Goal: Task Accomplishment & Management: Use online tool/utility

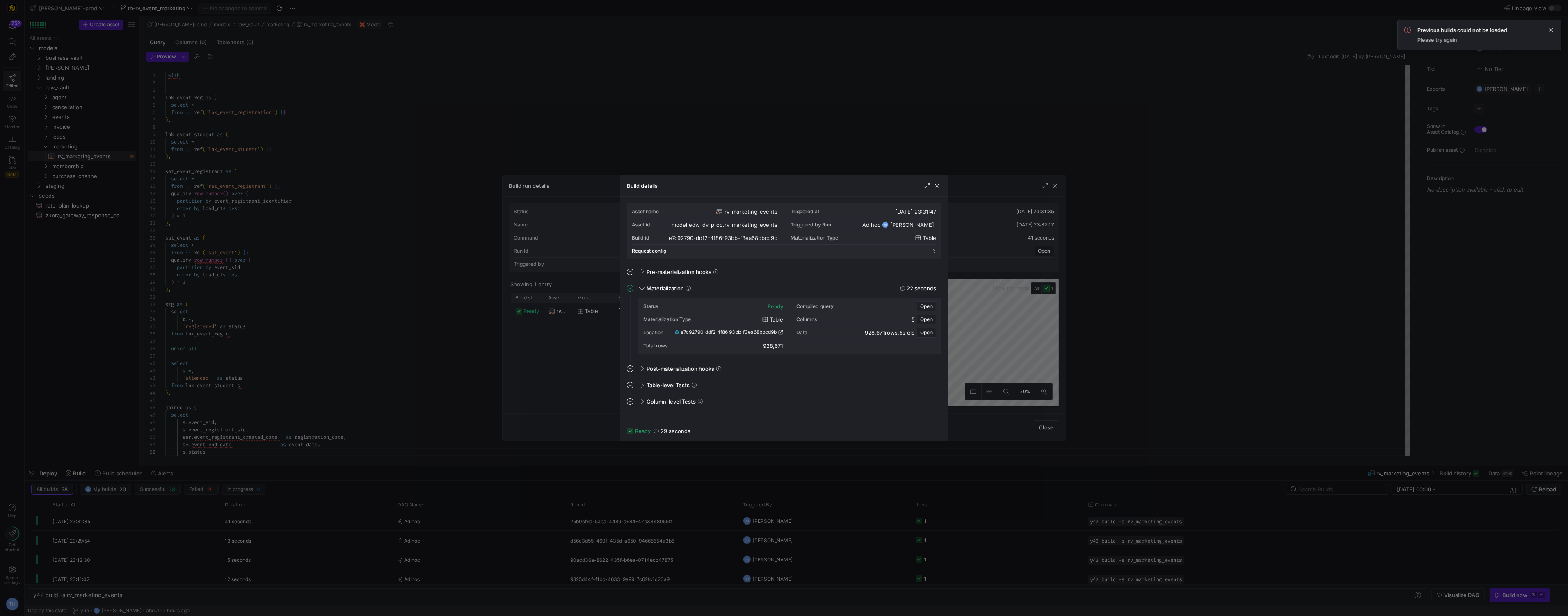
scroll to position [74, 0]
click at [509, 13] on div at bounding box center [784, 308] width 1568 height 616
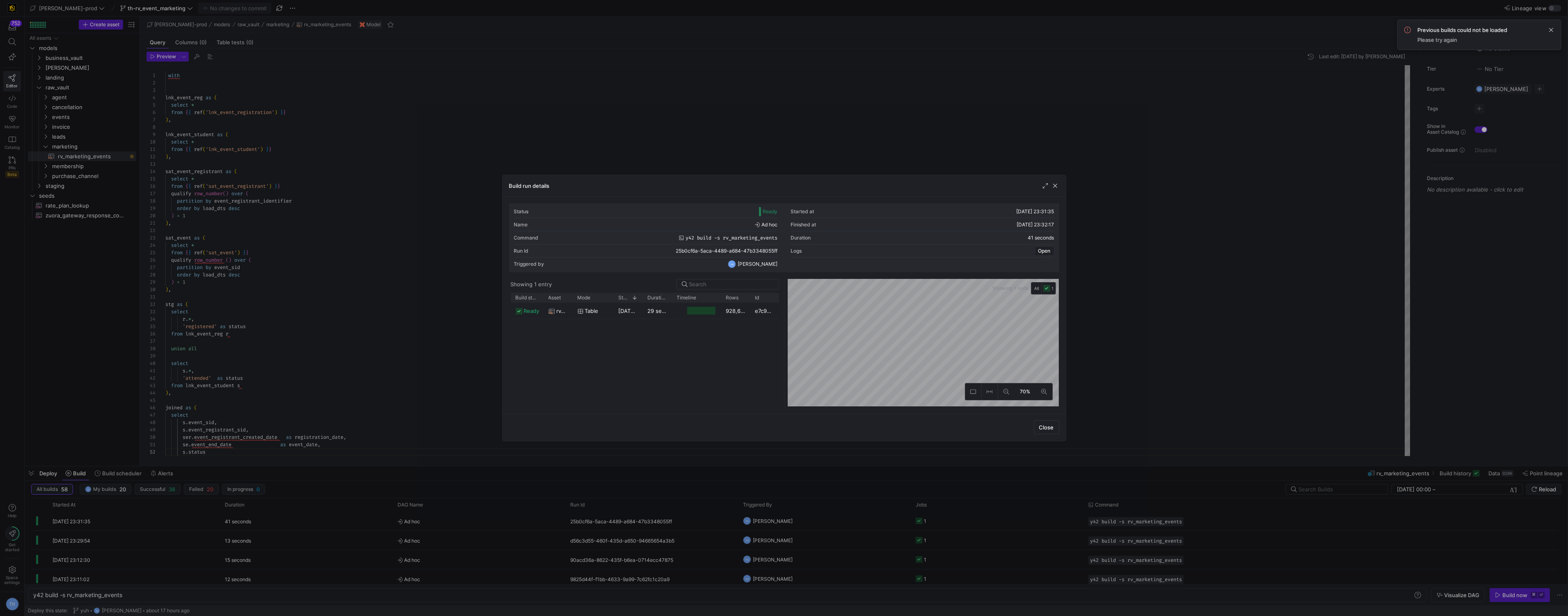
click at [509, 13] on div at bounding box center [784, 308] width 1568 height 616
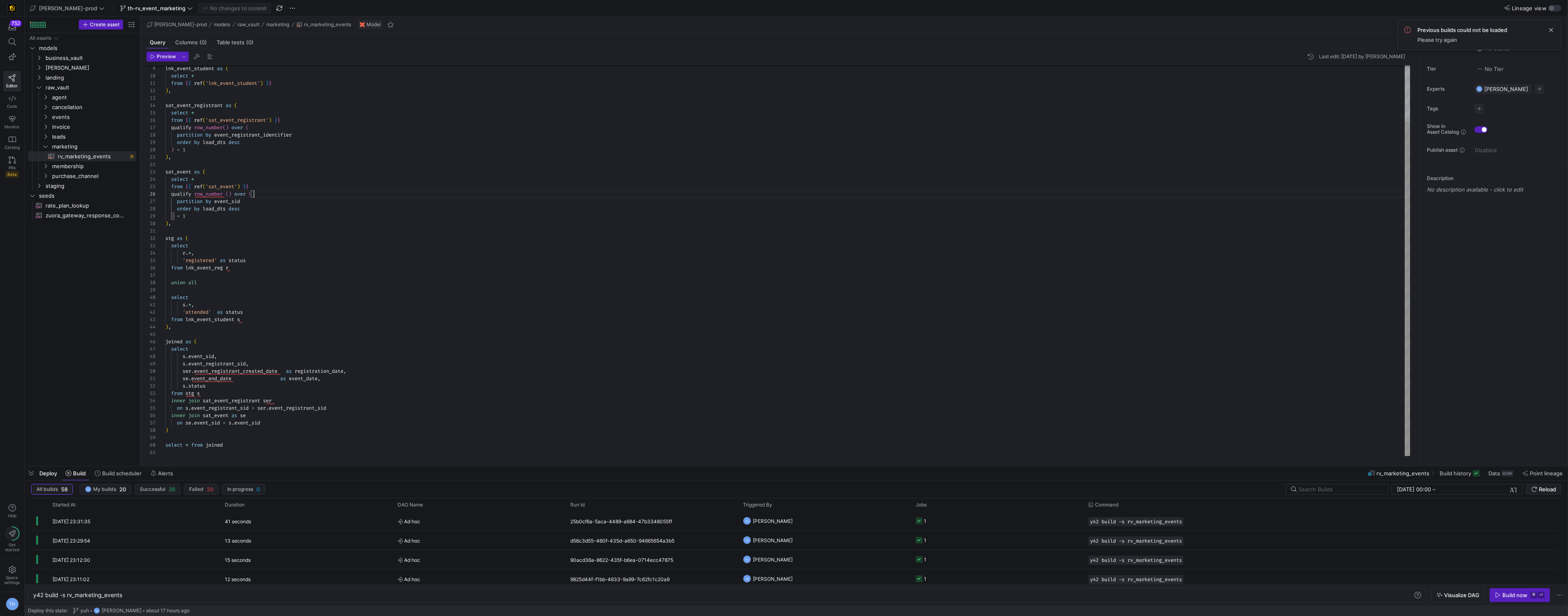
scroll to position [37, 88]
click at [384, 195] on div "lnk_event_student as ( select * from { { ref ( 'lnk_event_student' ) } } ) , sa…" at bounding box center [788, 228] width 1245 height 457
type textarea "stg as ( select r.*, 'registered' as status from lnk_event_reg r union all sele…"
click at [254, 248] on div "lnk_event_student as ( select * from { { ref ( 'lnk_event_student' ) } } ) , sa…" at bounding box center [788, 228] width 1245 height 457
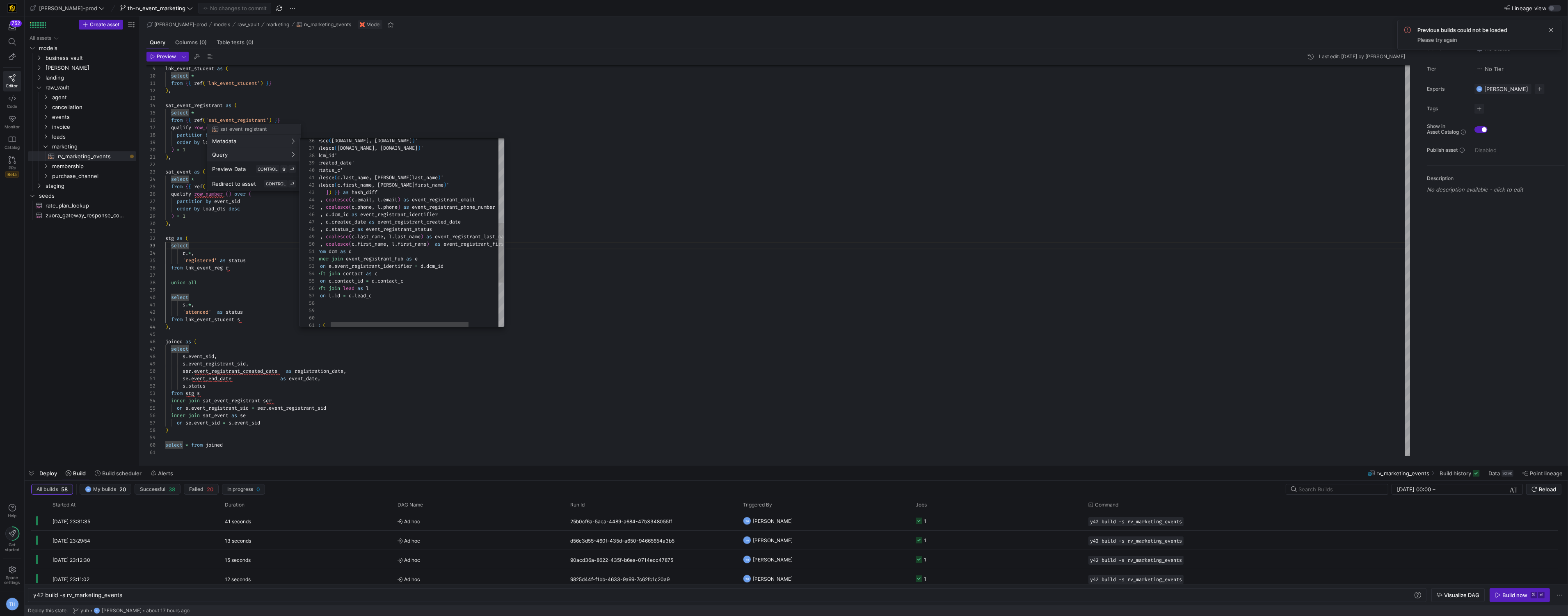
type textarea ", 'coalesce(c.last_name, [PERSON_NAME]last_name)' , 'coalesce(c.first_name, [PE…"
drag, startPoint x: 414, startPoint y: 199, endPoint x: 491, endPoint y: 198, distance: 77.0
click at [491, 198] on div ", coalesce ( c . email , l . email ) as event_registrant_email" at bounding box center [423, 200] width 242 height 7
click at [383, 376] on div at bounding box center [784, 308] width 1568 height 616
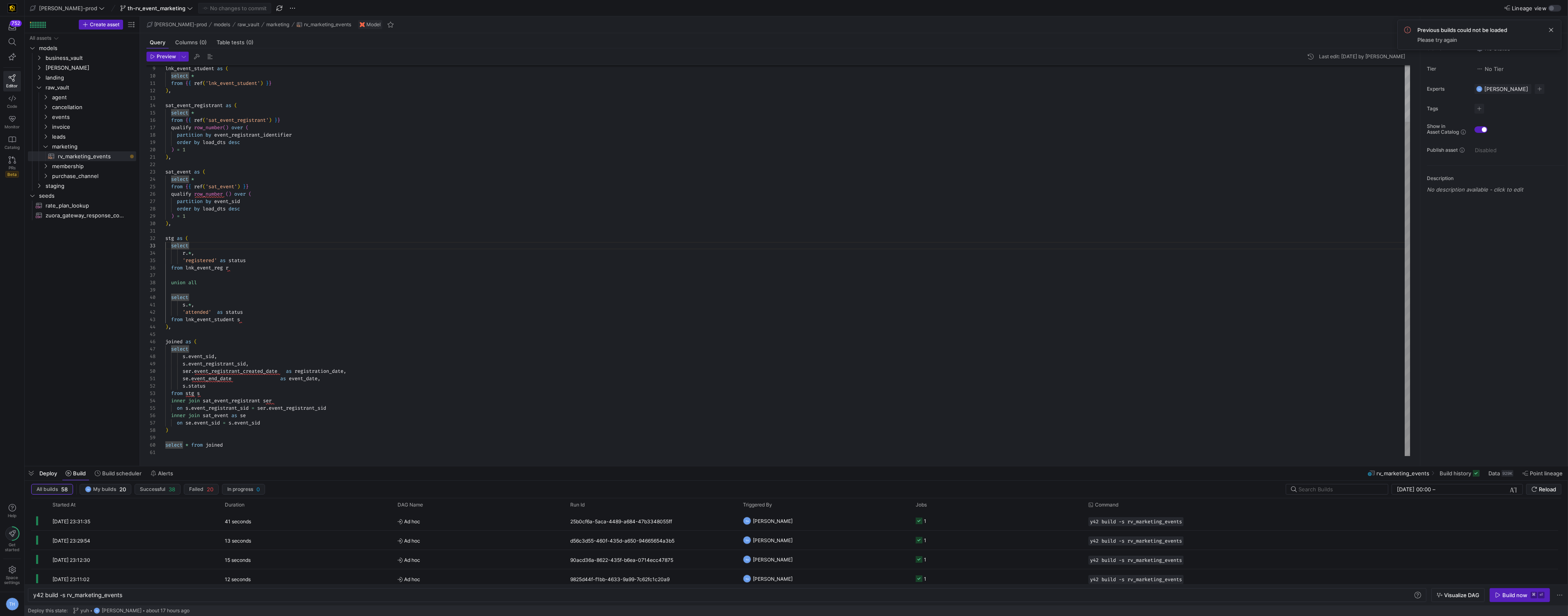
click at [257, 364] on div "lnk_event_student as ( select * from { { ref ( 'lnk_event_student' ) } } ) , sa…" at bounding box center [788, 228] width 1245 height 457
click at [183, 370] on div "lnk_event_student as ( select * from { { ref ( 'lnk_event_student' ) } } ) , sa…" at bounding box center [788, 231] width 1245 height 464
type textarea "s.*, 'attended' as status from lnk_event_student s ), joined as ( select s.even…"
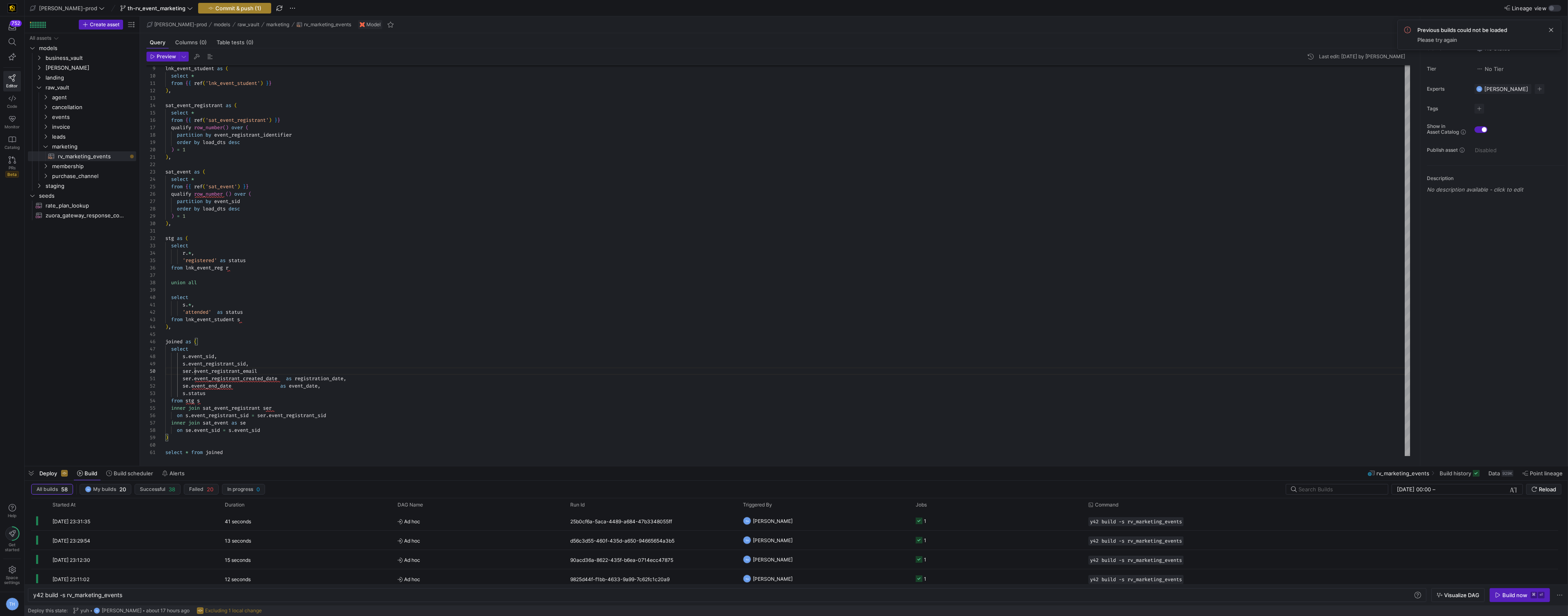
click at [216, 10] on span "Commit & push (1)" at bounding box center [238, 8] width 46 height 7
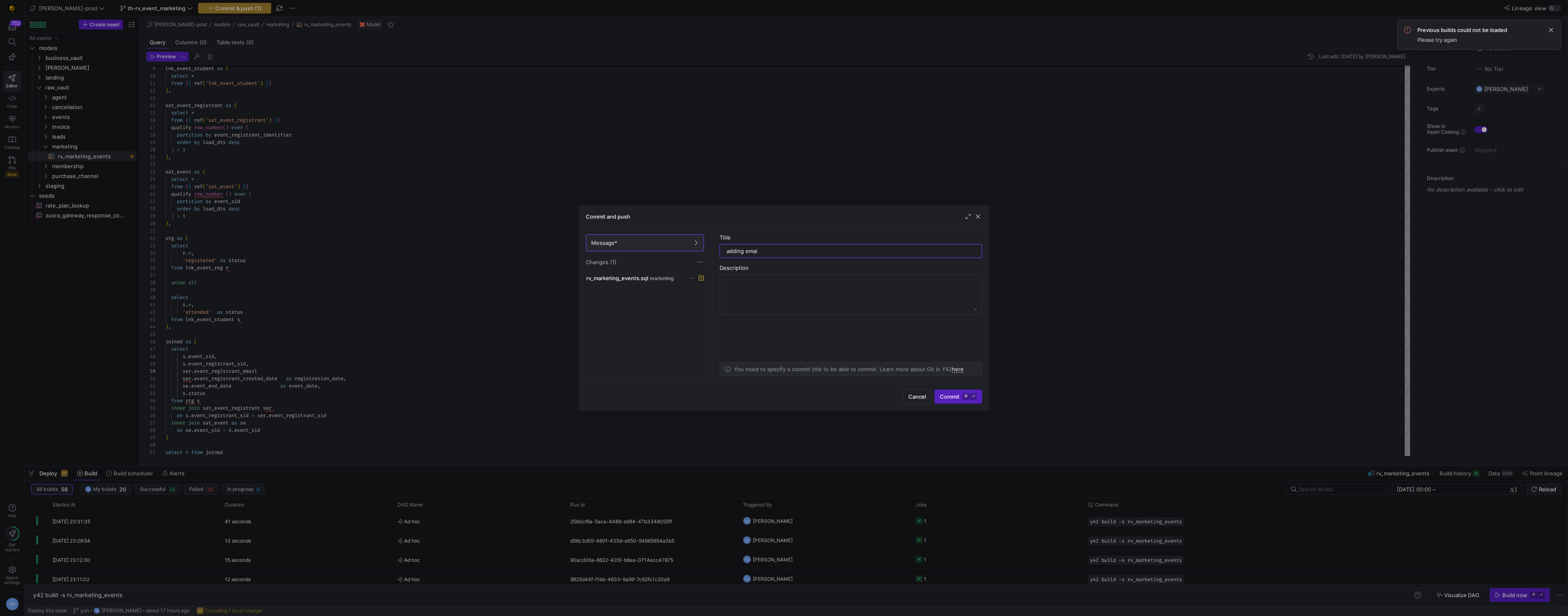
type input "adding email"
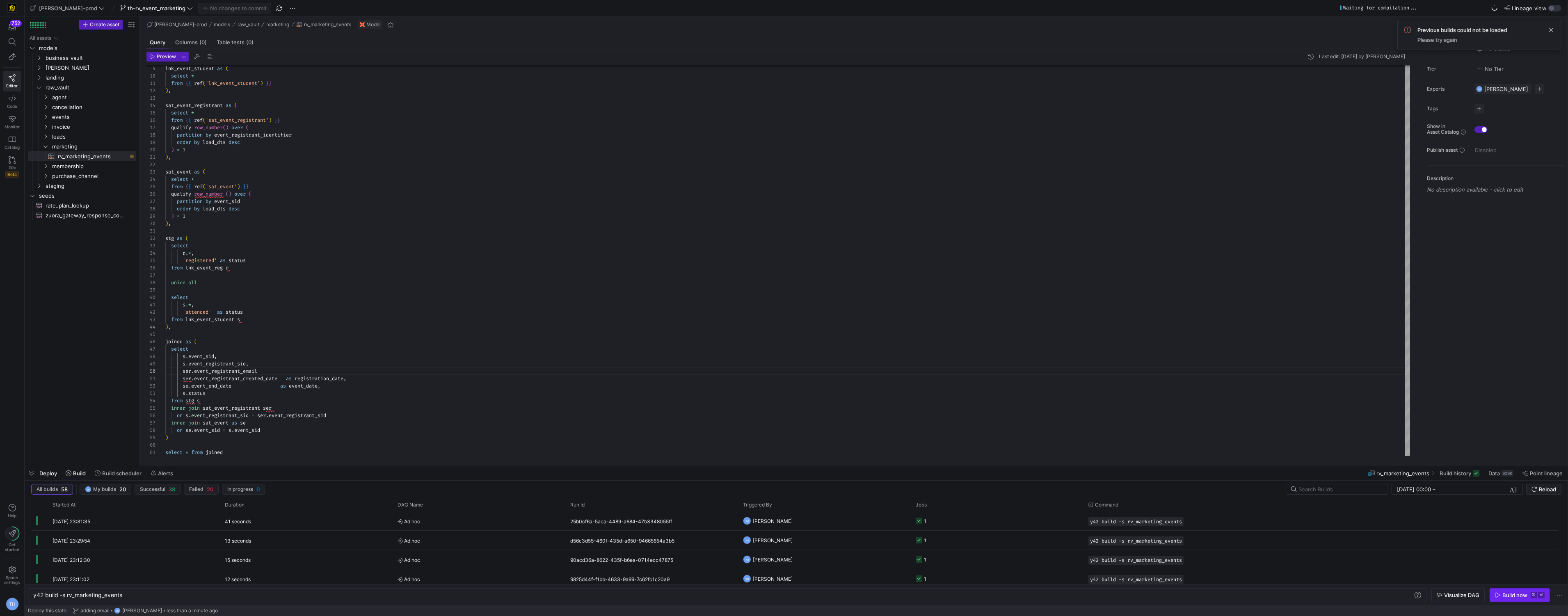
click at [1528, 598] on span "Build now ⌘ ⏎" at bounding box center [1520, 595] width 50 height 7
click at [310, 371] on div "lnk_event_student as ( select * from { { ref ( 'lnk_event_student' ) } } ) , sa…" at bounding box center [788, 231] width 1245 height 464
click at [253, 357] on div "lnk_event_student as ( select * from { { ref ( 'lnk_event_student' ) } } ) , sa…" at bounding box center [788, 231] width 1245 height 464
click at [257, 363] on div "lnk_event_student as ( select * from { { ref ( 'lnk_event_student' ) } } ) , sa…" at bounding box center [788, 231] width 1245 height 464
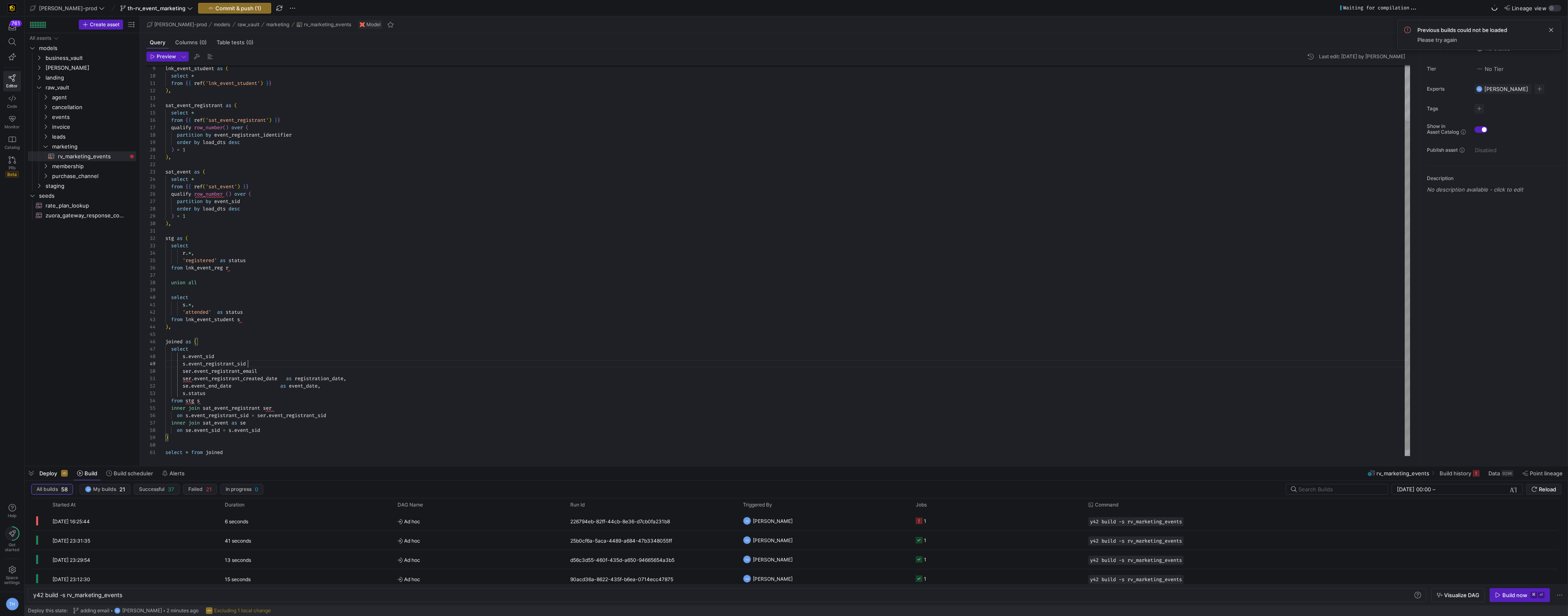
scroll to position [59, 82]
click at [377, 380] on div "lnk_event_student as ( select * from { { ref ( 'lnk_event_student' ) } } ) , sa…" at bounding box center [788, 231] width 1245 height 464
click at [290, 379] on div "lnk_event_student as ( select * from { { ref ( 'lnk_event_student' ) } } ) , sa…" at bounding box center [788, 231] width 1245 height 464
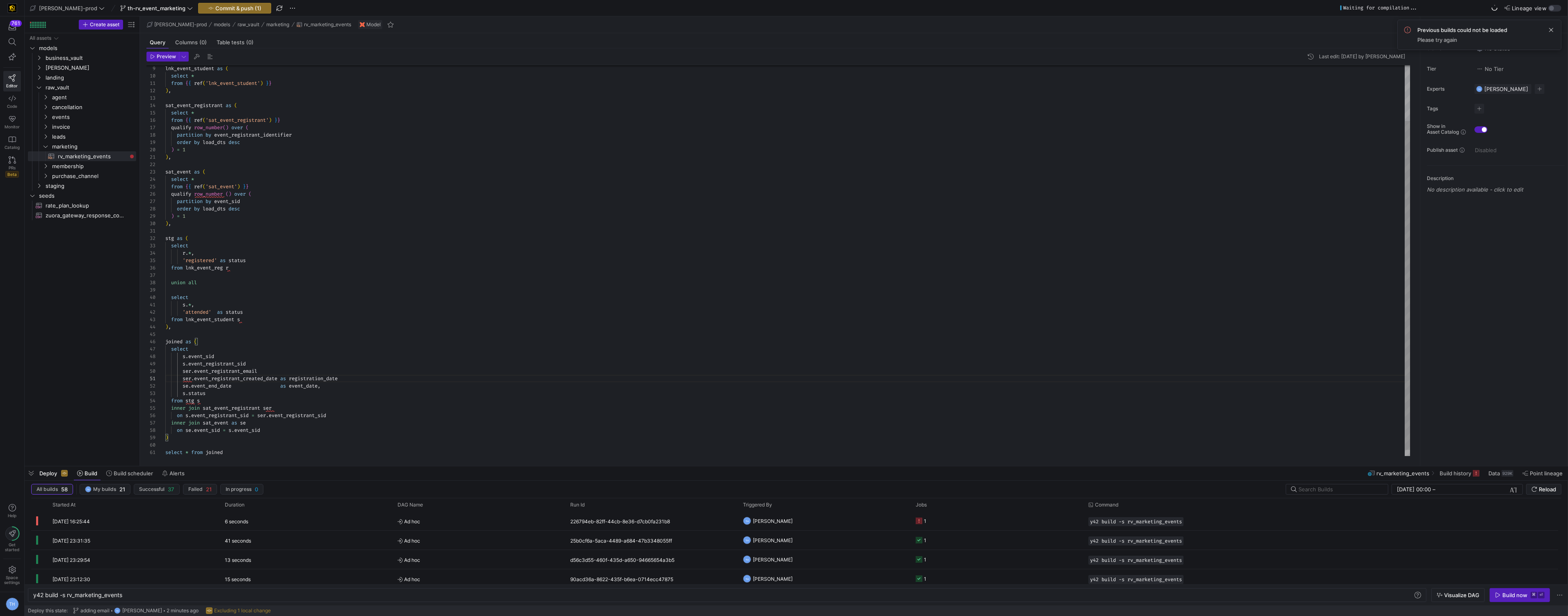
click at [283, 388] on div "lnk_event_student as ( select * from { { ref ( 'lnk_event_student' ) } } ) , sa…" at bounding box center [788, 231] width 1245 height 464
click at [290, 387] on div "lnk_event_student as ( select * from { { ref ( 'lnk_event_student' ) } } ) , sa…" at bounding box center [788, 231] width 1245 height 464
click at [184, 364] on div "lnk_event_student as ( select * from { { ref ( 'lnk_event_student' ) } } ) , sa…" at bounding box center [788, 231] width 1245 height 464
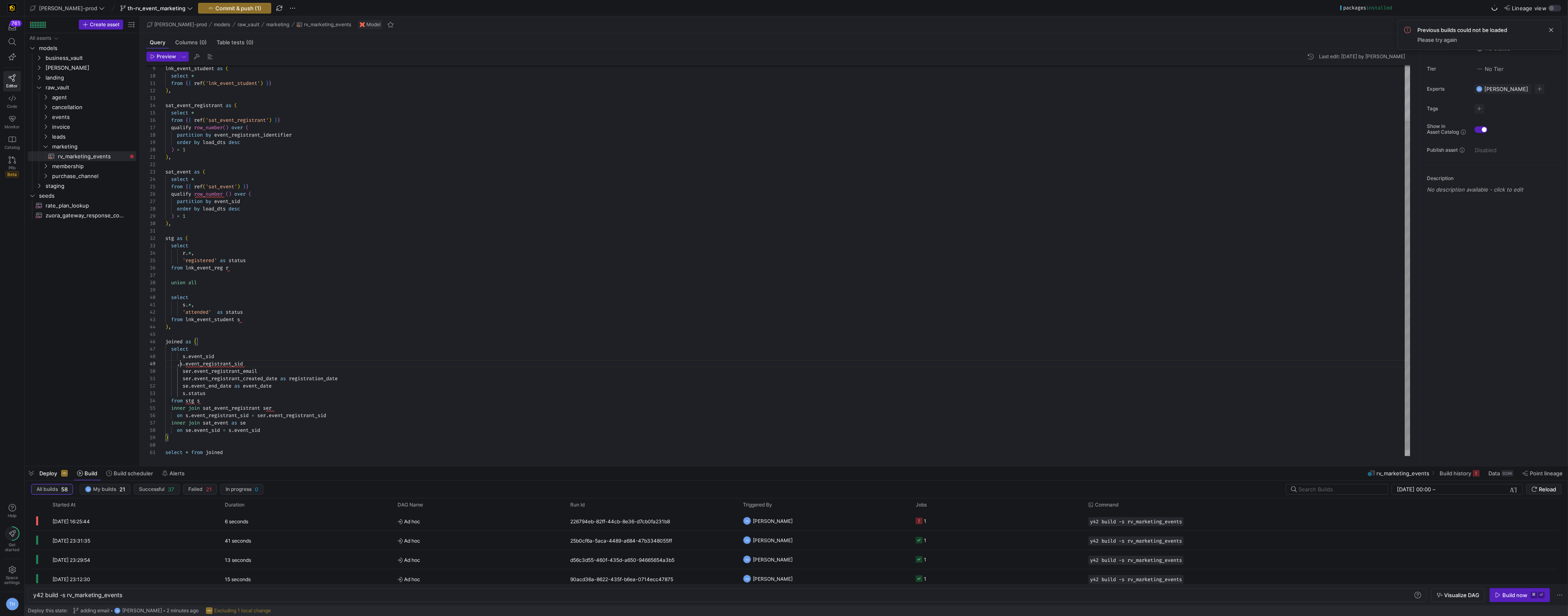
scroll to position [59, 18]
click at [182, 373] on div "lnk_event_student as ( select * from { { ref ( 'lnk_event_student' ) } } ) , sa…" at bounding box center [788, 231] width 1245 height 464
click at [183, 380] on div "lnk_event_student as ( select * from { { ref ( 'lnk_event_student' ) } } ) , sa…" at bounding box center [788, 231] width 1245 height 464
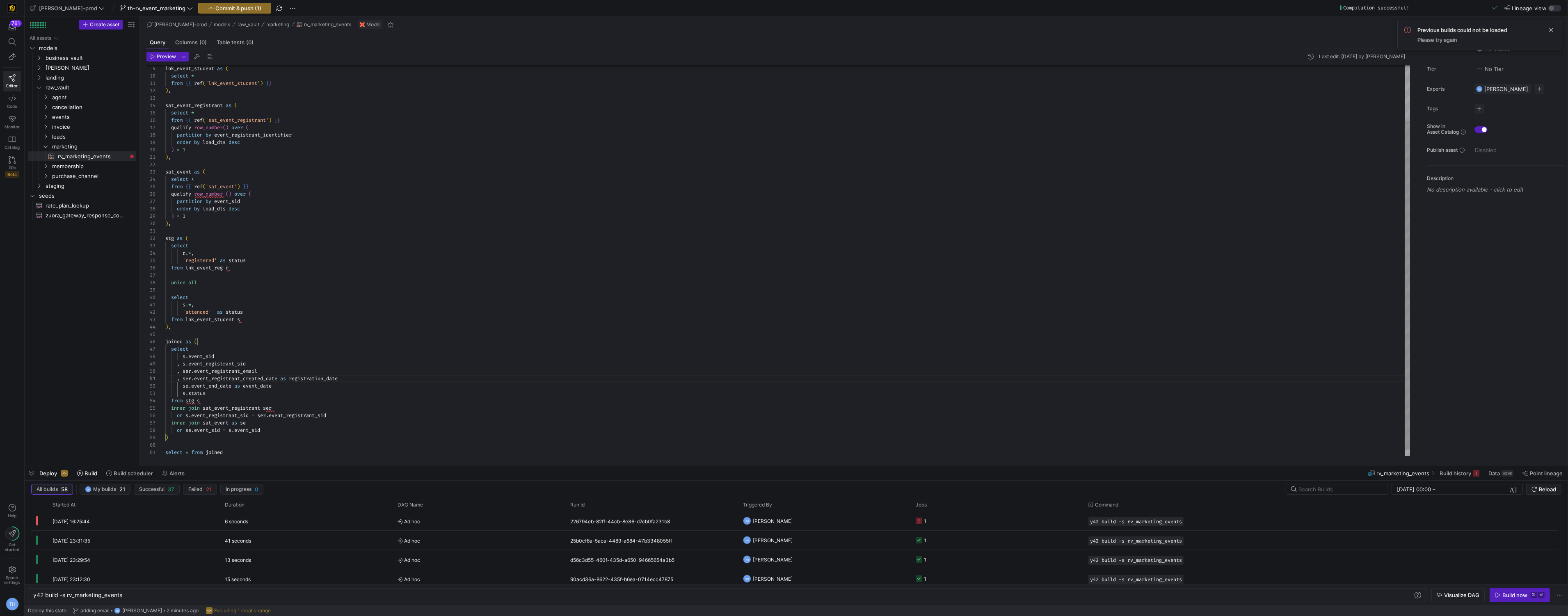
click at [183, 388] on div "lnk_event_student as ( select * from { { ref ( 'lnk_event_student' ) } } ) , sa…" at bounding box center [788, 231] width 1245 height 464
click at [183, 396] on div "lnk_event_student as ( select * from { { ref ( 'lnk_event_student' ) } } ) , sa…" at bounding box center [788, 231] width 1245 height 464
click at [275, 349] on div "lnk_event_student as ( select * from { { ref ( 'lnk_event_student' ) } } ) , sa…" at bounding box center [788, 231] width 1245 height 464
type textarea "s.*, 'attended' as status from lnk_event_student s ), joined as ( select s.even…"
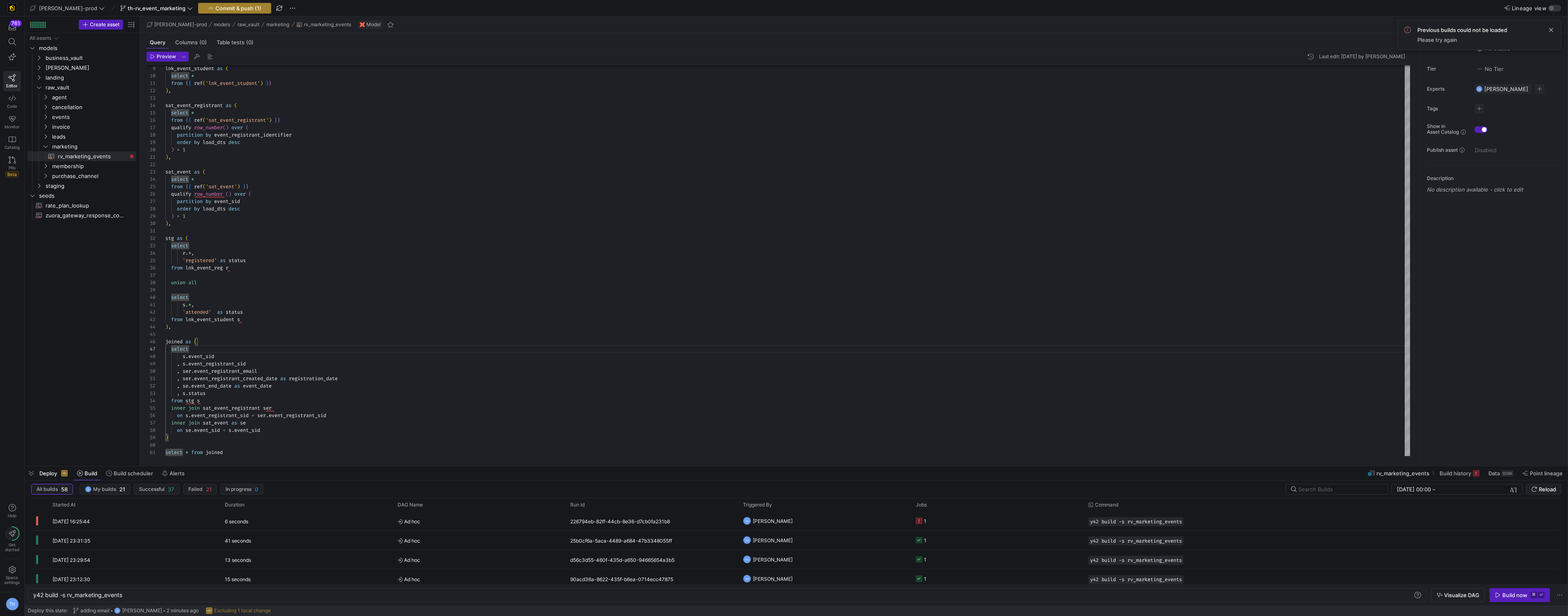
click at [215, 10] on span "Commit & push (1)" at bounding box center [238, 8] width 46 height 7
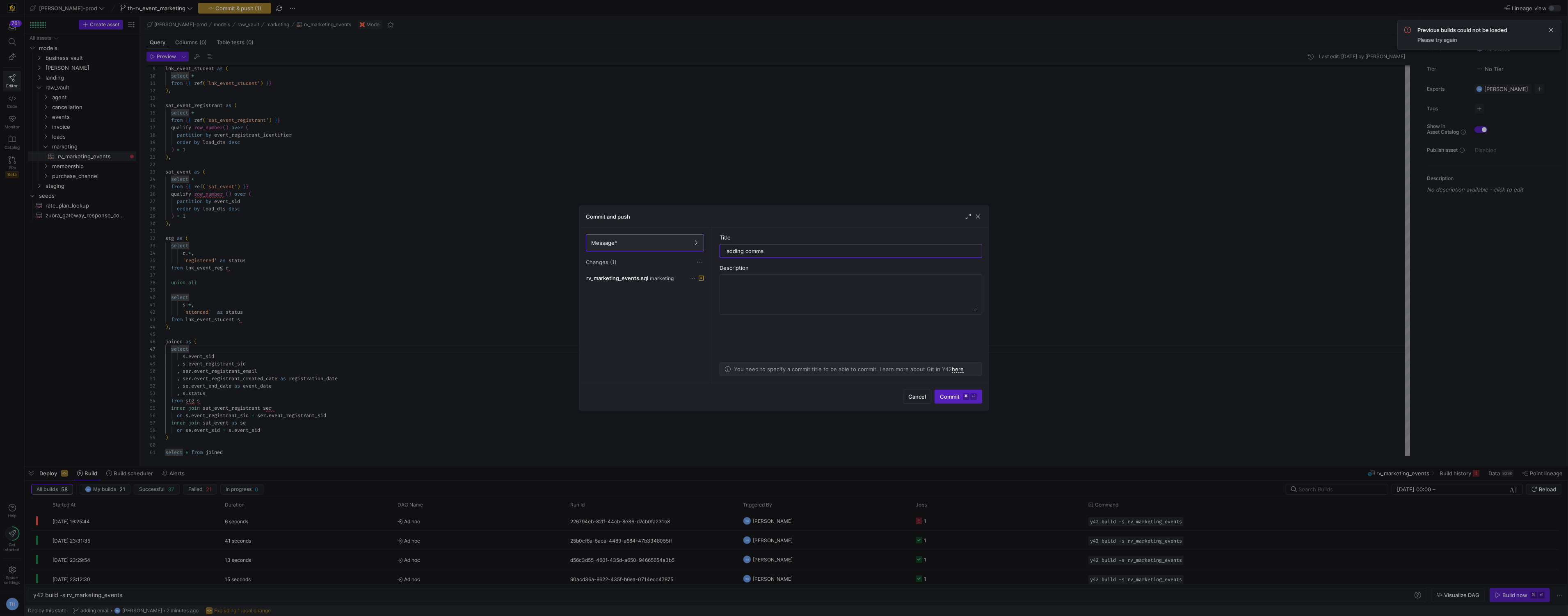
type input "adding commas"
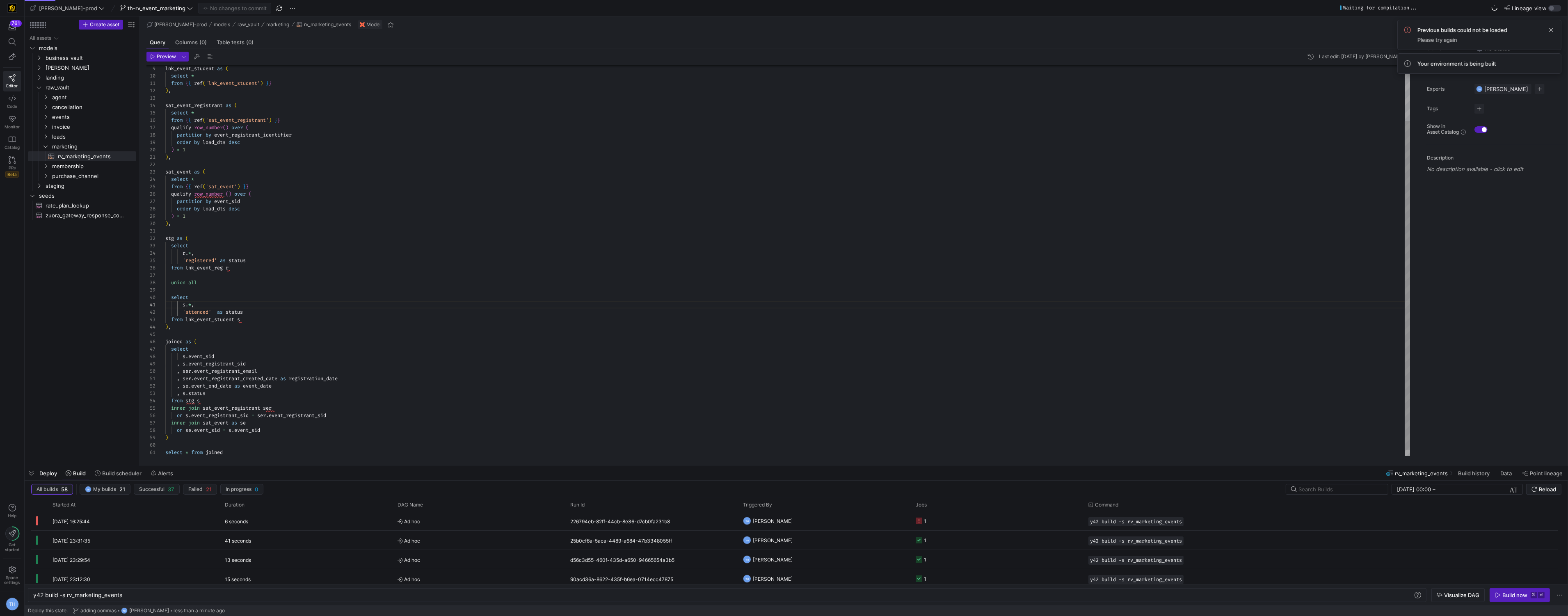
scroll to position [0, 30]
click at [282, 308] on div "lnk_event_student as ( select * from { { ref ( 'lnk_event_student' ) } } ) , sa…" at bounding box center [788, 231] width 1245 height 464
click at [279, 335] on div "lnk_event_student as ( select * from { { ref ( 'lnk_event_student' ) } } ) , sa…" at bounding box center [788, 231] width 1245 height 464
click at [1499, 594] on icon "button" at bounding box center [1497, 595] width 5 height 5
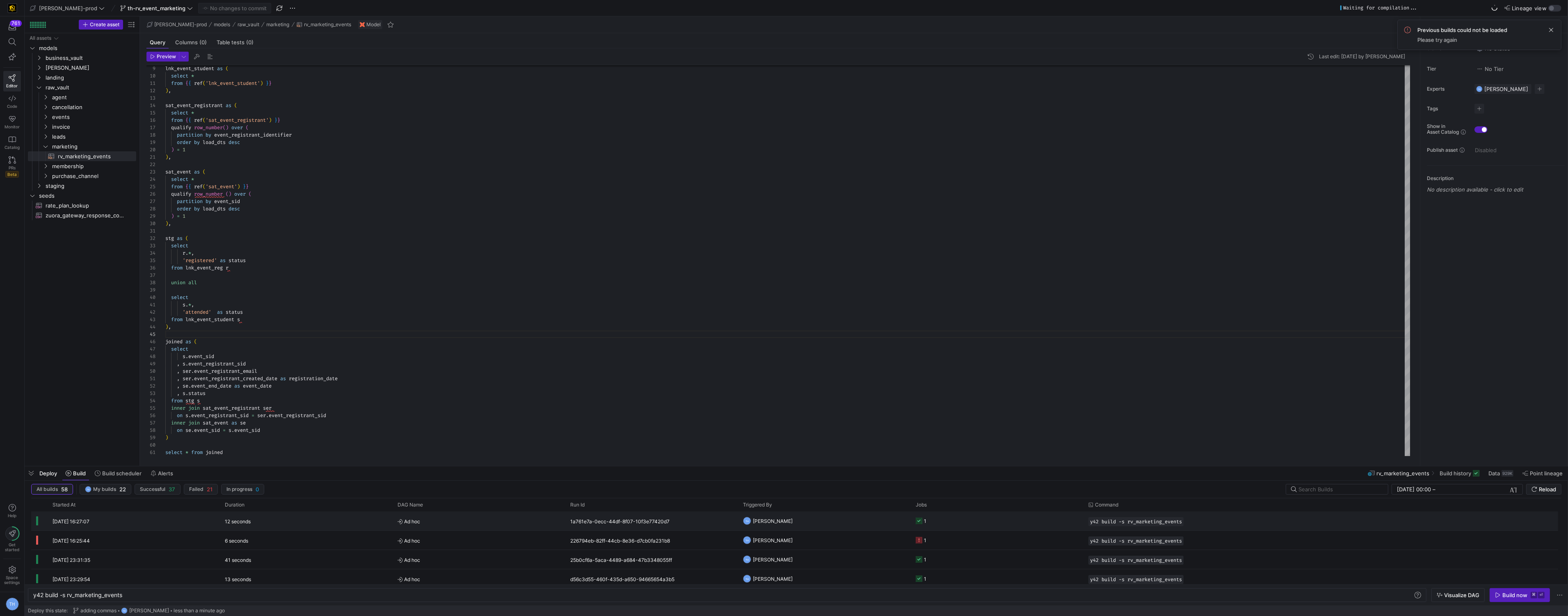
click at [881, 520] on y42-orchestration-triggered-by "TH [PERSON_NAME]" at bounding box center [825, 521] width 163 height 18
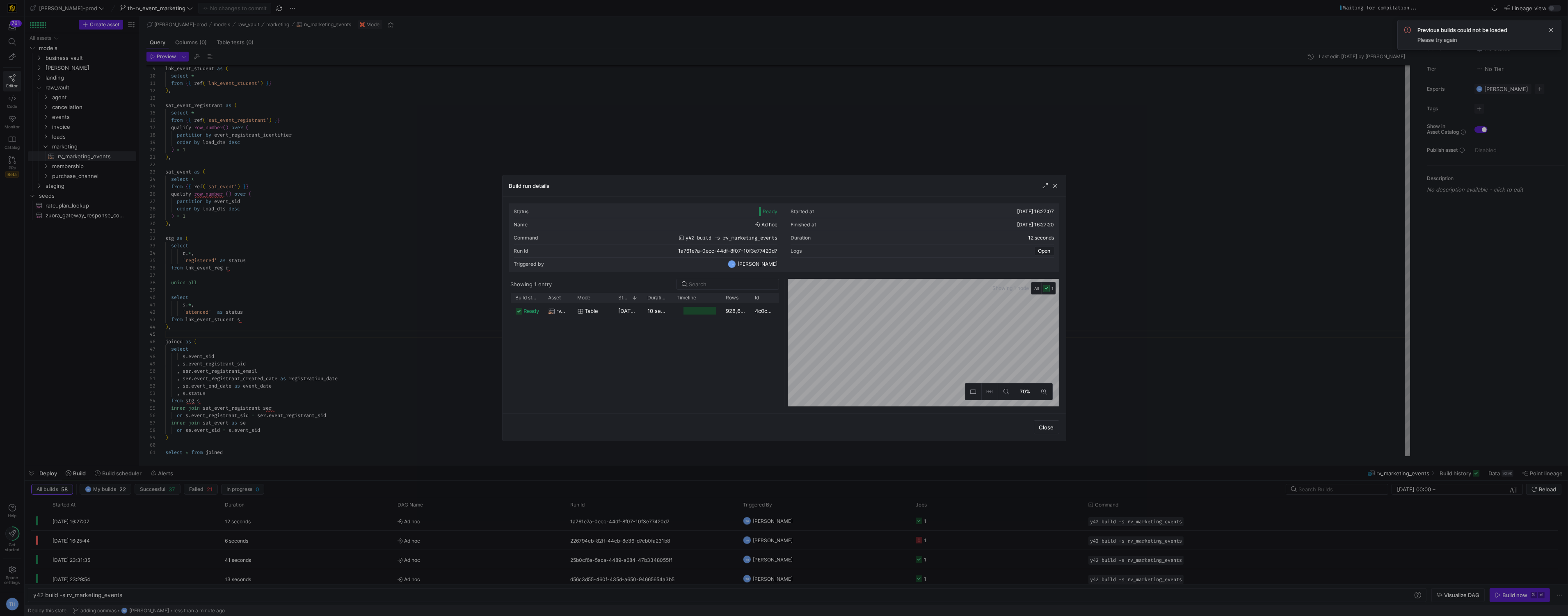
click at [786, 316] on div "Showing 1 node All 1 70%" at bounding box center [922, 343] width 275 height 128
click at [755, 312] on div "4c0cebfc-3900-476e-b40e-0da1849a4655" at bounding box center [765, 310] width 29 height 16
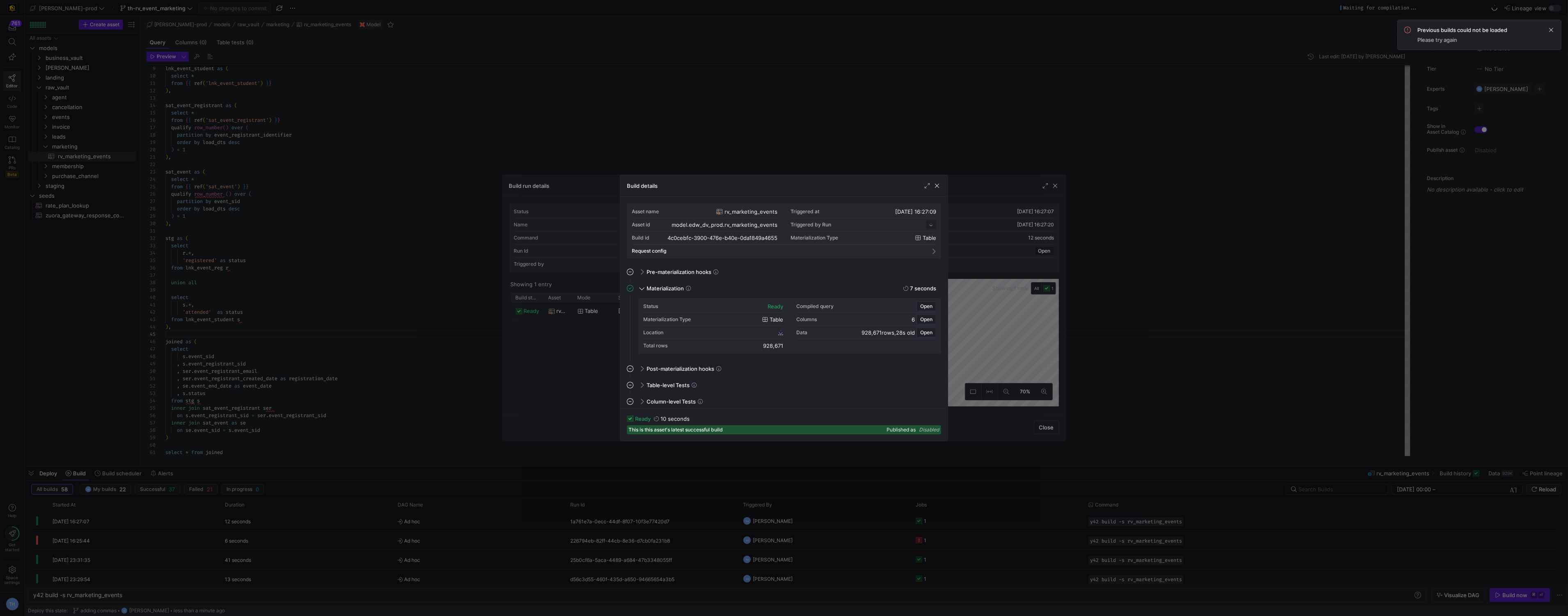
scroll to position [74, 0]
click at [722, 335] on div "Location 4c0cebfc_3900_476e_b40e_0da1849a4655" at bounding box center [713, 333] width 140 height 13
click at [721, 333] on span "4c0cebfc_3900_476e_b40e_0da1849a4655" at bounding box center [726, 332] width 101 height 5
click at [523, 65] on div at bounding box center [784, 308] width 1568 height 616
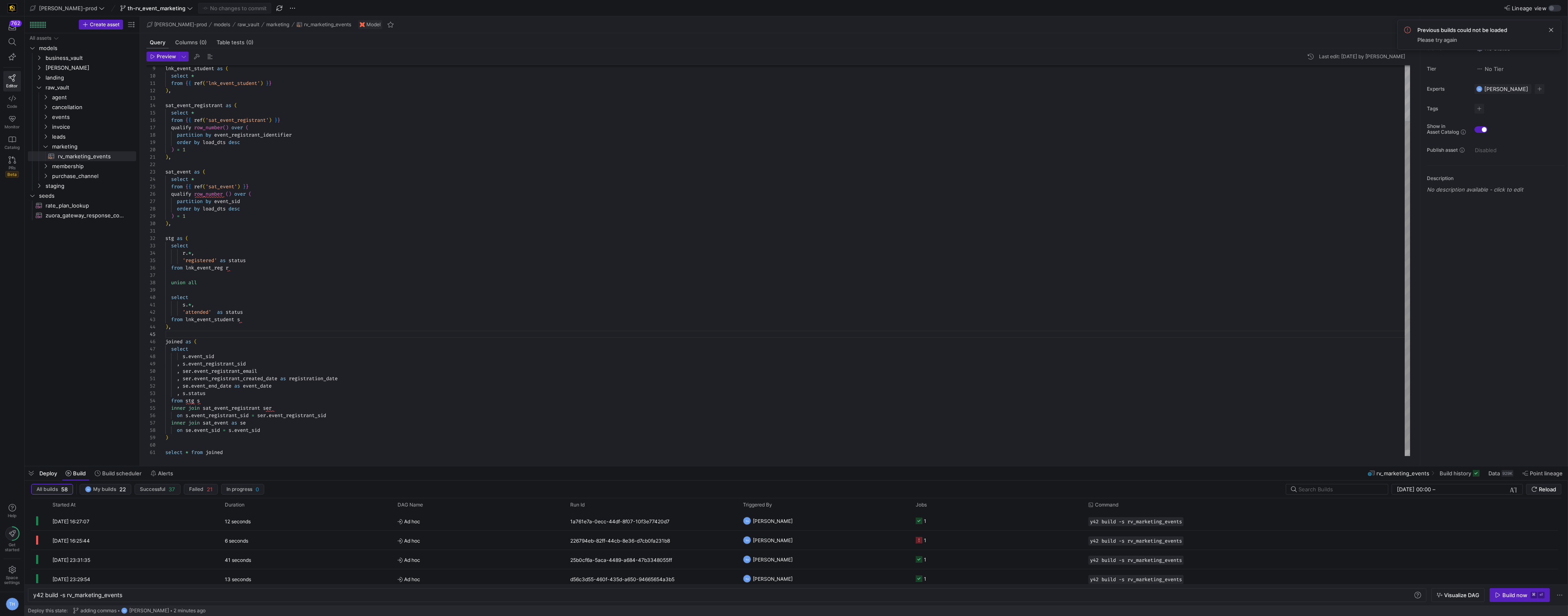
click at [363, 383] on div "lnk_event_student as ( select * from { { ref ( 'lnk_event_student' ) } } ) , sa…" at bounding box center [788, 231] width 1245 height 464
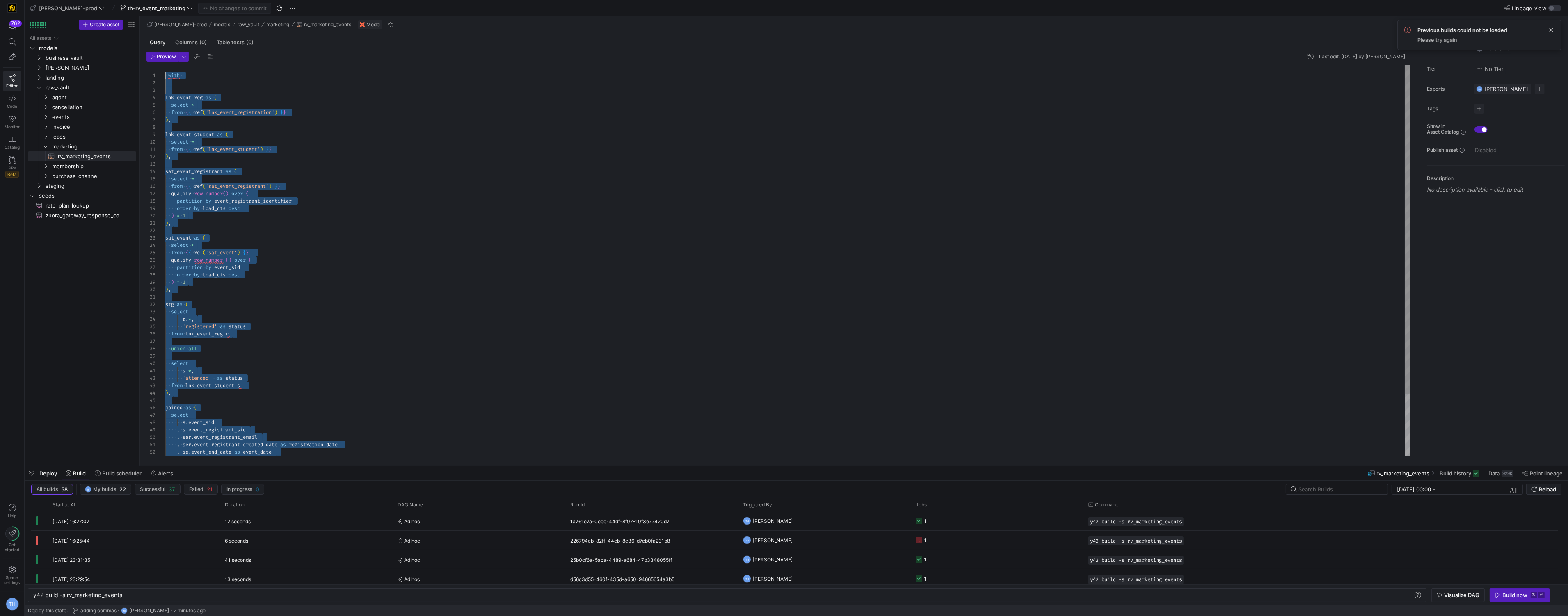
scroll to position [0, 0]
drag, startPoint x: 255, startPoint y: 453, endPoint x: 118, endPoint y: 50, distance: 425.7
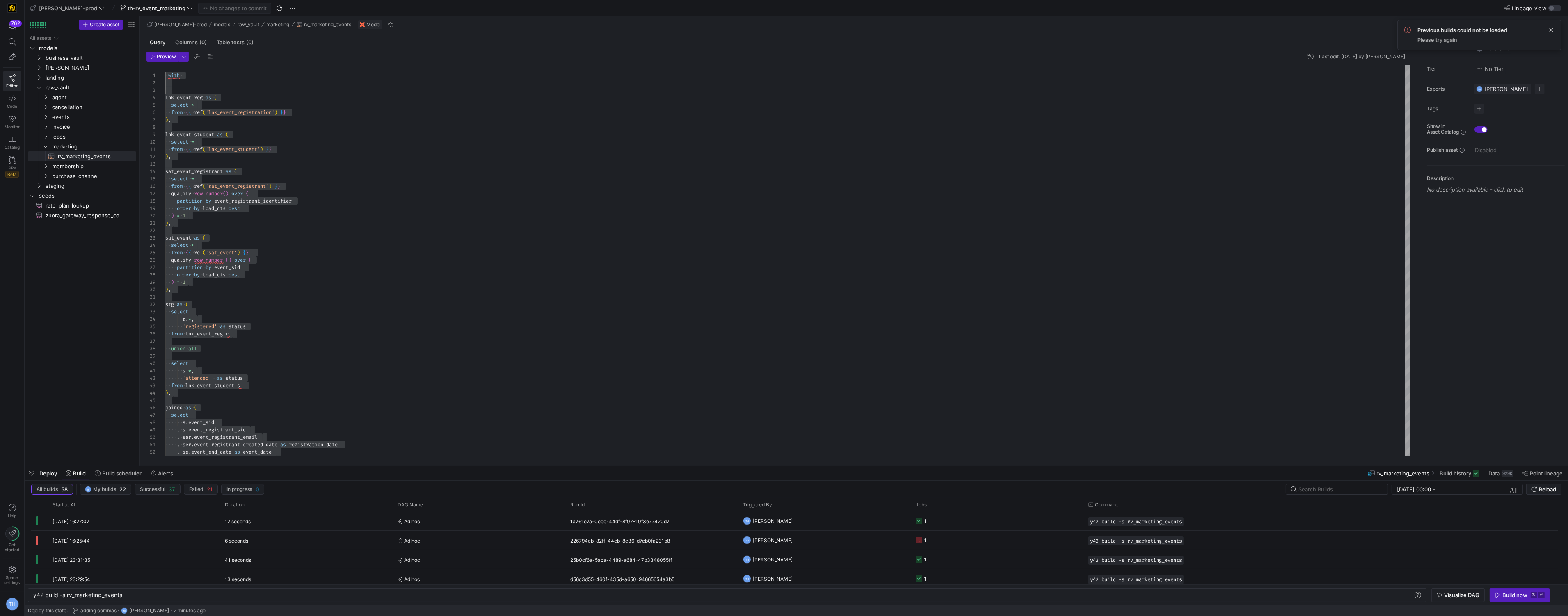
click at [317, 282] on div "lnk_event_student as ( select * from { { ref ( 'lnk_event_student' ) } } ) , sa…" at bounding box center [788, 297] width 1245 height 464
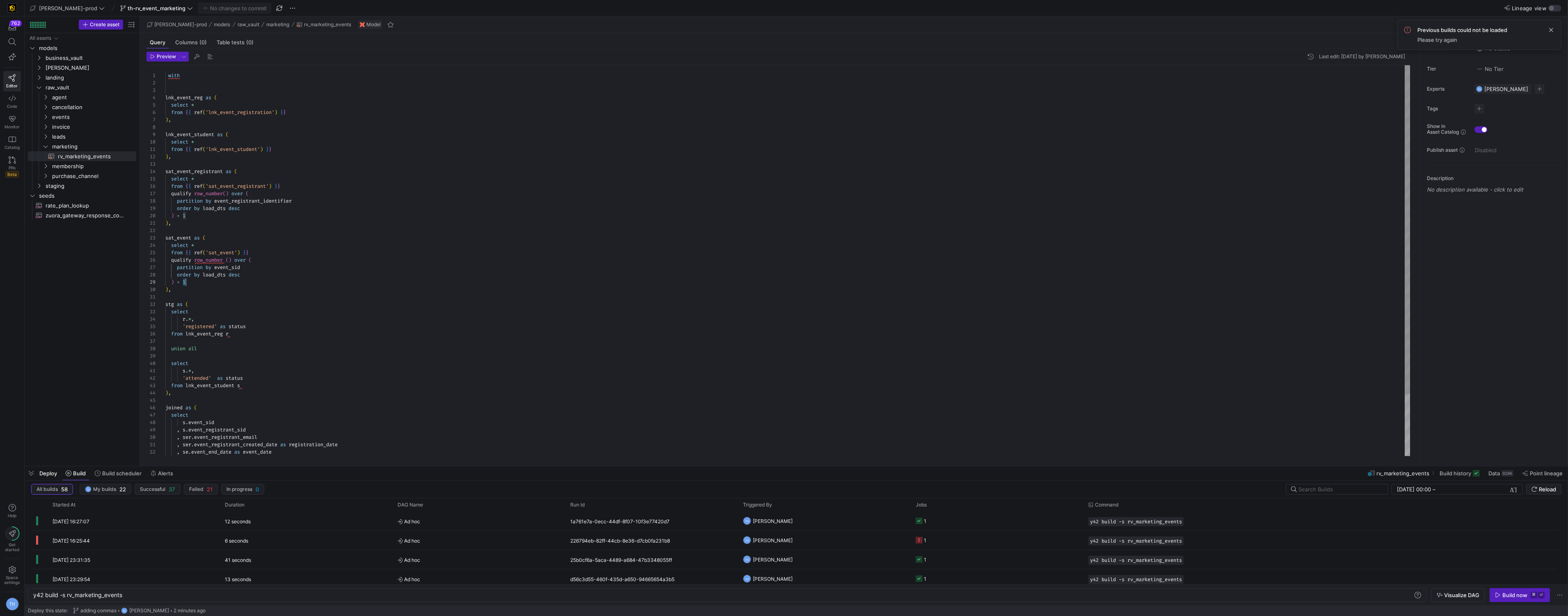
click at [317, 282] on div "lnk_event_student as ( select * from { { ref ( 'lnk_event_student' ) } } ) , sa…" at bounding box center [788, 297] width 1245 height 464
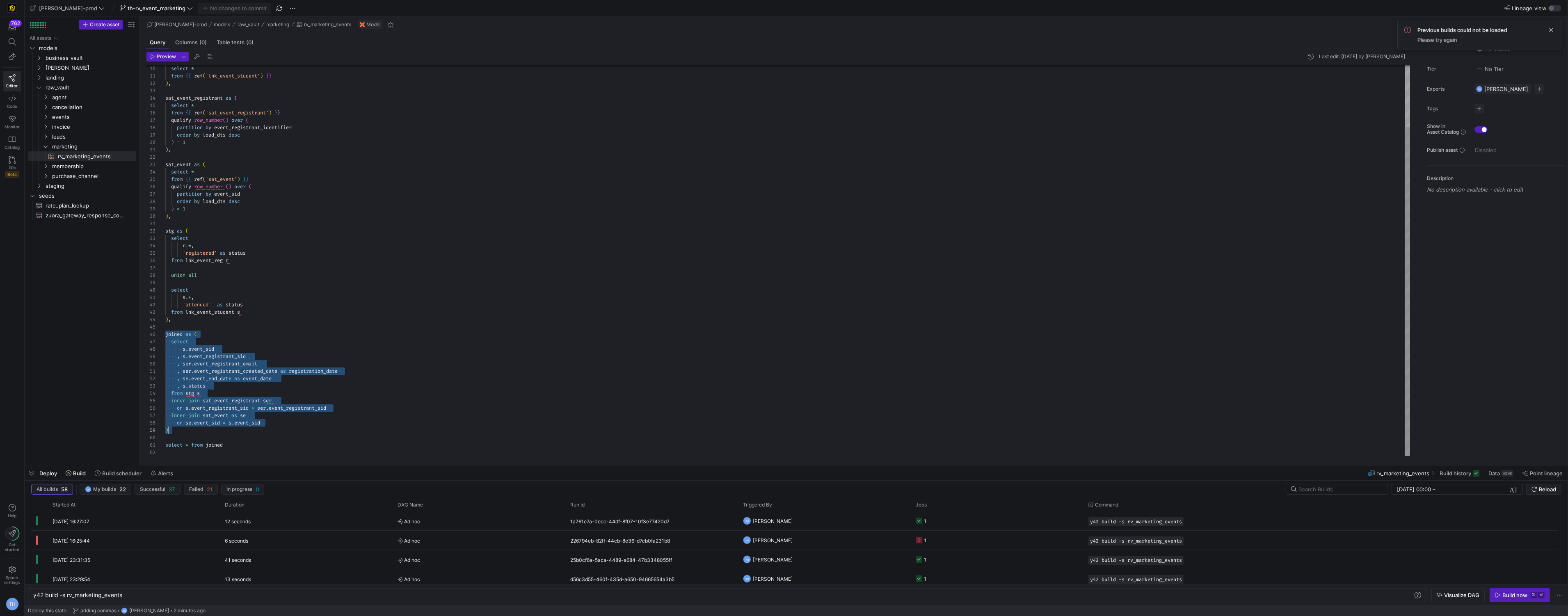
drag, startPoint x: 167, startPoint y: 334, endPoint x: 247, endPoint y: 429, distance: 124.2
click at [247, 429] on div "select * from { { ref ( 'lnk_event_student' ) } } ) , sat_event_registrant as (…" at bounding box center [788, 224] width 1245 height 464
type textarea "inner join sat_event_registrant ser on s.event_registrant_sid = ser.event_regis…"
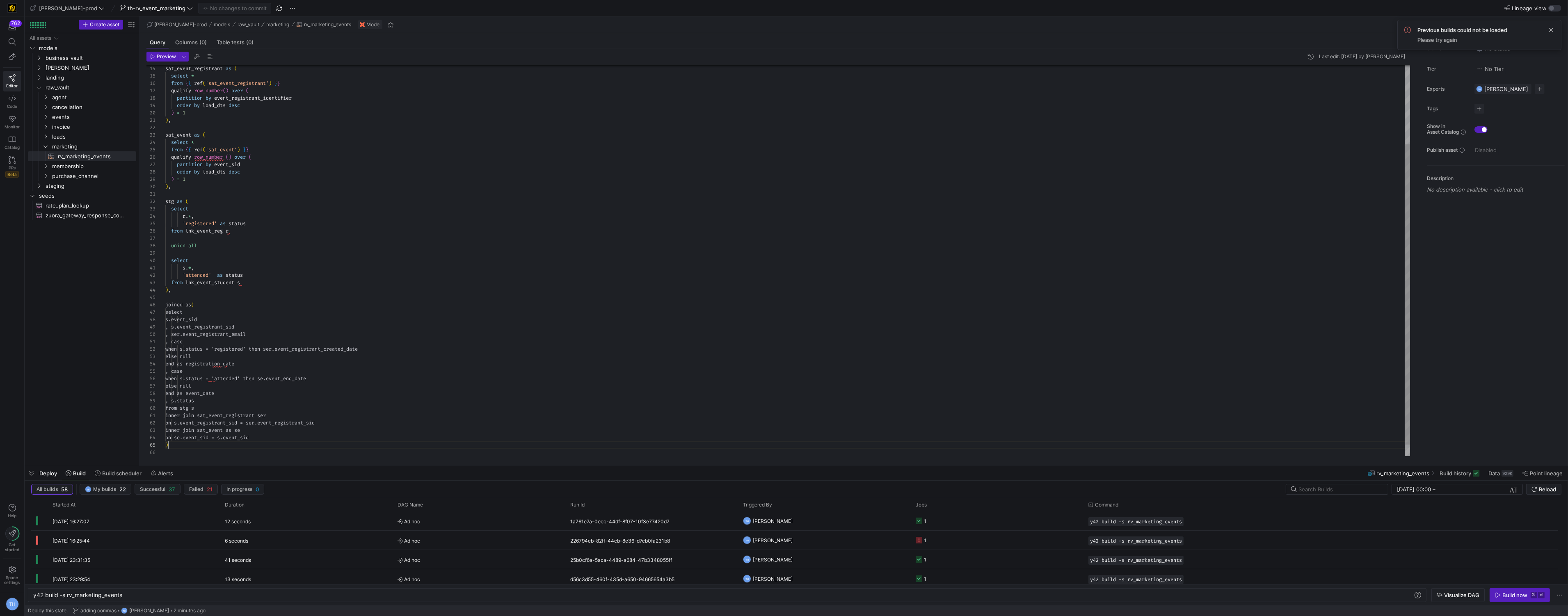
scroll to position [30, 2]
click at [211, 4] on span "button" at bounding box center [234, 8] width 72 height 10
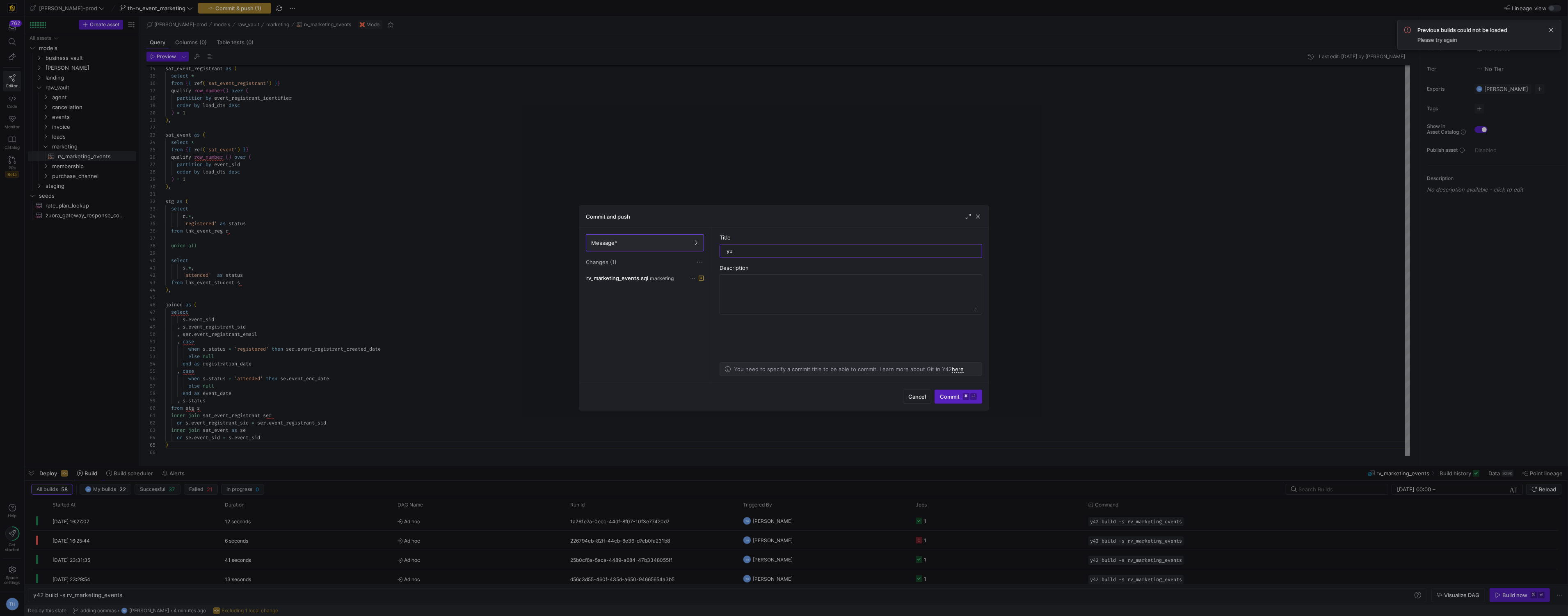
type input "yuh"
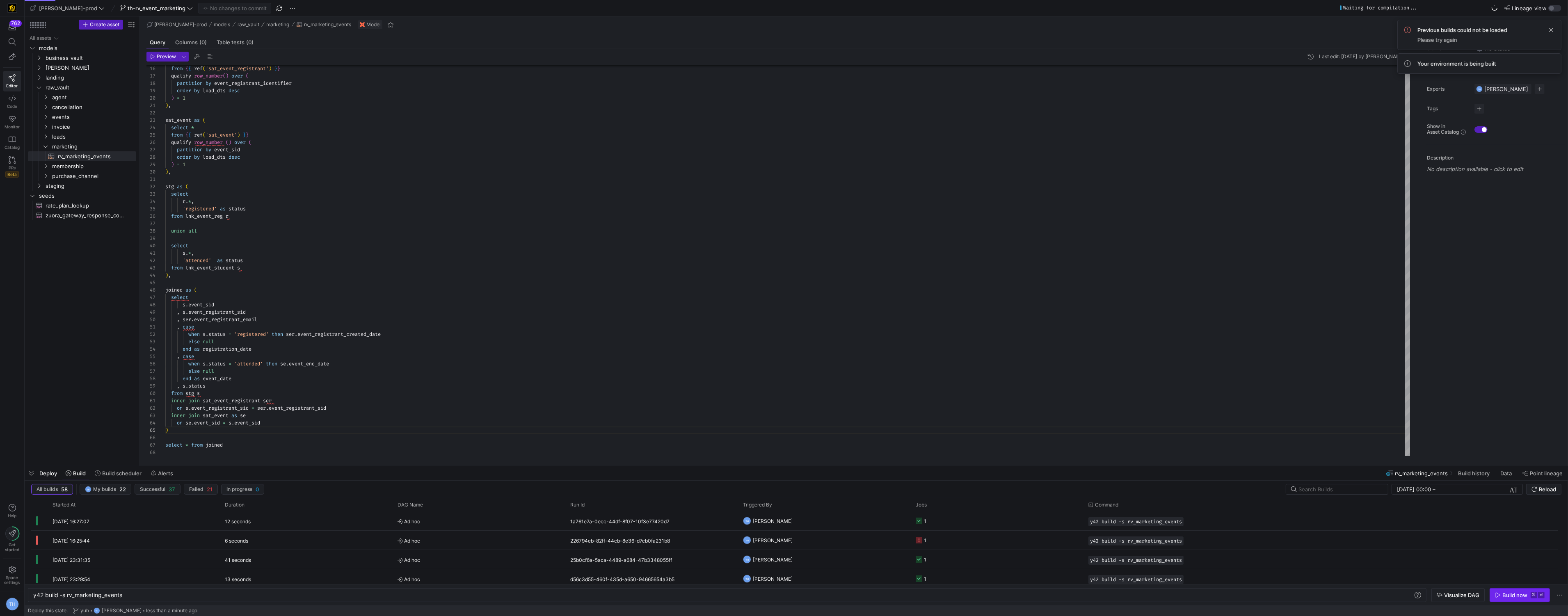
click at [1512, 596] on div "Build now" at bounding box center [1514, 595] width 25 height 7
click at [776, 518] on span "[PERSON_NAME]" at bounding box center [772, 521] width 40 height 19
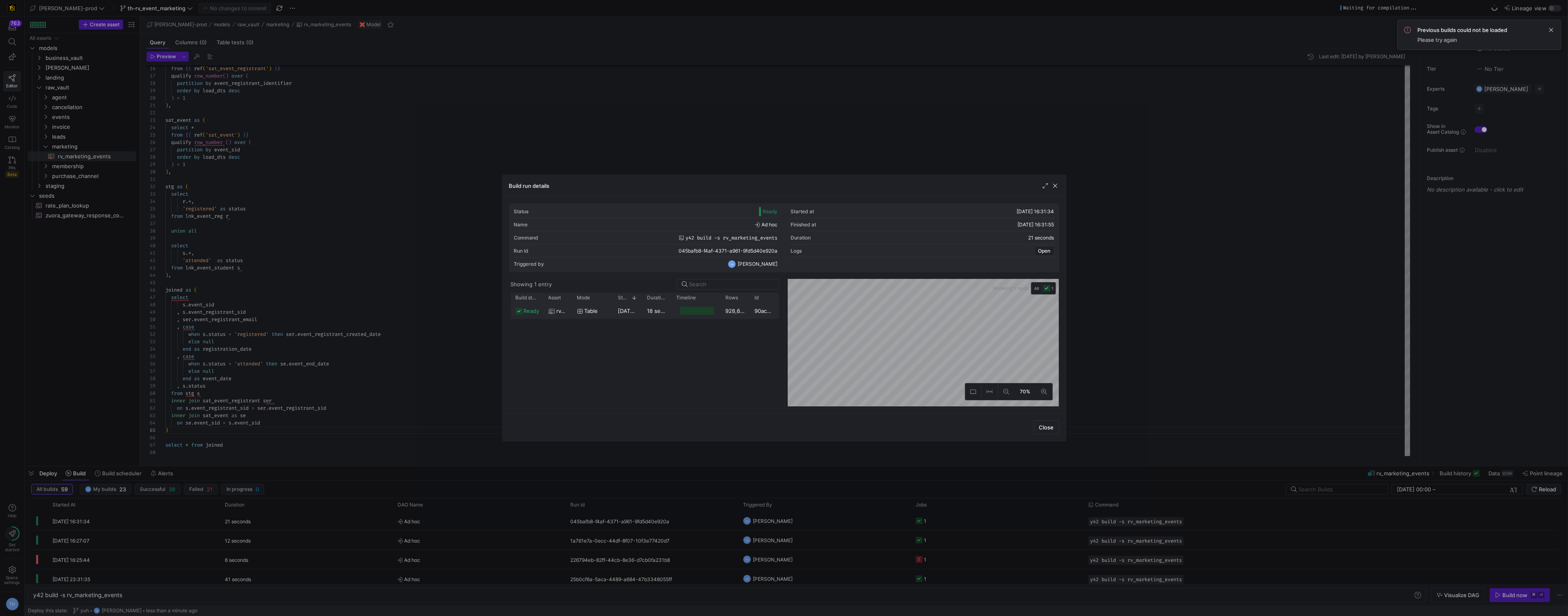
click at [670, 318] on div "18 seconds" at bounding box center [657, 310] width 29 height 16
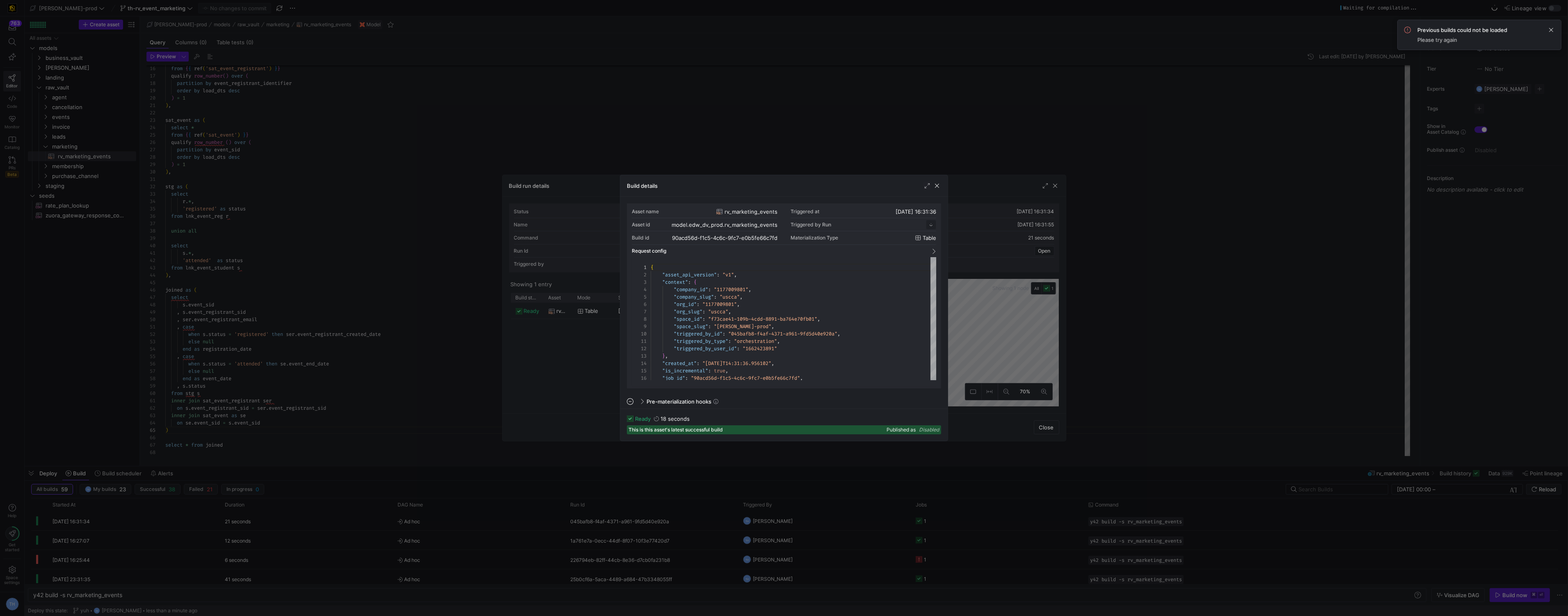
scroll to position [74, 0]
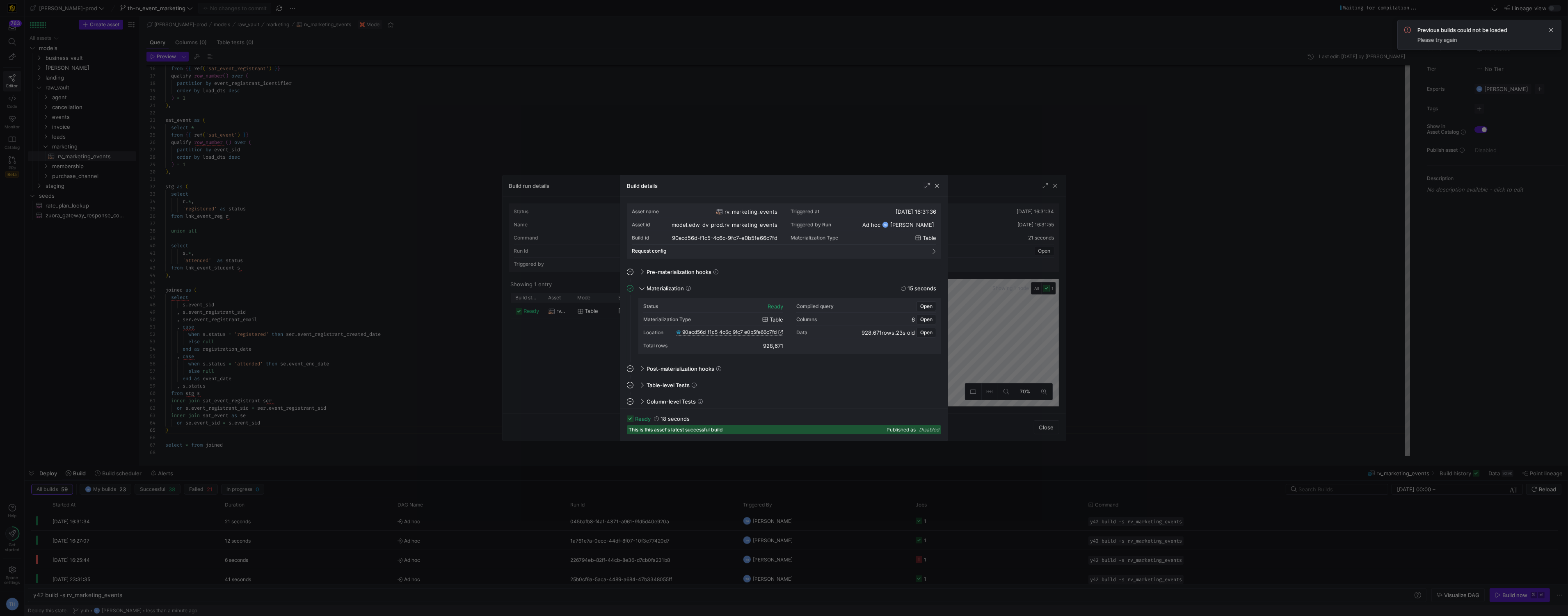
click at [762, 334] on span "90acd56d_f1c5_4c6c_9fc7_e0b5fe66c7fd" at bounding box center [729, 332] width 94 height 5
click at [338, 173] on div at bounding box center [784, 308] width 1568 height 616
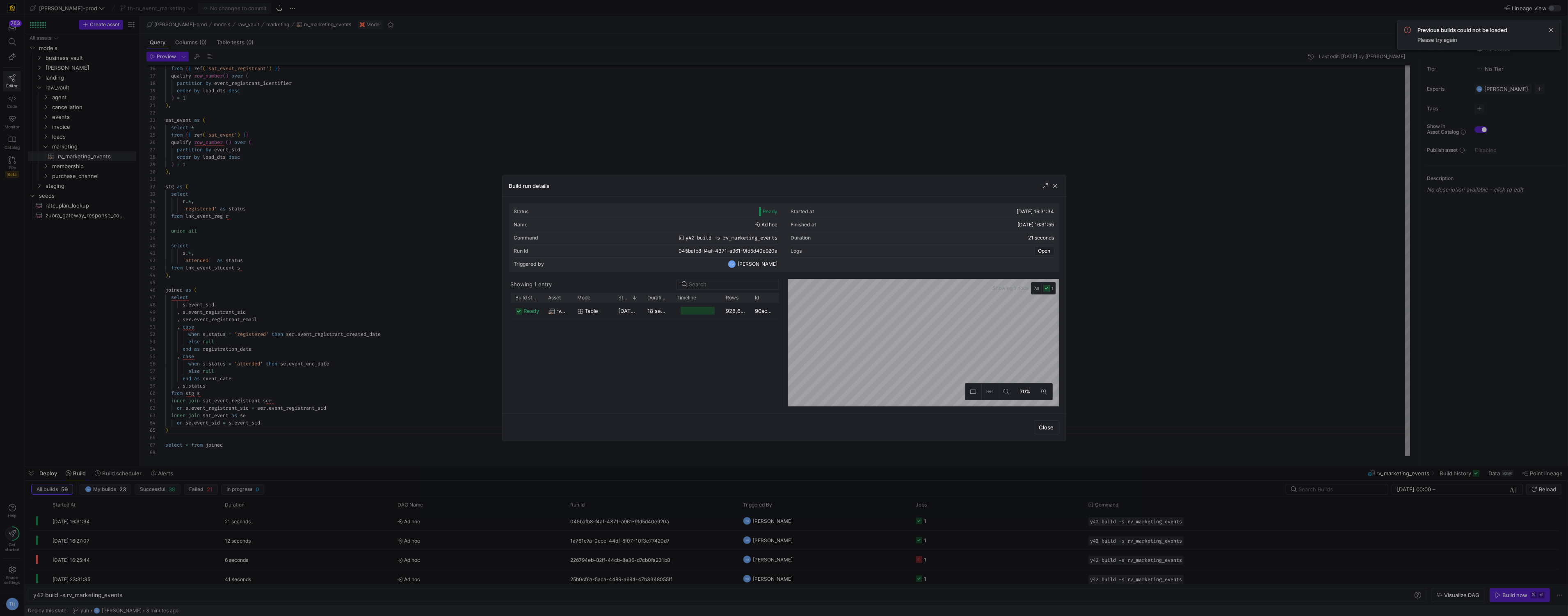
click at [338, 173] on div at bounding box center [784, 308] width 1568 height 616
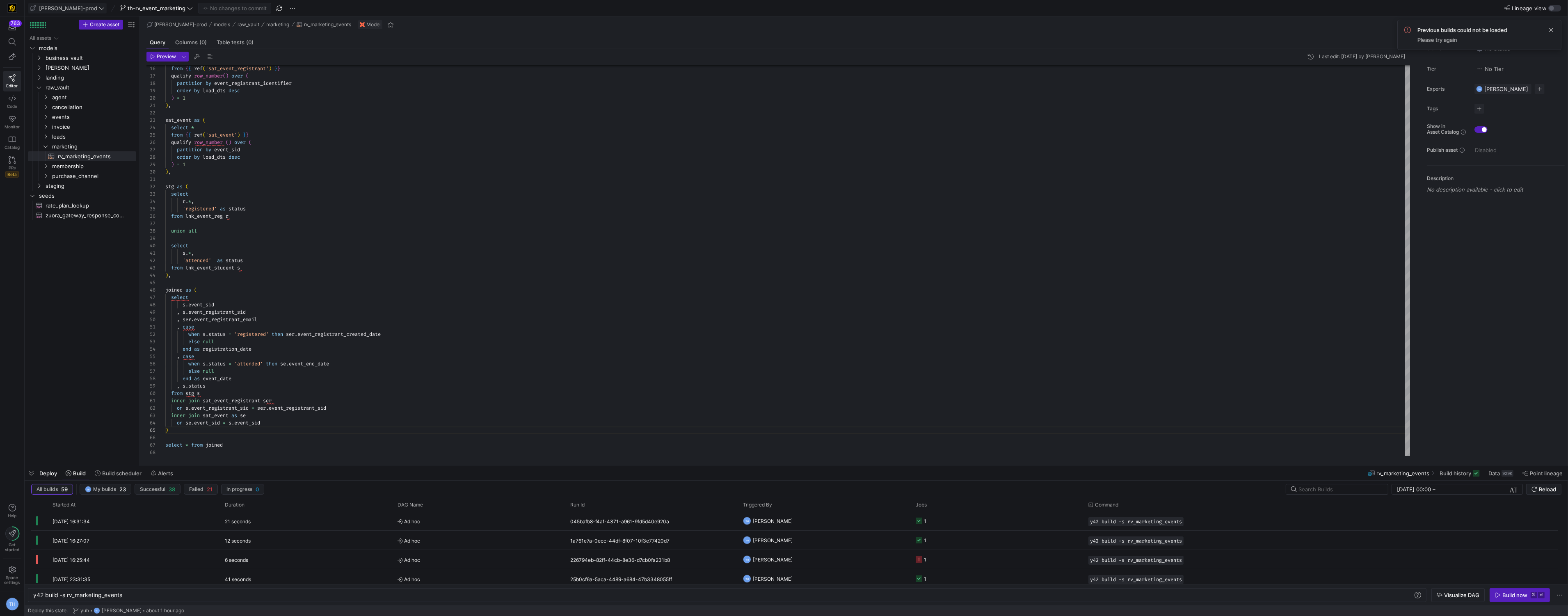
click at [68, 9] on span "[PERSON_NAME]-prod" at bounding box center [68, 8] width 58 height 7
click at [75, 82] on span "y42-dd" at bounding box center [74, 83] width 81 height 7
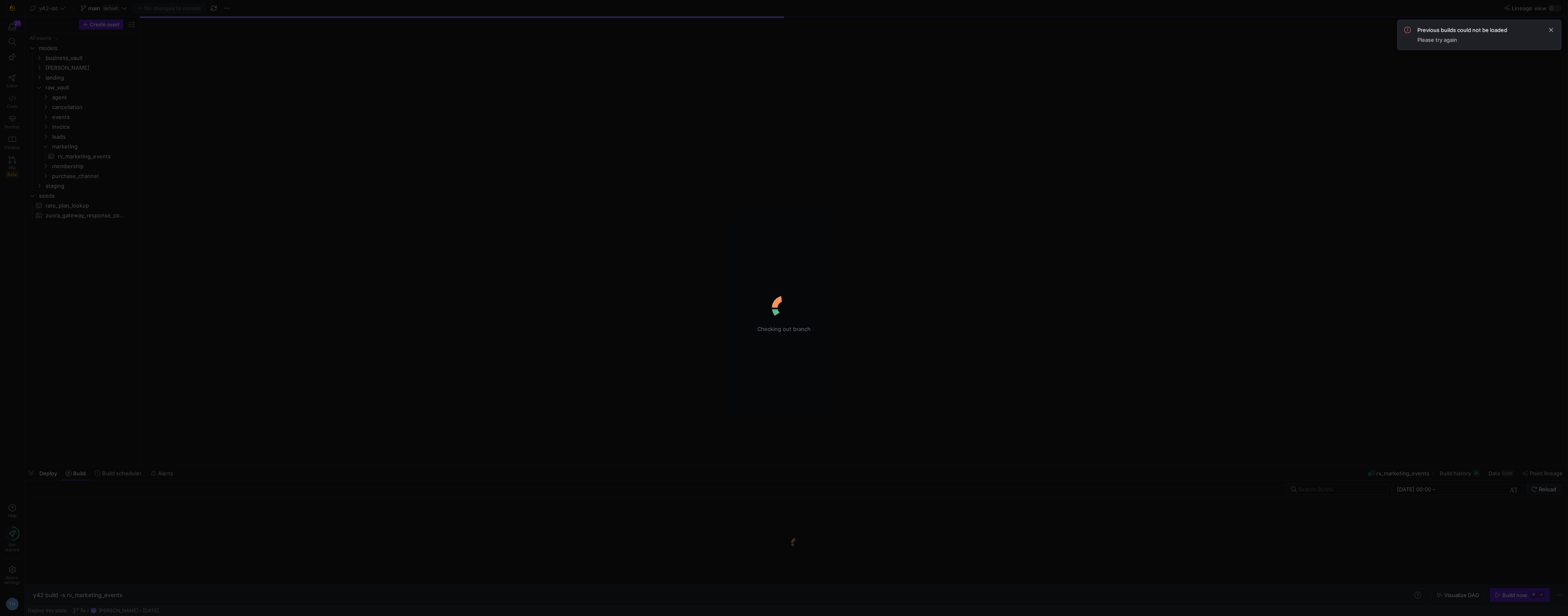
type textarea "y42 build"
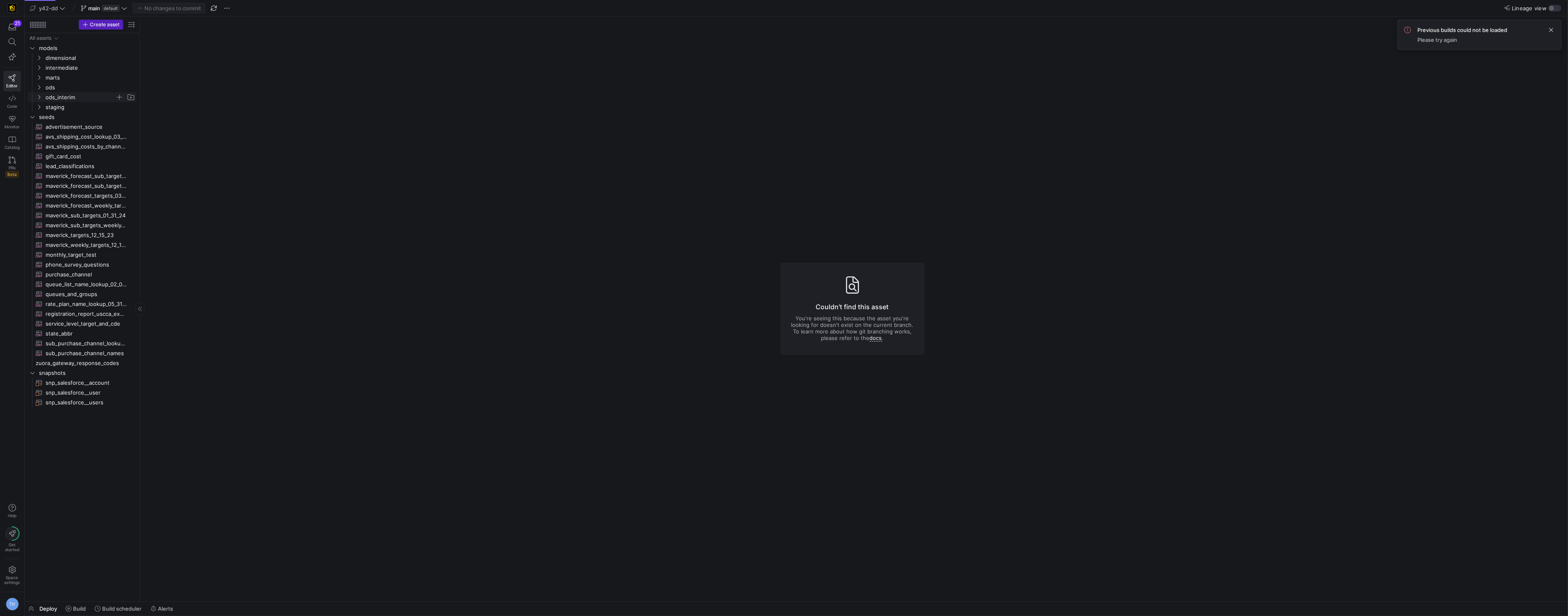
click at [72, 99] on span "ods_interim" at bounding box center [80, 97] width 70 height 10
click at [76, 116] on span "rockerbox" at bounding box center [84, 117] width 63 height 10
click at [99, 167] on span "ods_rb_store_orders_int​​​​​​​​​​" at bounding box center [92, 167] width 69 height 10
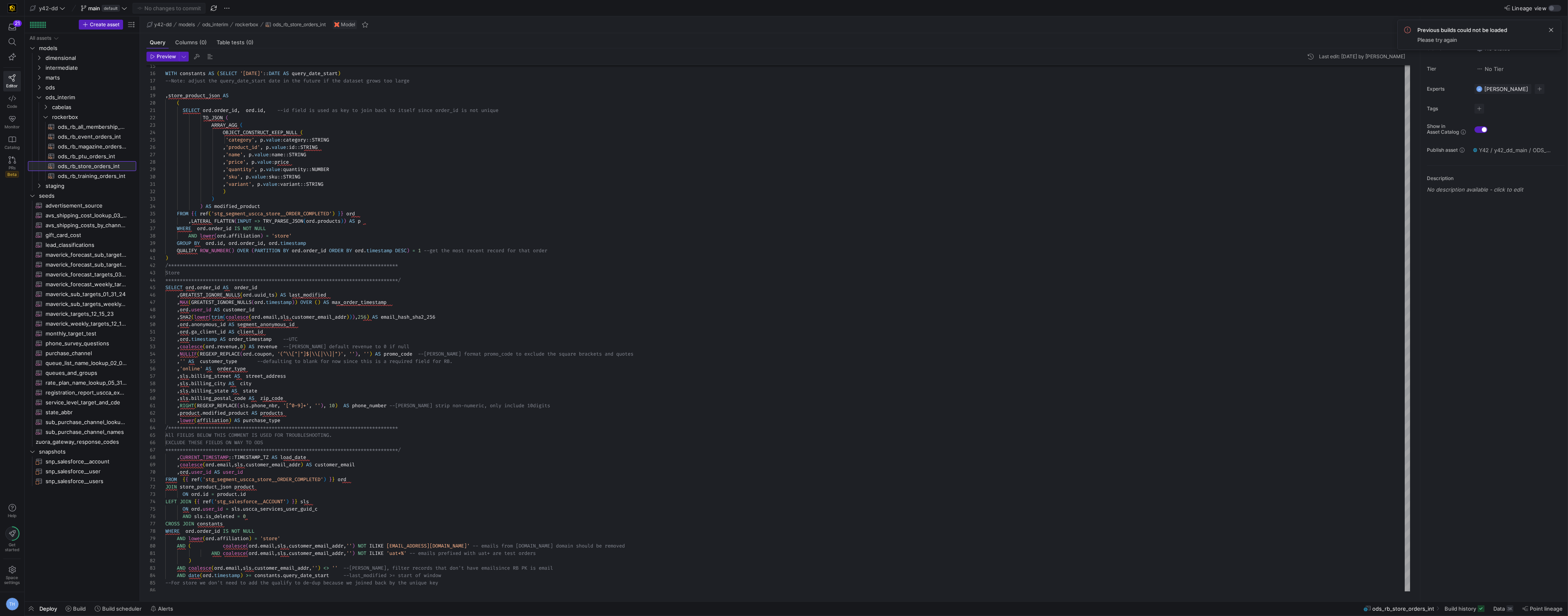
scroll to position [59, 0]
click at [62, 7] on icon at bounding box center [62, 8] width 5 height 5
click at [82, 84] on span "[PERSON_NAME]-prod" at bounding box center [74, 83] width 81 height 7
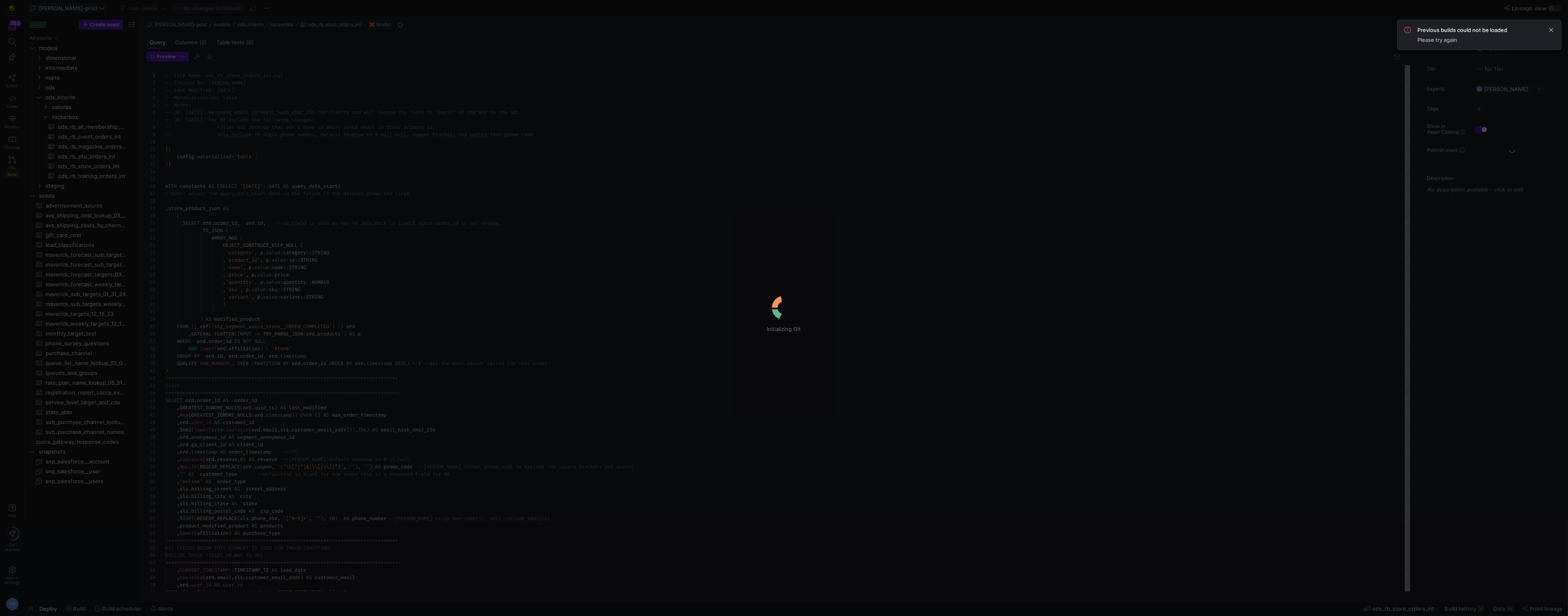
scroll to position [59, 0]
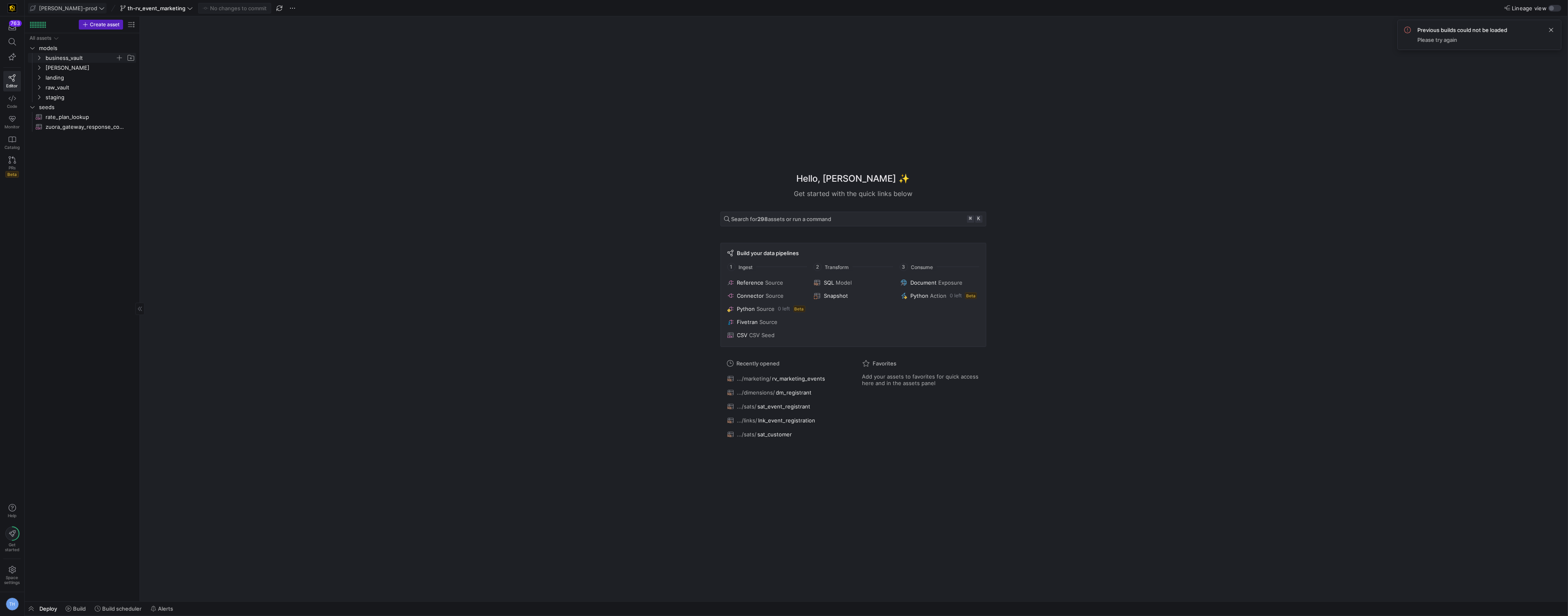
click at [81, 58] on span "business_vault" at bounding box center [80, 58] width 70 height 10
click at [76, 76] on span "links" at bounding box center [84, 78] width 63 height 10
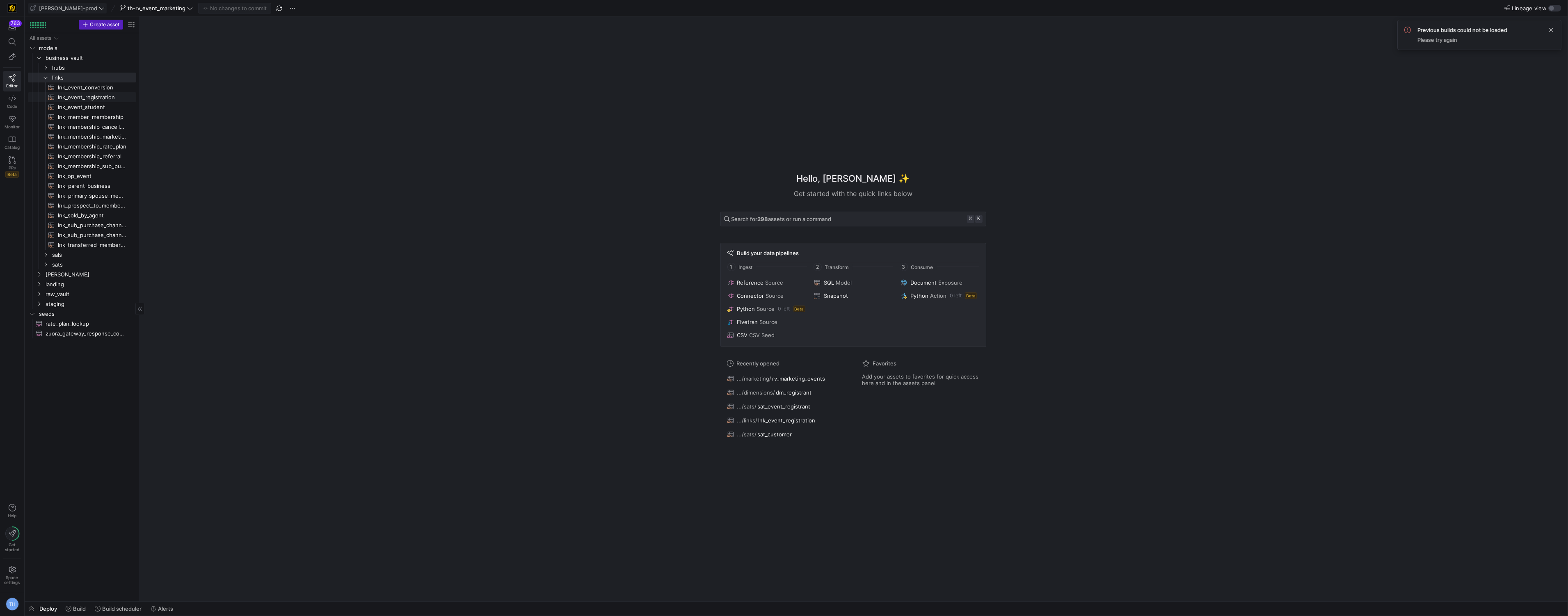
click at [89, 99] on span "lnk_event_registration​​​​​​​​​​" at bounding box center [92, 97] width 69 height 10
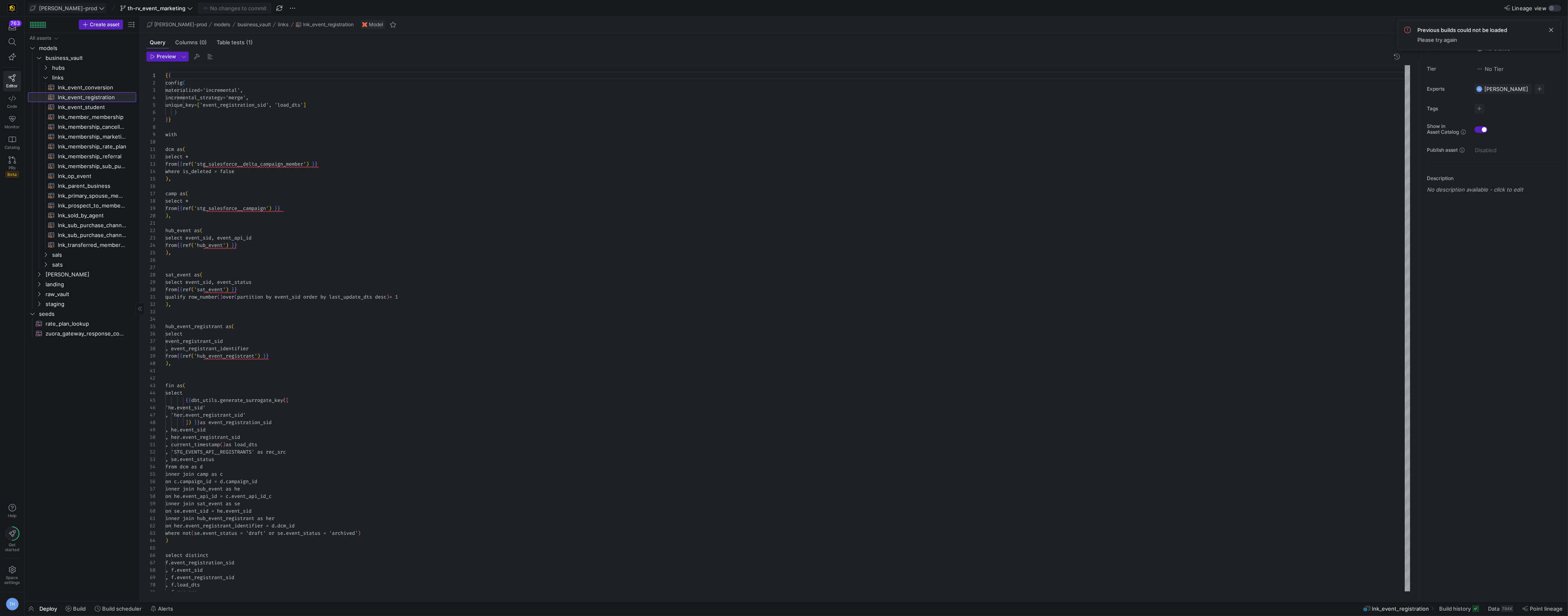
scroll to position [74, 0]
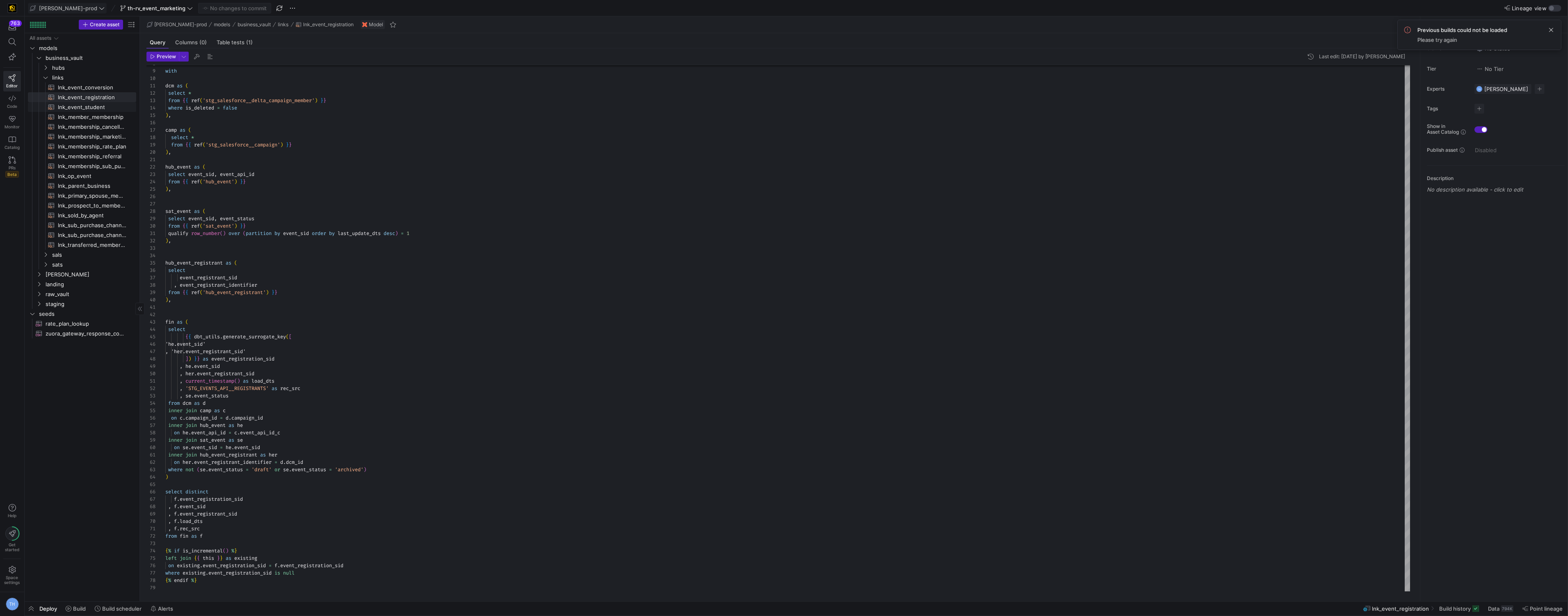
click at [108, 108] on span "lnk_event_student​​​​​​​​​​" at bounding box center [92, 107] width 69 height 10
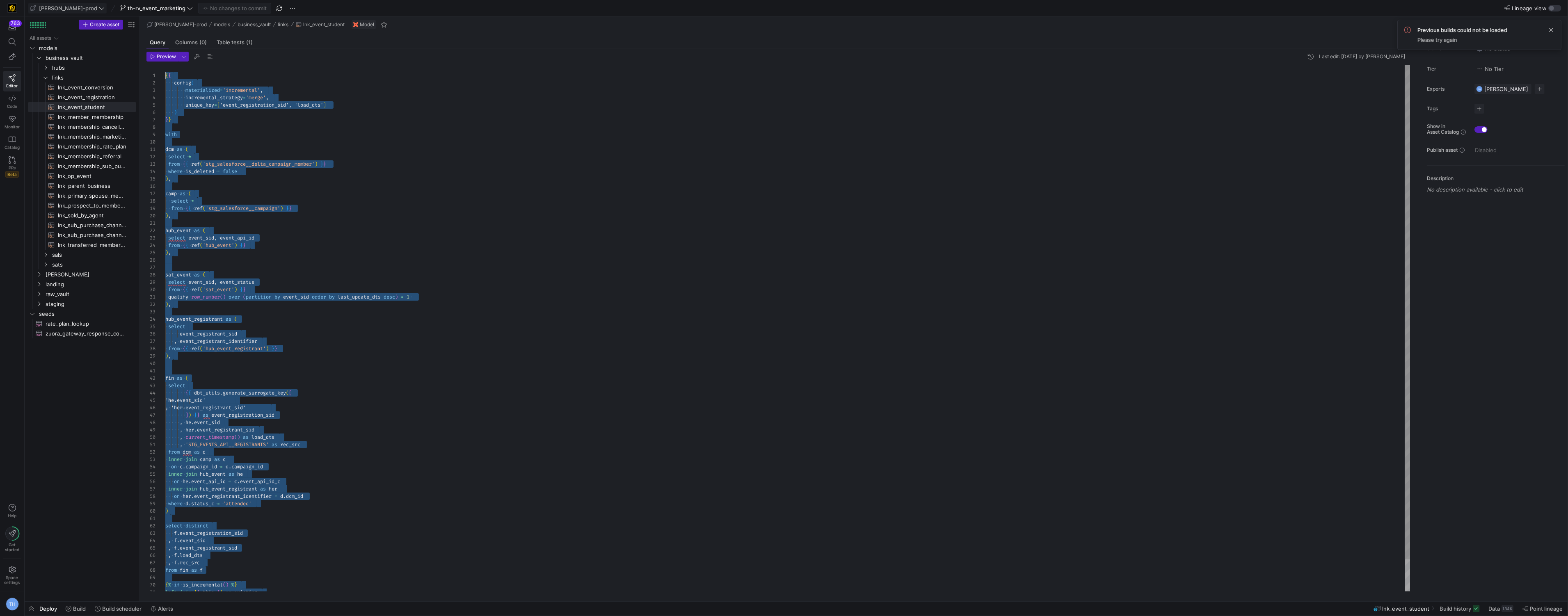
drag, startPoint x: 214, startPoint y: 590, endPoint x: 204, endPoint y: 52, distance: 538.1
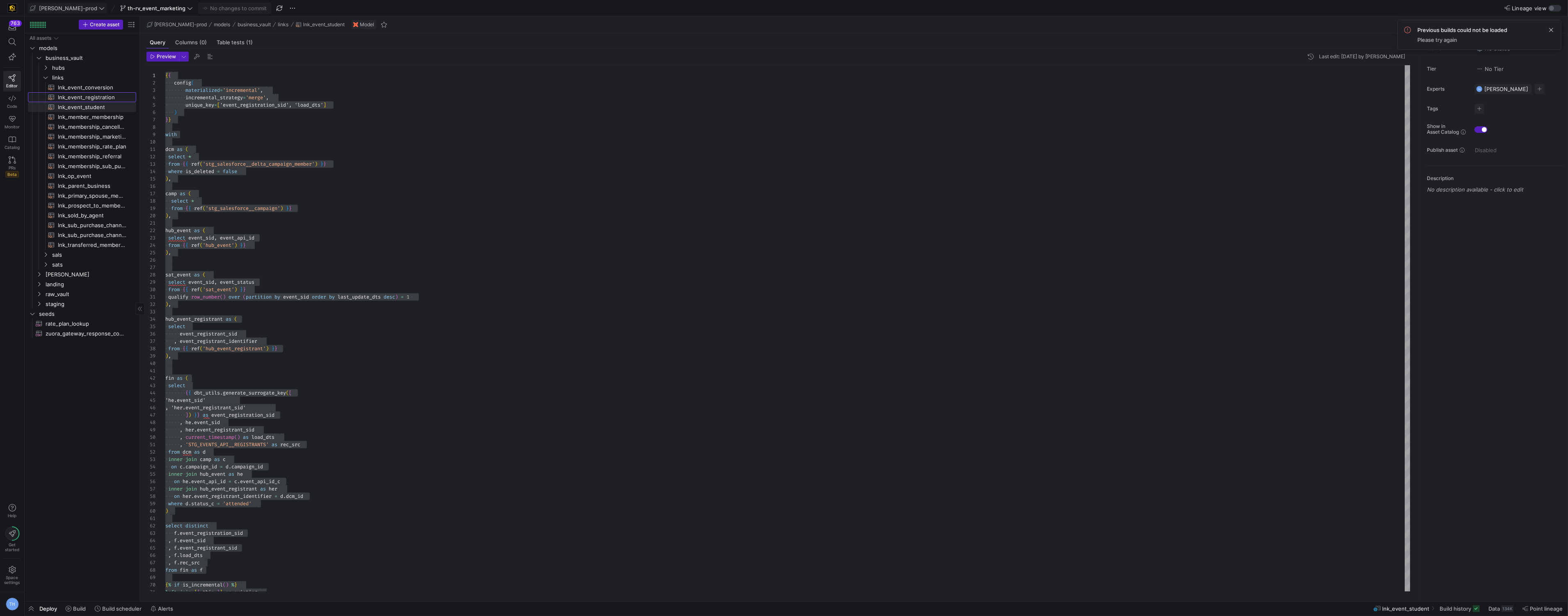
click at [107, 99] on span "lnk_event_registration​​​​​​​​​​" at bounding box center [92, 97] width 69 height 10
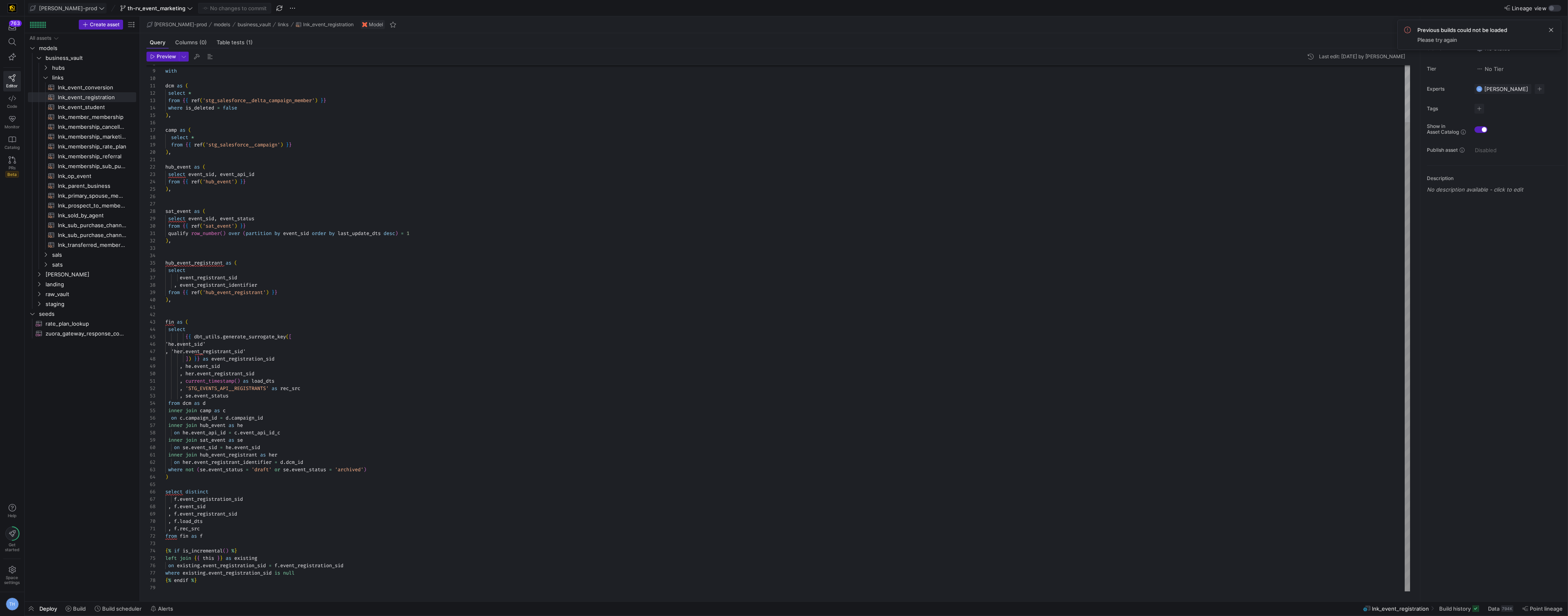
click at [195, 586] on div "with dcm as ( select * from { { ref ( 'stg_salesforce__delta_campaign_member' )…" at bounding box center [788, 296] width 1245 height 590
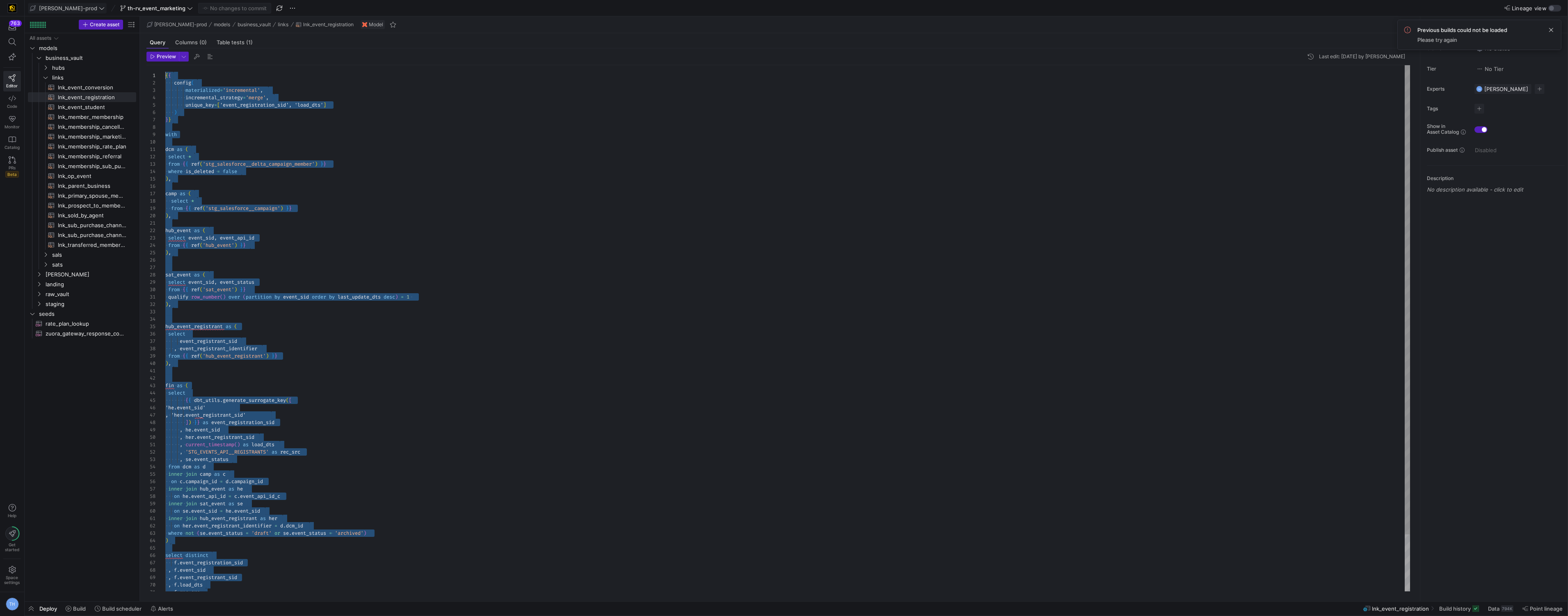
drag, startPoint x: 207, startPoint y: 586, endPoint x: 158, endPoint y: -19, distance: 607.0
click at [310, 326] on div "with dcm as ( select * from { { ref ( 'stg_salesforce__delta_campaign_member' )…" at bounding box center [788, 360] width 1245 height 590
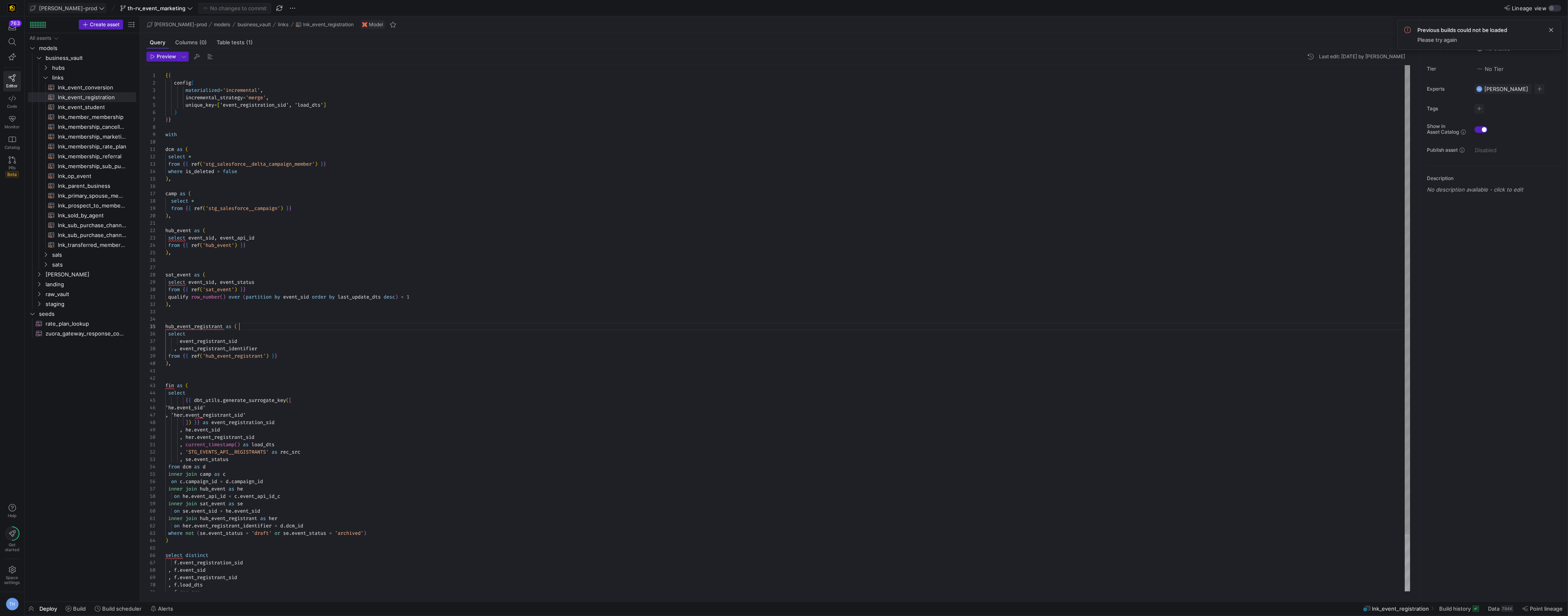
scroll to position [30, 74]
click at [71, 265] on span "sats" at bounding box center [84, 265] width 63 height 10
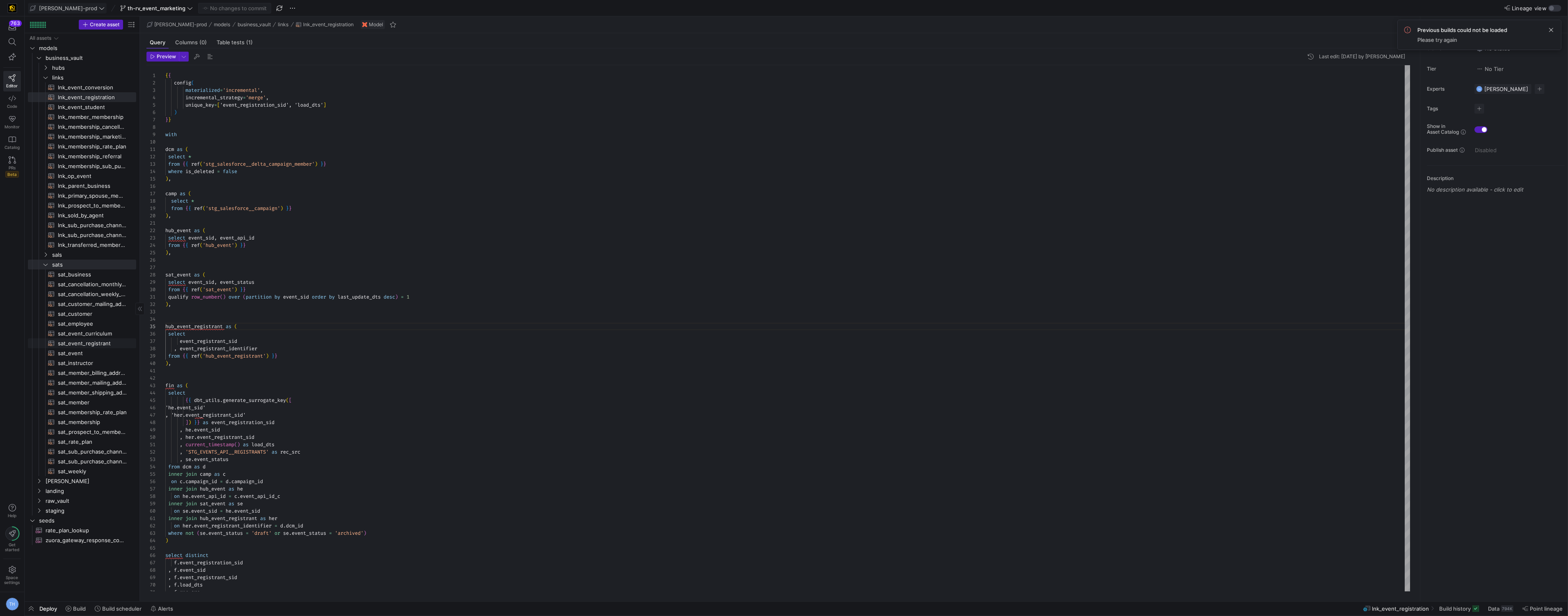
click at [110, 341] on span "sat_event_registrant​​​​​​​​​​" at bounding box center [92, 344] width 69 height 10
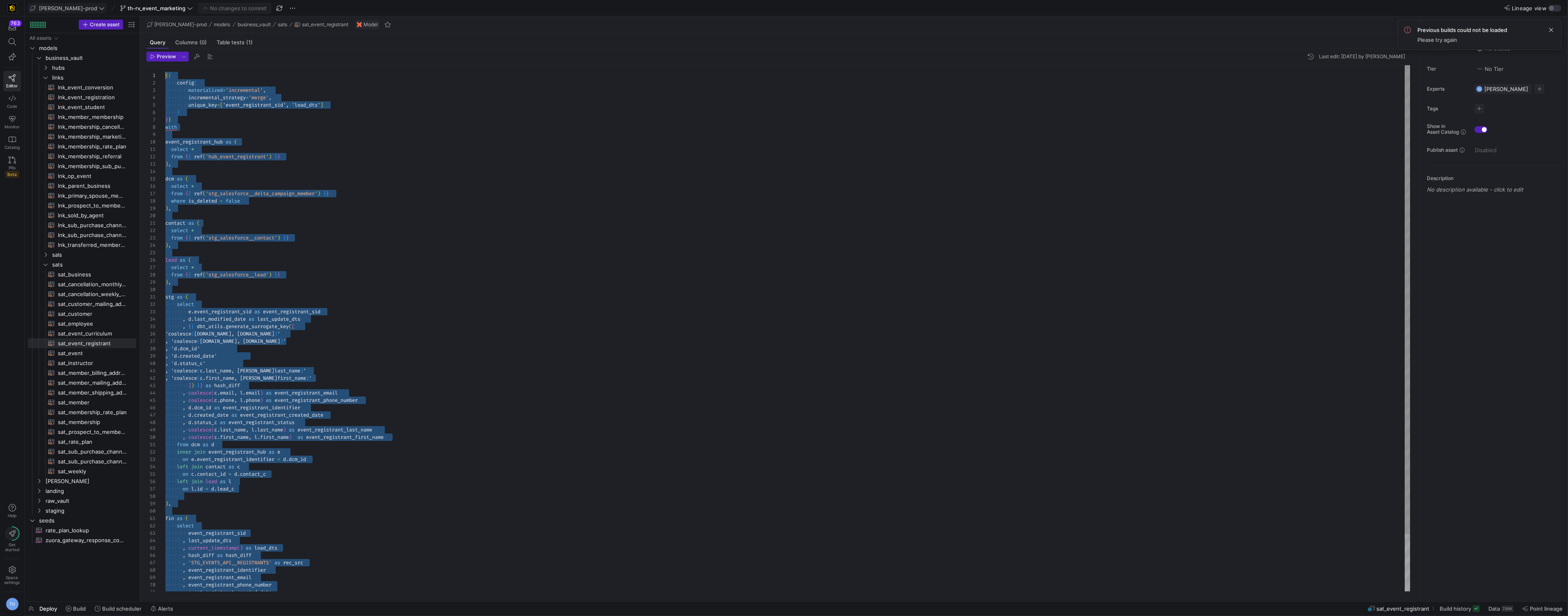
drag, startPoint x: 356, startPoint y: 587, endPoint x: 67, endPoint y: -38, distance: 688.6
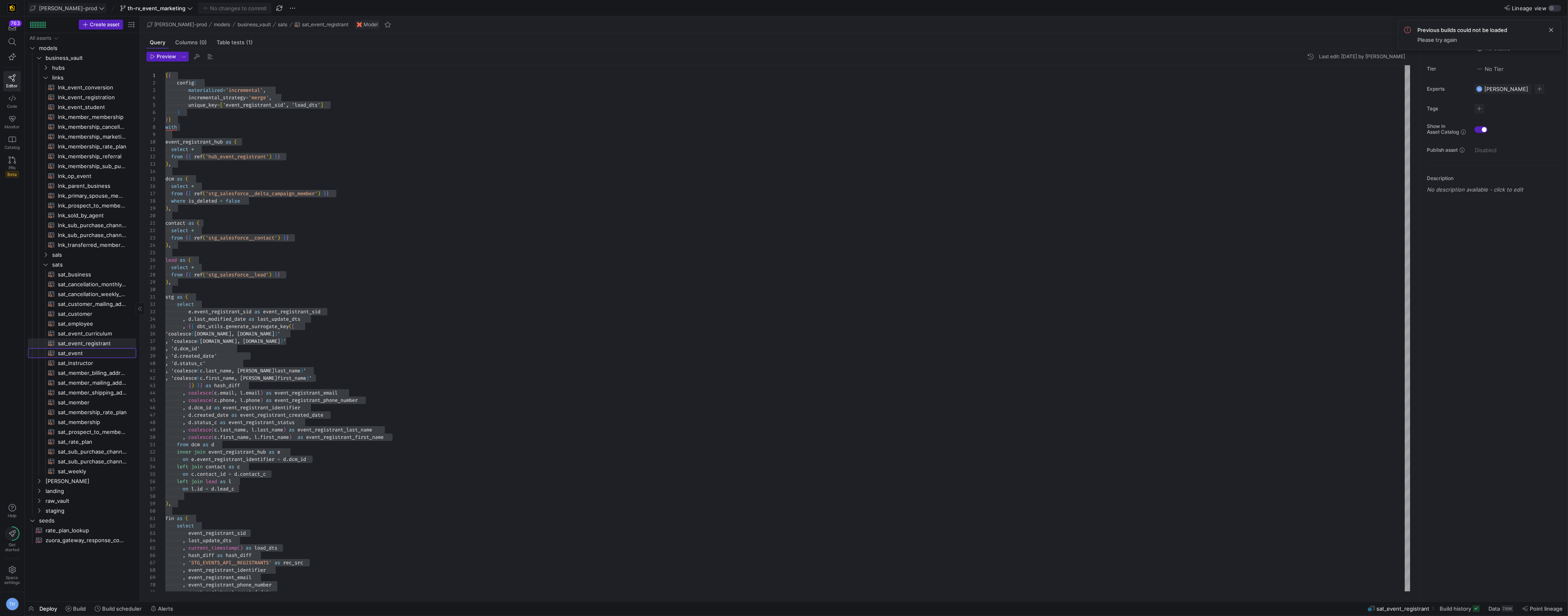
click at [81, 354] on span "sat_event​​​​​​​​​​" at bounding box center [92, 354] width 69 height 10
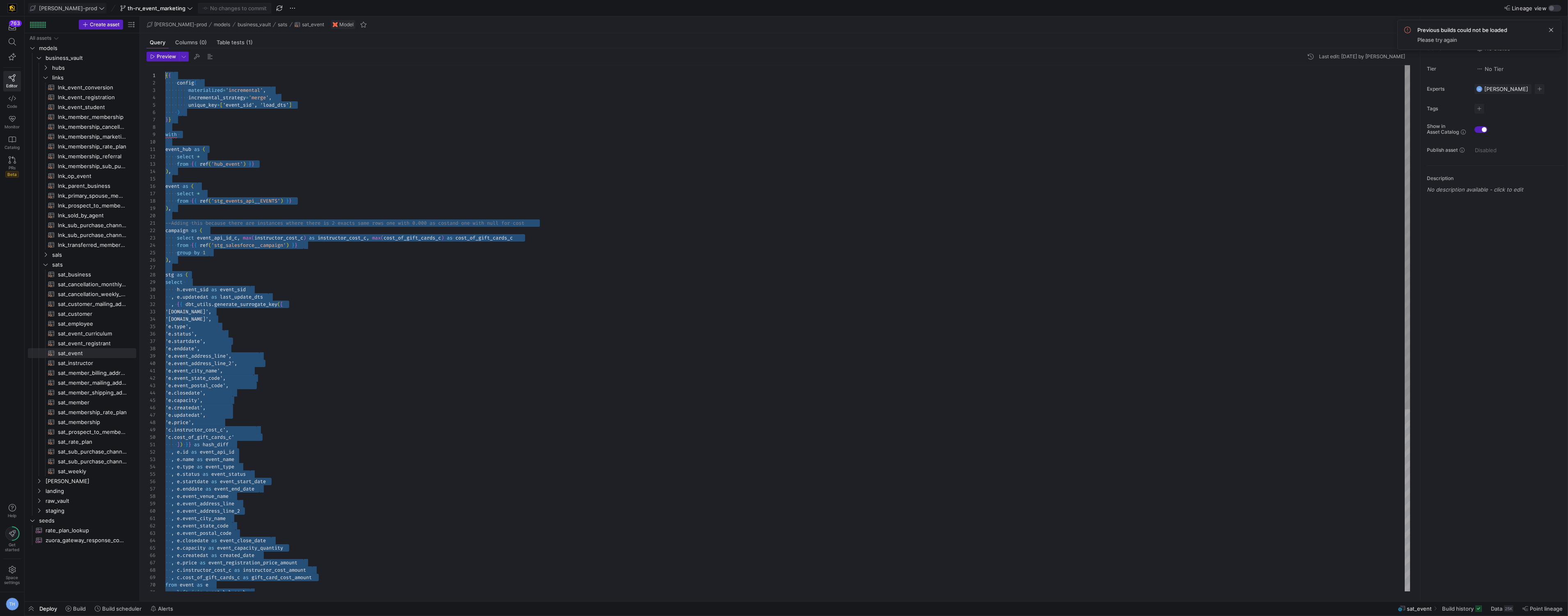
drag, startPoint x: 316, startPoint y: 587, endPoint x: 131, endPoint y: -38, distance: 651.8
click at [72, 501] on span "raw_vault" at bounding box center [80, 502] width 70 height 10
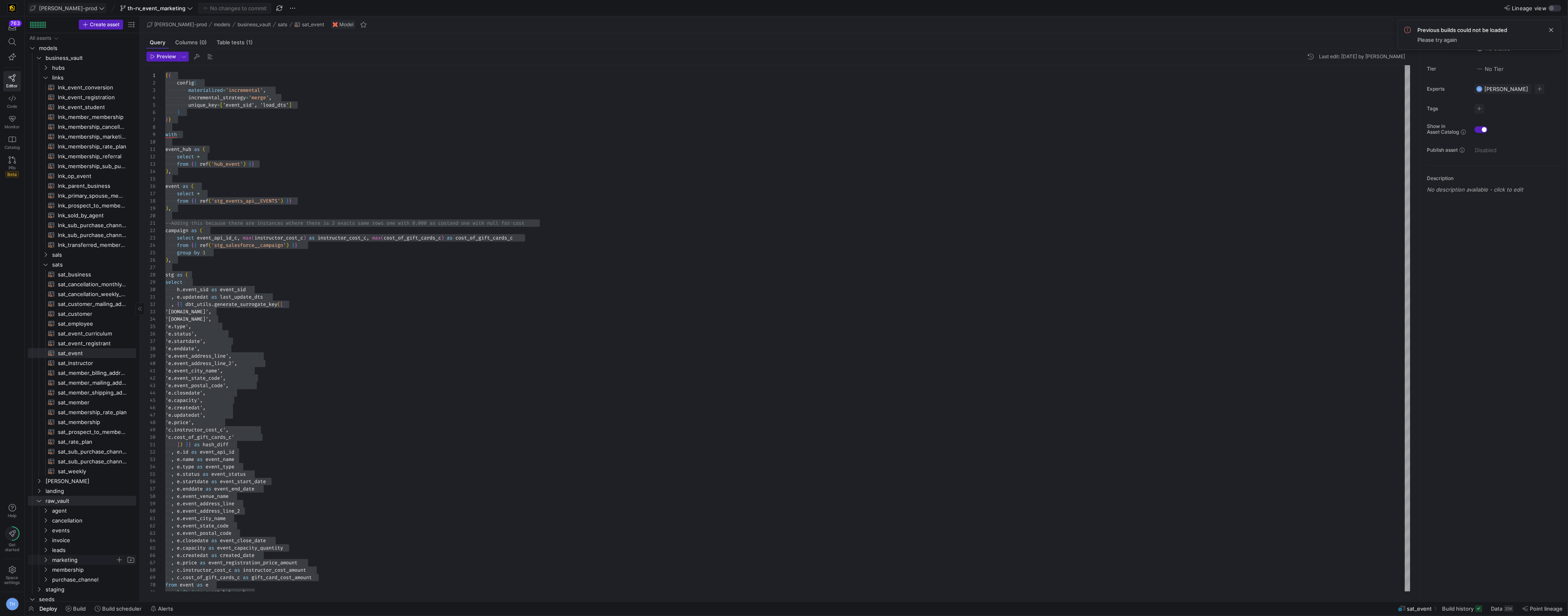
click at [74, 559] on span "marketing" at bounding box center [84, 561] width 63 height 10
click at [75, 562] on span "rv_marketing_events​​​​​​​​​​" at bounding box center [92, 562] width 69 height 10
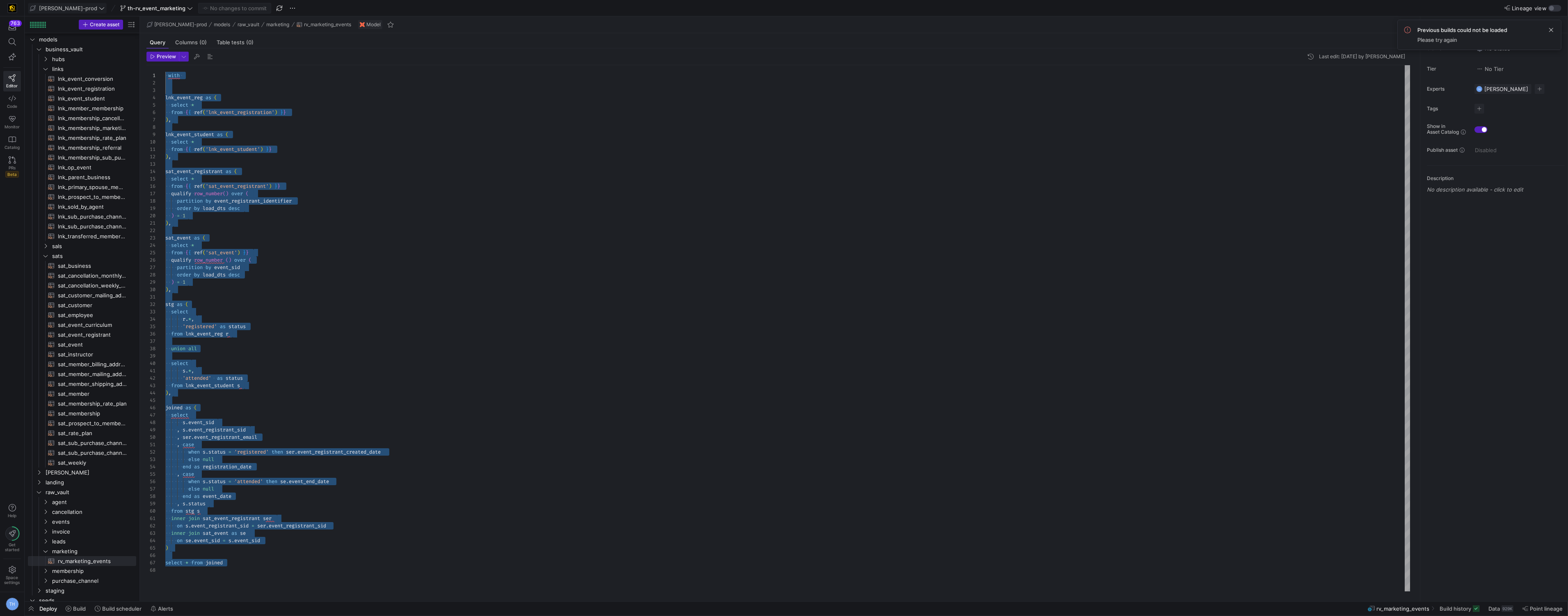
drag, startPoint x: 254, startPoint y: 572, endPoint x: 197, endPoint y: -38, distance: 612.7
click at [197, 65] on div "with lnk_event_reg as ( select * from { { ref ( 'lnk_event_registration' ) } } …" at bounding box center [788, 328] width 1245 height 527
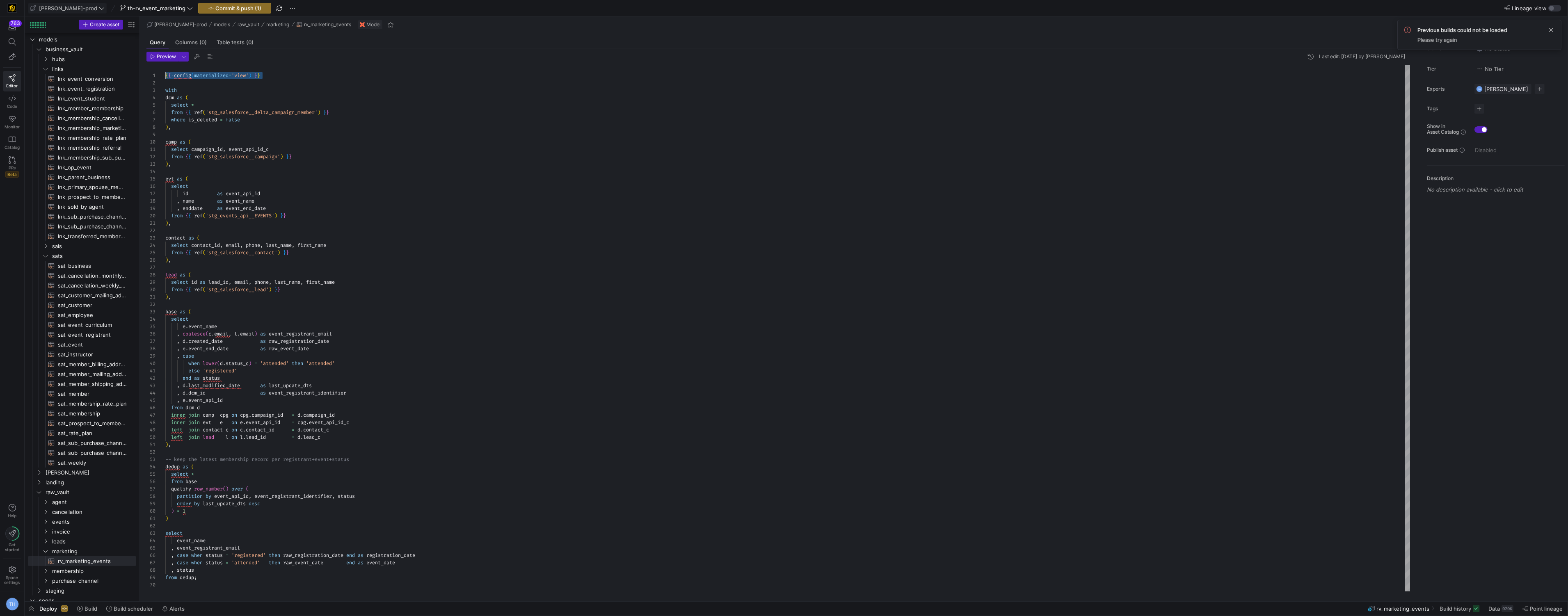
drag, startPoint x: 276, startPoint y: 74, endPoint x: 106, endPoint y: 73, distance: 170.0
click at [166, 73] on div "{ { config ( materialized = 'view' ) } } with dcm as ( select * from { { ref ( …" at bounding box center [788, 328] width 1245 height 527
type textarea "with dcm as ( select * from {{ ref('stg_salesforce__delta_campaign_member') }} …"
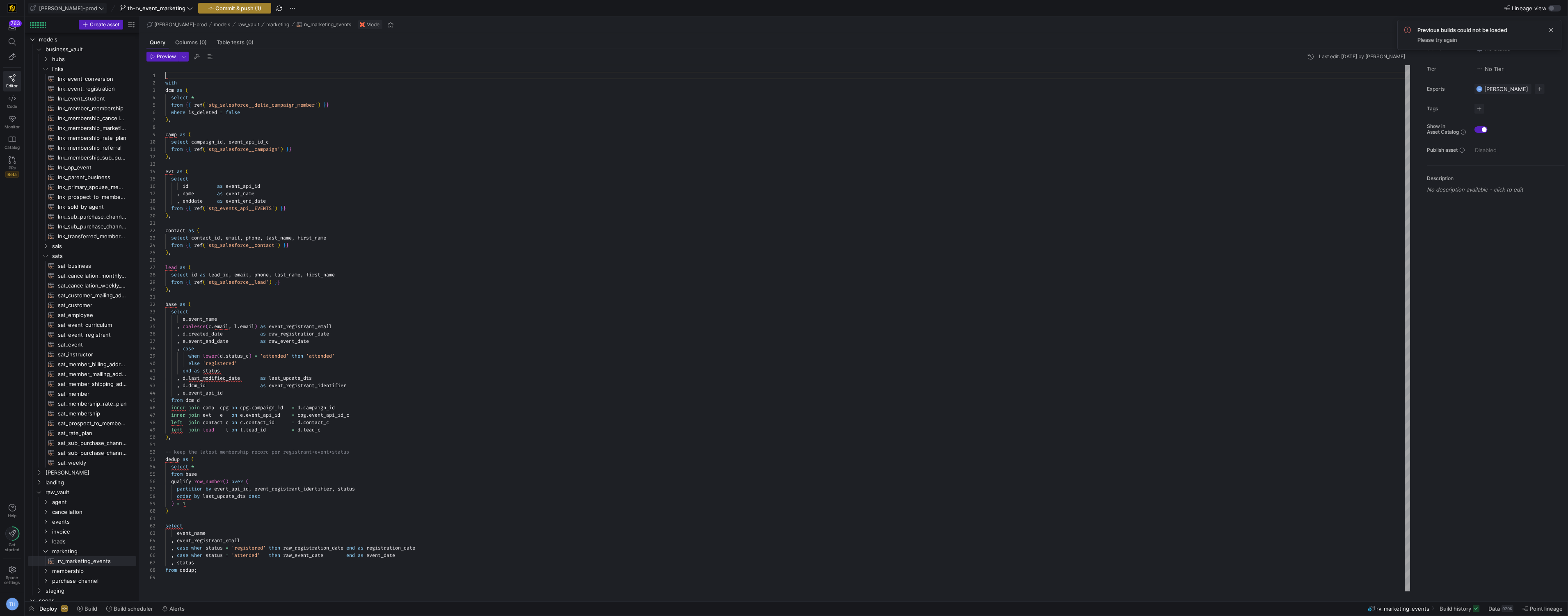
click at [228, 6] on span "Commit & push (1)" at bounding box center [238, 8] width 46 height 7
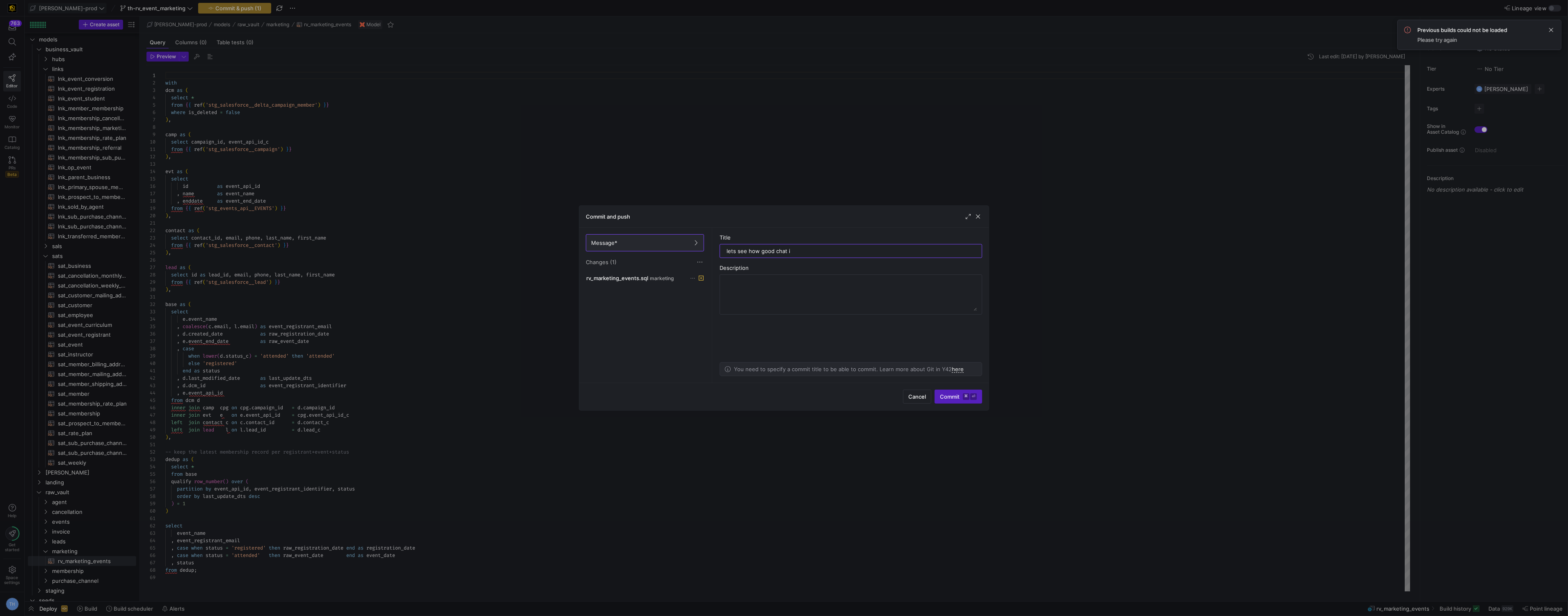
type input "lets see how good chat is"
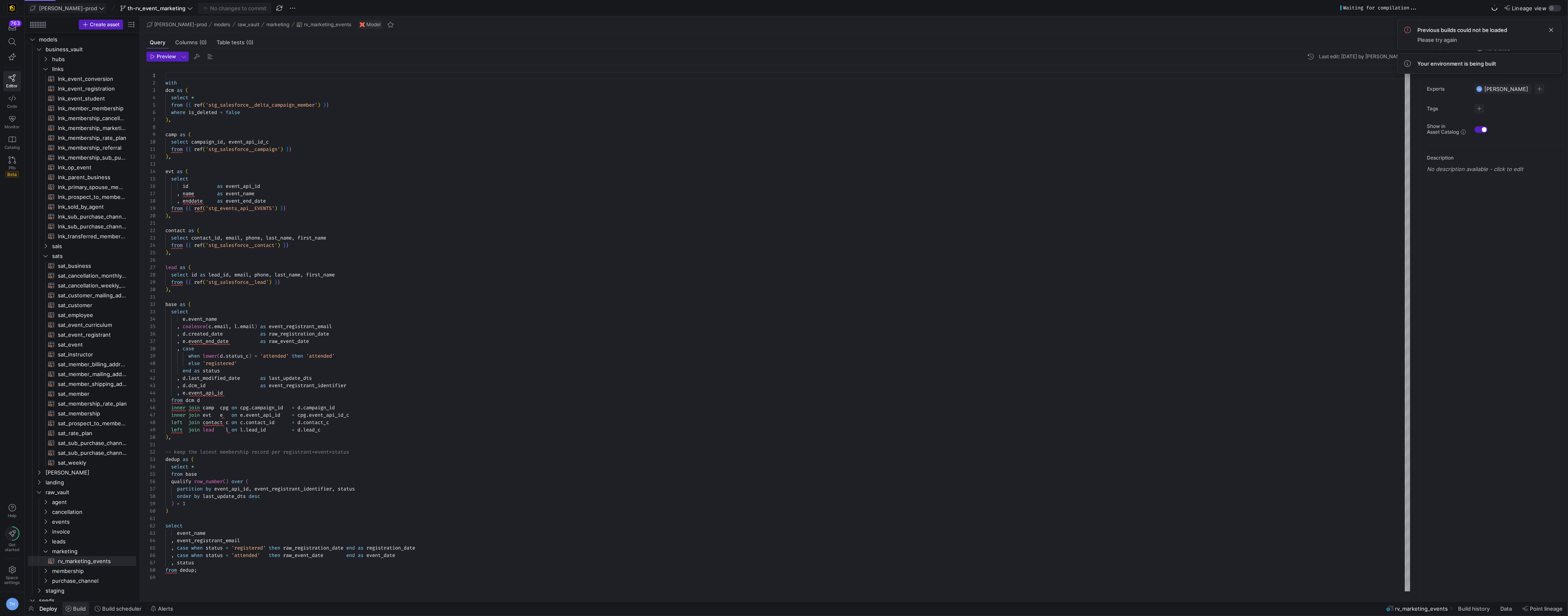
click at [76, 609] on span "Build" at bounding box center [79, 609] width 13 height 7
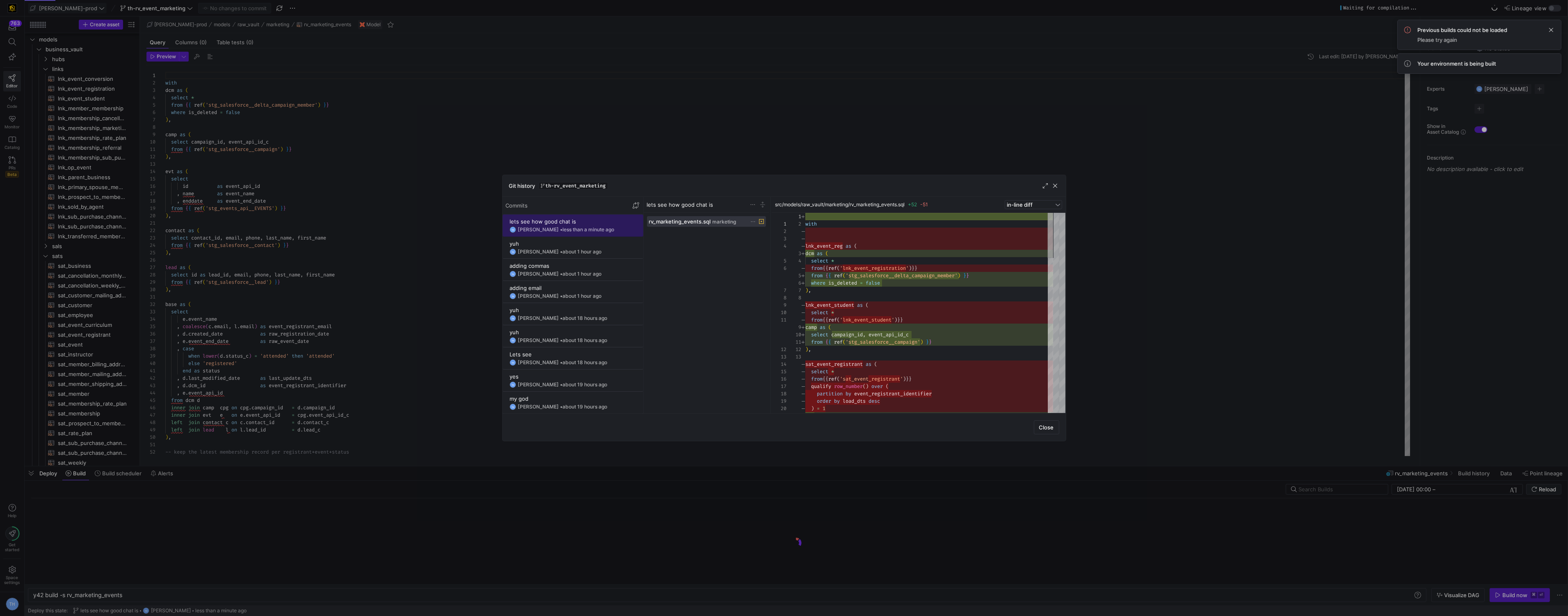
scroll to position [74, 0]
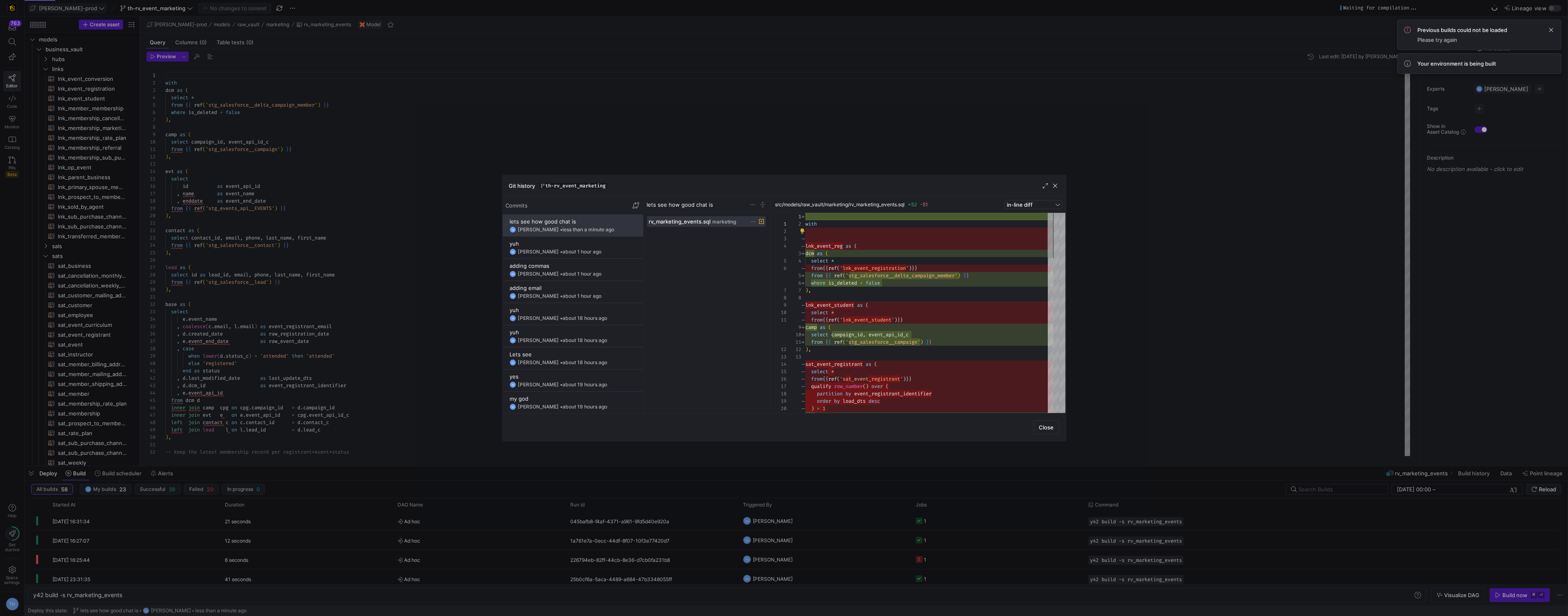
click at [803, 128] on div at bounding box center [784, 308] width 1568 height 616
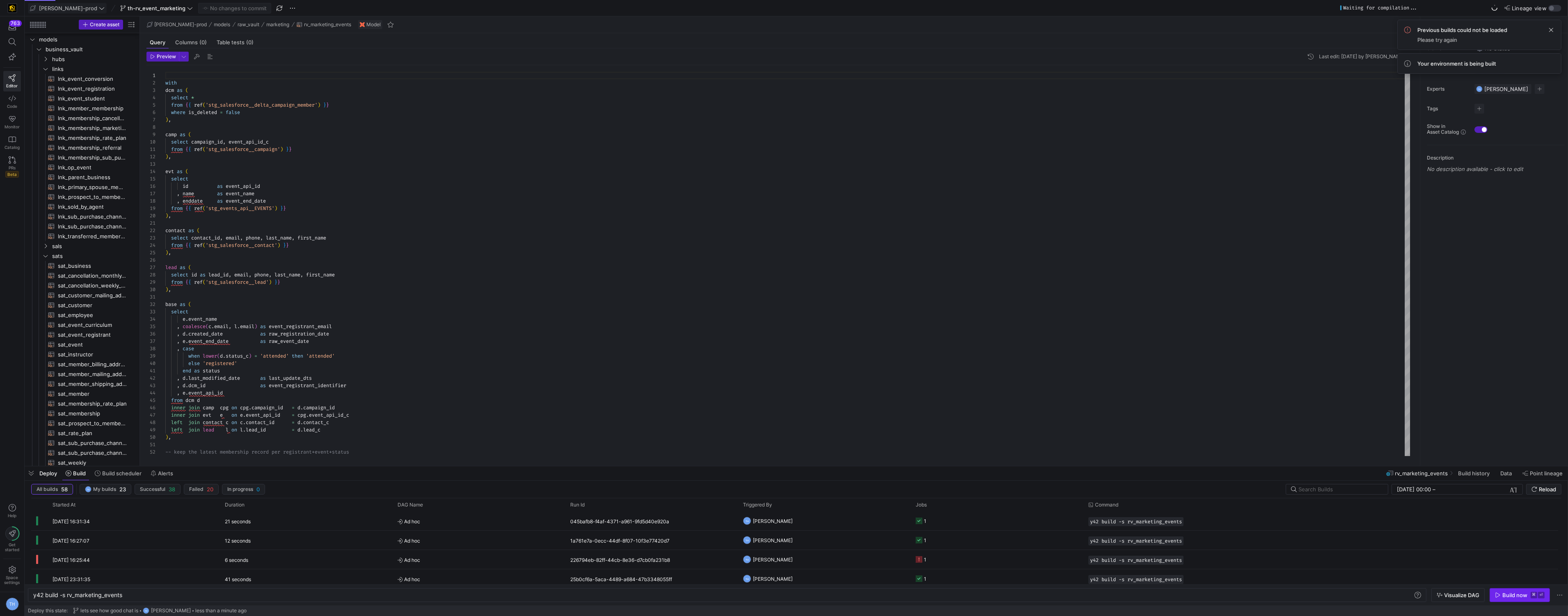
click at [1504, 596] on div "Build now" at bounding box center [1514, 595] width 25 height 7
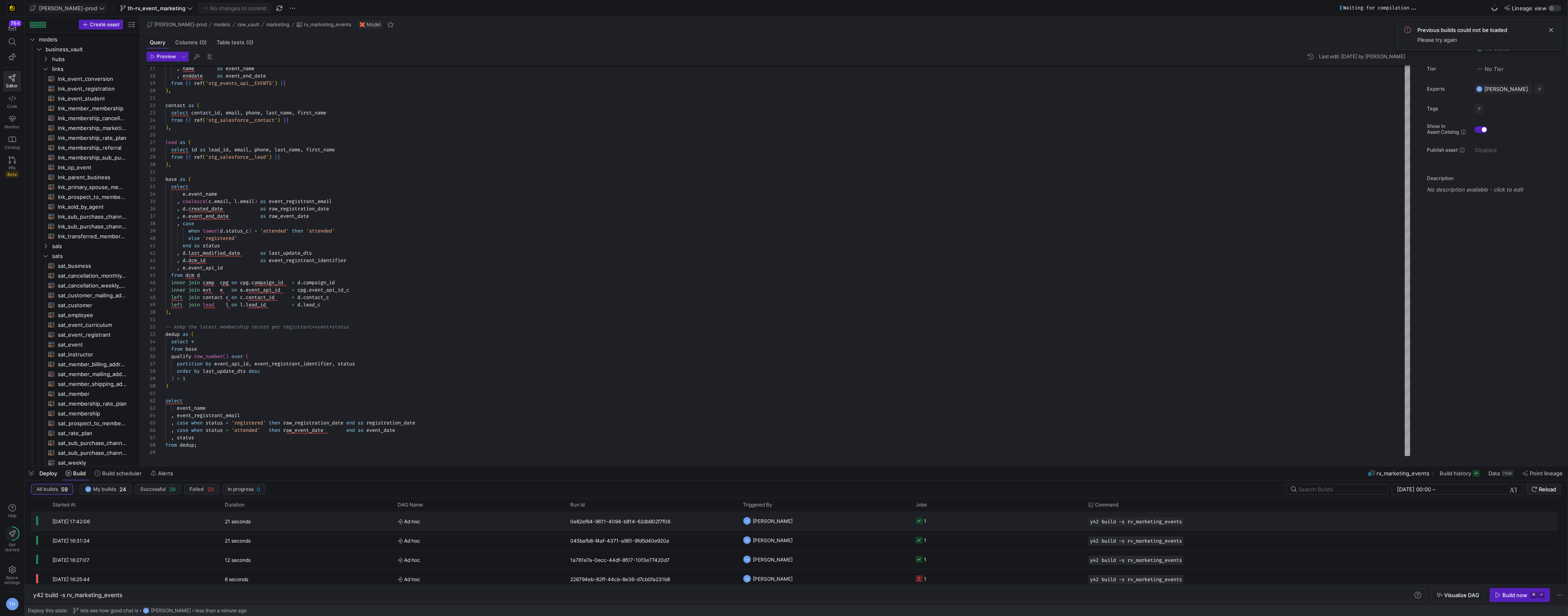
click at [946, 523] on y42-job-status-cell-renderer "1" at bounding box center [997, 521] width 163 height 18
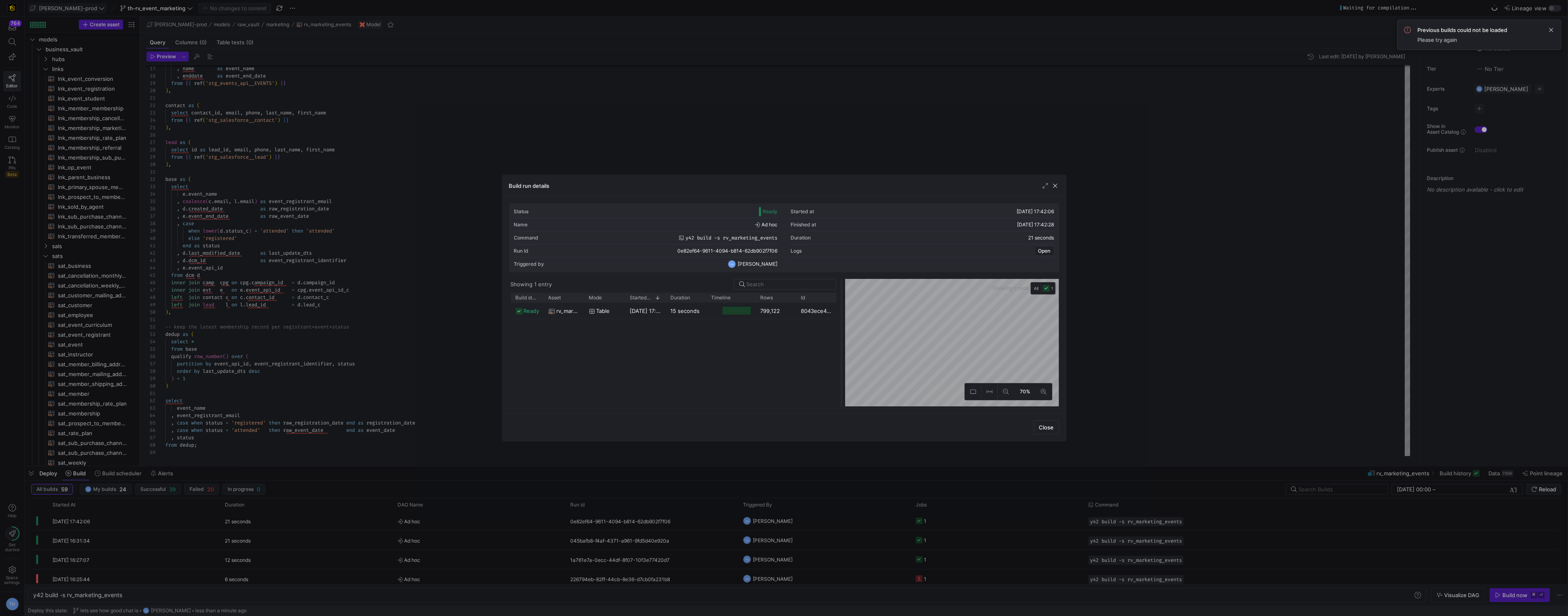
drag, startPoint x: 783, startPoint y: 289, endPoint x: 870, endPoint y: 289, distance: 87.0
click at [843, 289] on div at bounding box center [841, 343] width 3 height 128
click at [815, 154] on div at bounding box center [784, 308] width 1568 height 616
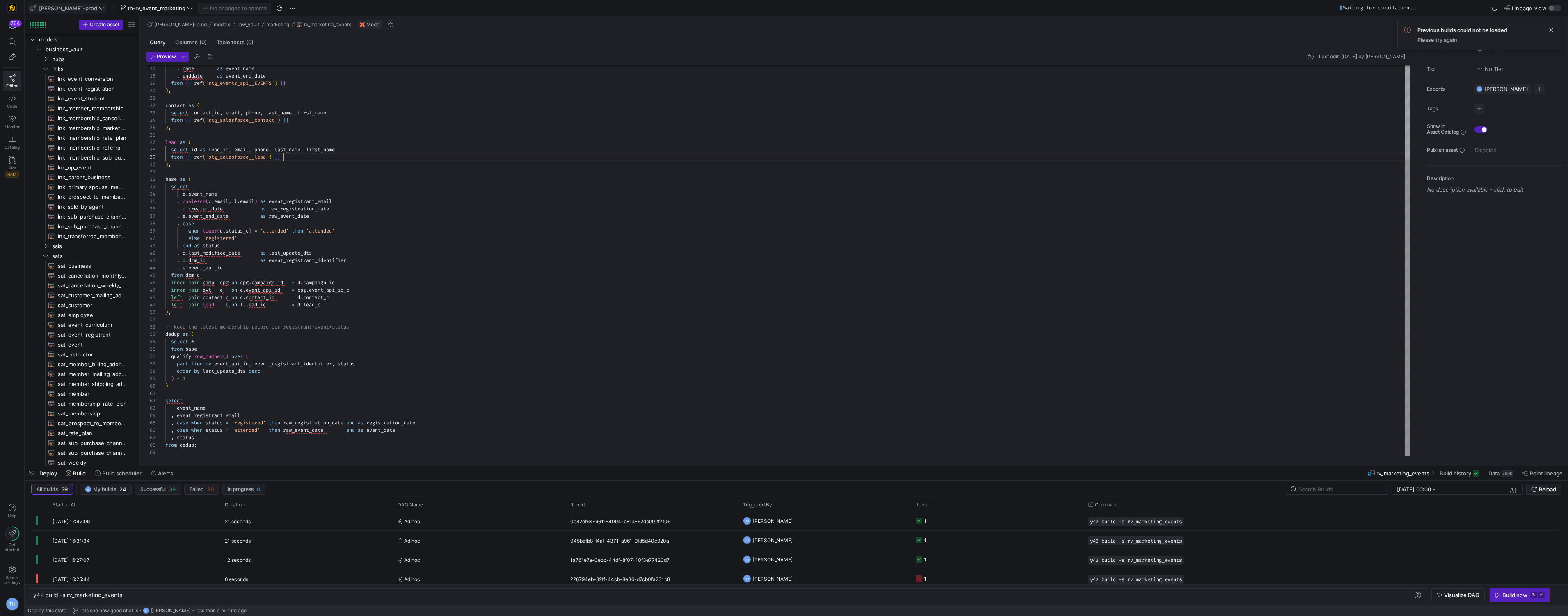
click at [815, 154] on div ", name as event_name , enddate as event_end_date from { { ref ( 'stg_events_api…" at bounding box center [788, 198] width 1245 height 516
click at [472, 296] on div ", name as event_name , enddate as event_end_date from { { ref ( 'stg_events_api…" at bounding box center [788, 198] width 1245 height 516
click at [999, 520] on y42-job-status-cell-renderer "1" at bounding box center [997, 521] width 163 height 18
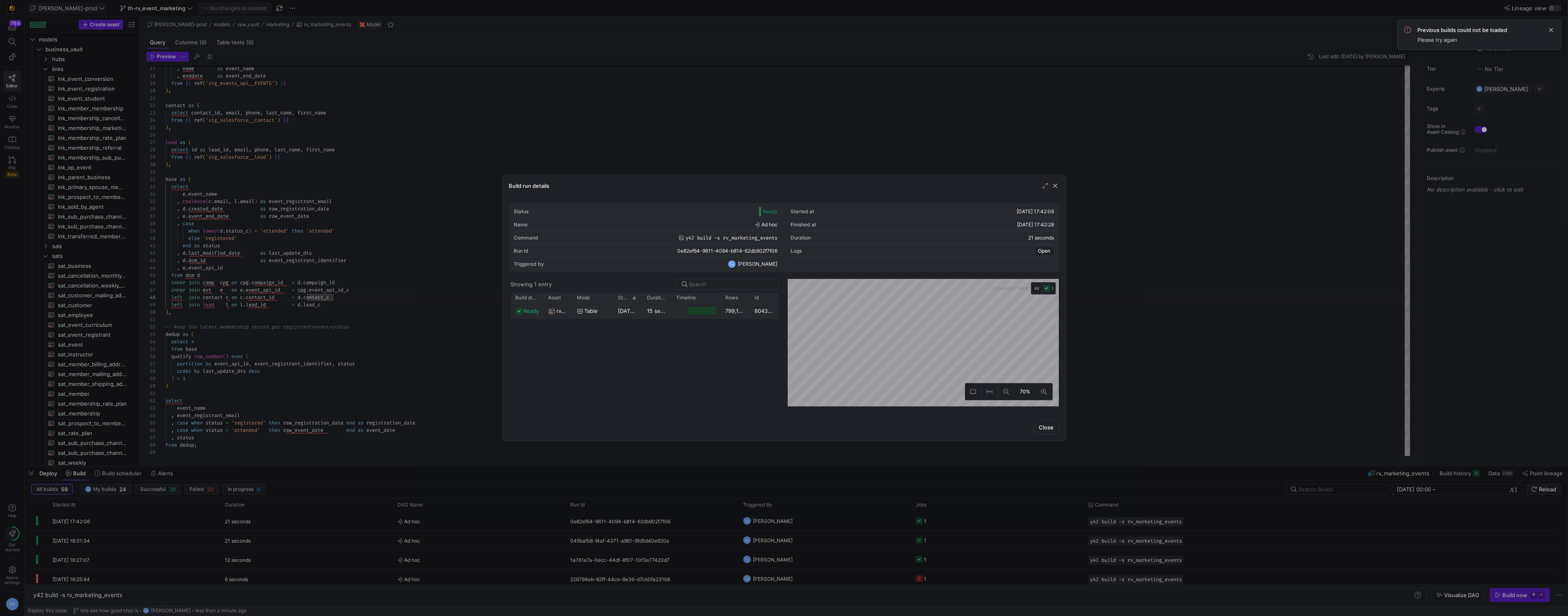
click at [668, 309] on y42-duration "15 seconds" at bounding box center [662, 310] width 29 height 7
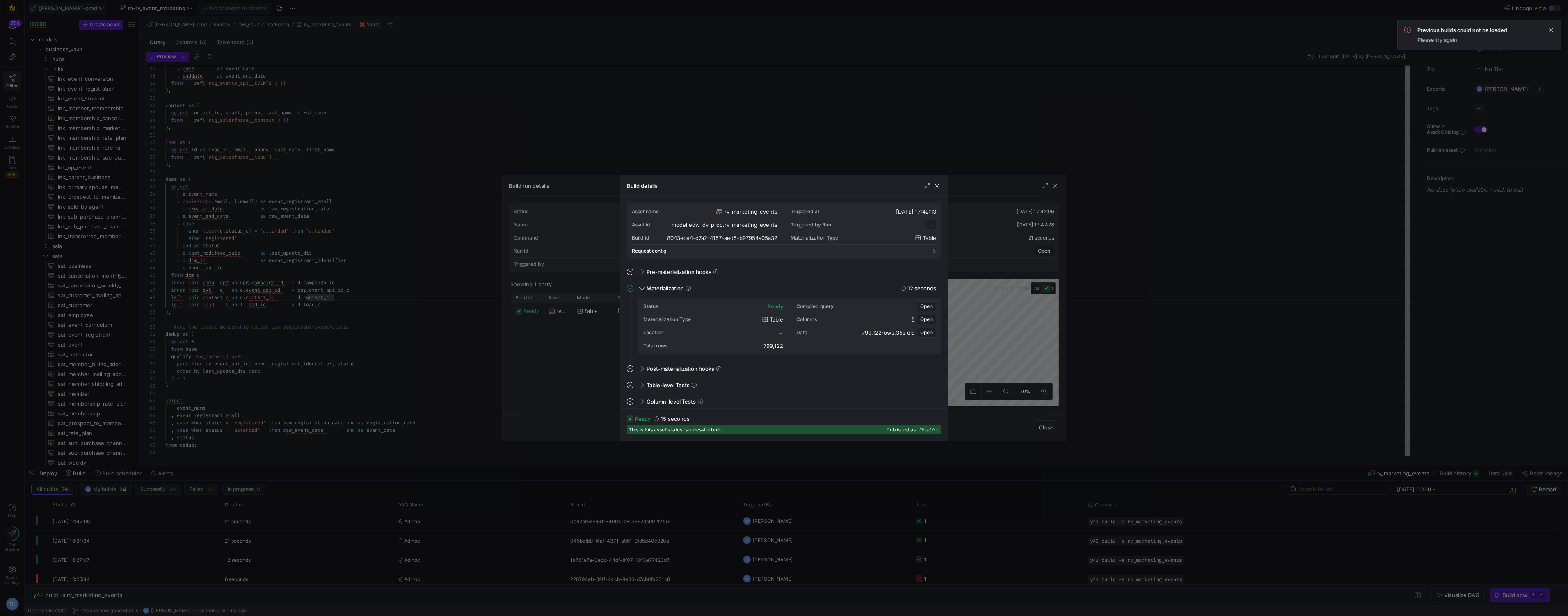
scroll to position [74, 0]
click at [735, 332] on span "8043ece4_d7a2_4157_aed5_b97954a05a32" at bounding box center [726, 332] width 101 height 5
click at [416, 237] on div at bounding box center [784, 308] width 1568 height 616
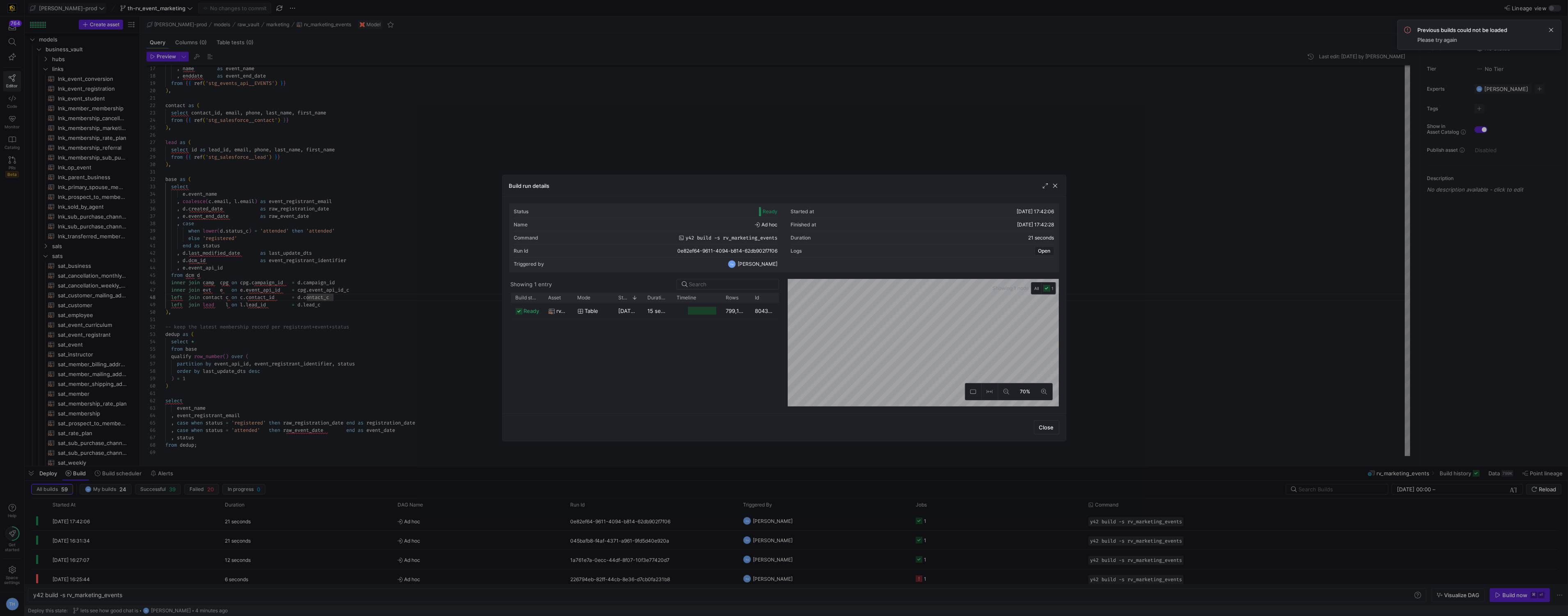
click at [416, 237] on div at bounding box center [784, 308] width 1568 height 616
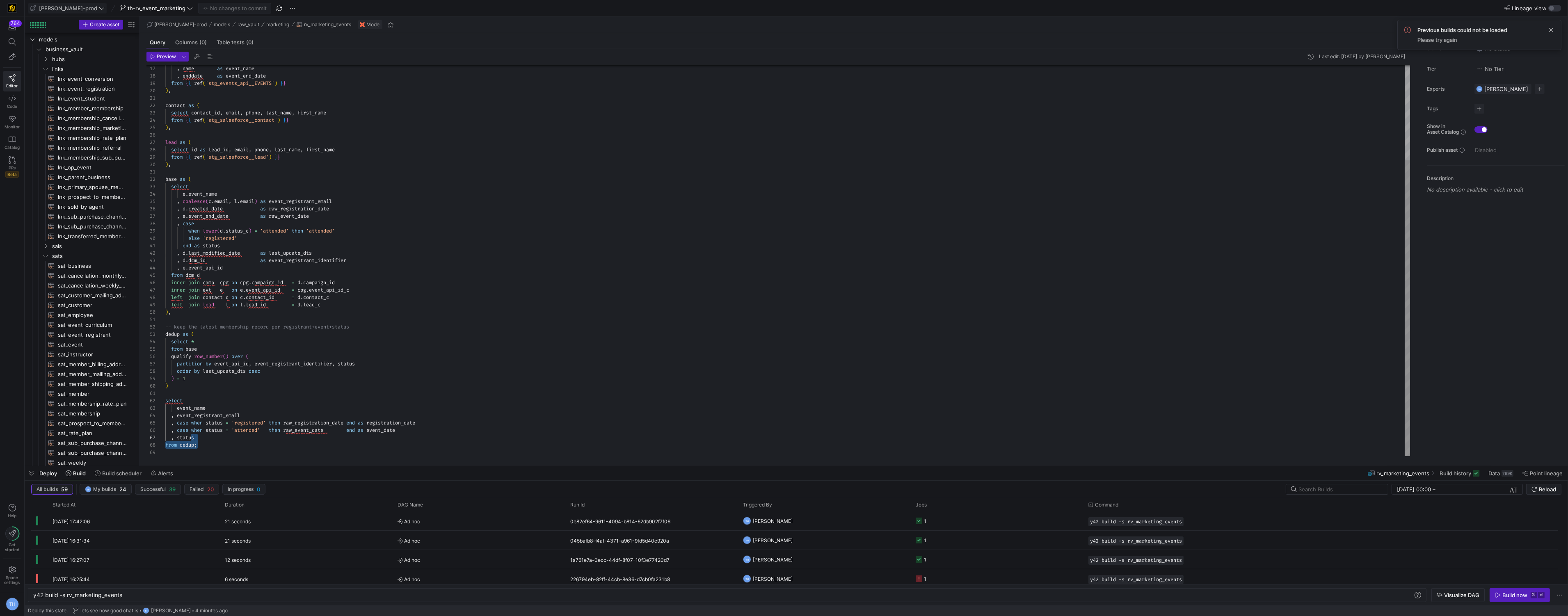
scroll to position [0, 0]
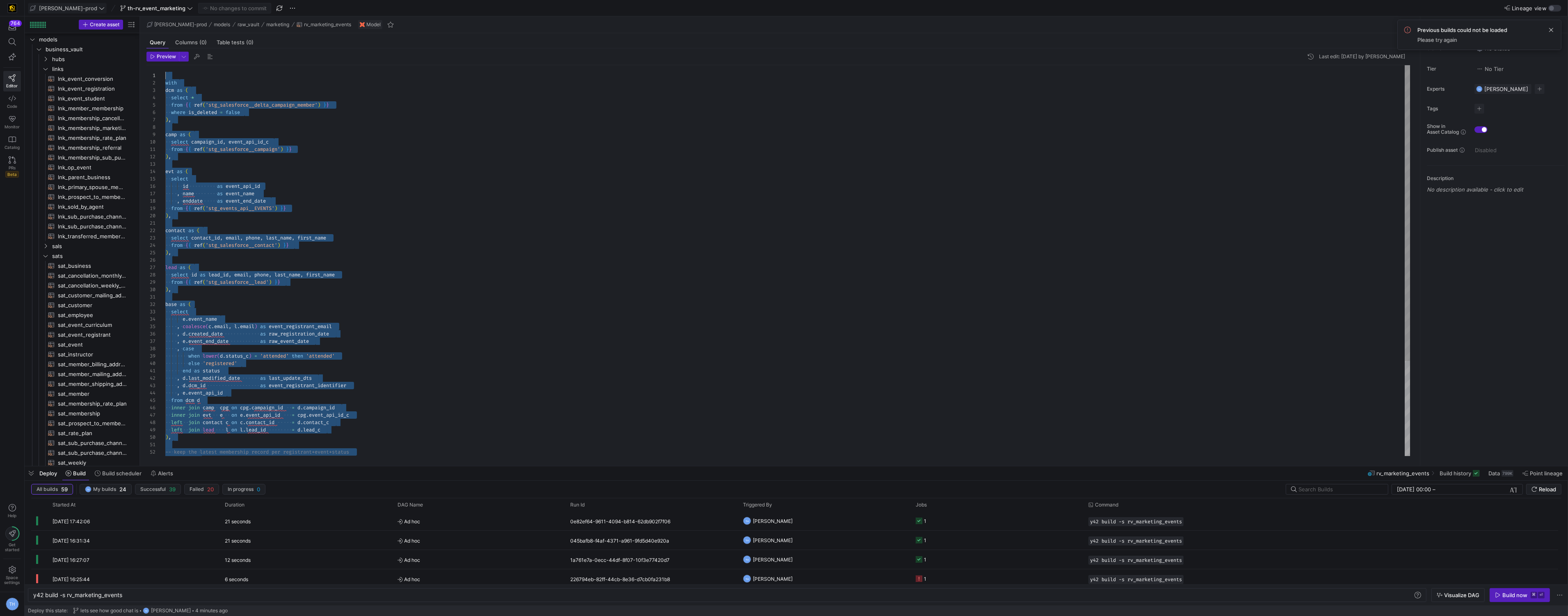
drag, startPoint x: 279, startPoint y: 446, endPoint x: 134, endPoint y: -33, distance: 500.5
type textarea "from final;"
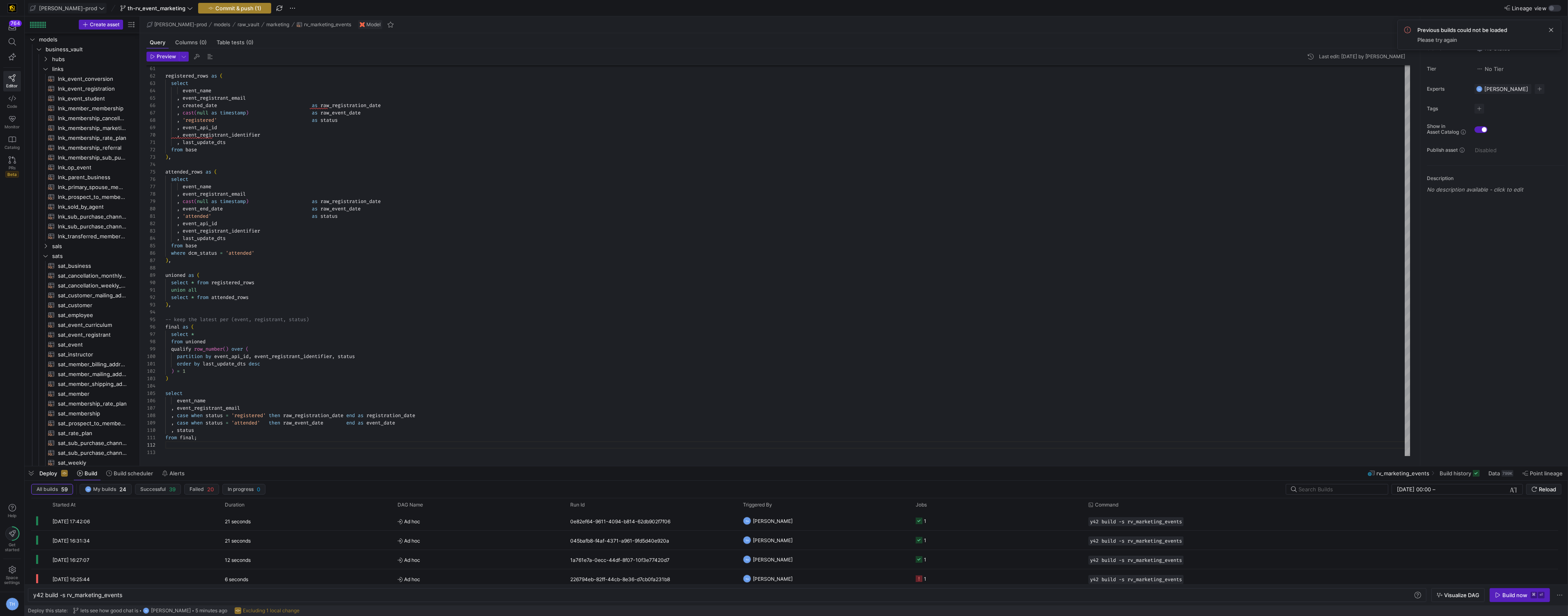
click at [215, 9] on span "Commit & push (1)" at bounding box center [238, 8] width 46 height 7
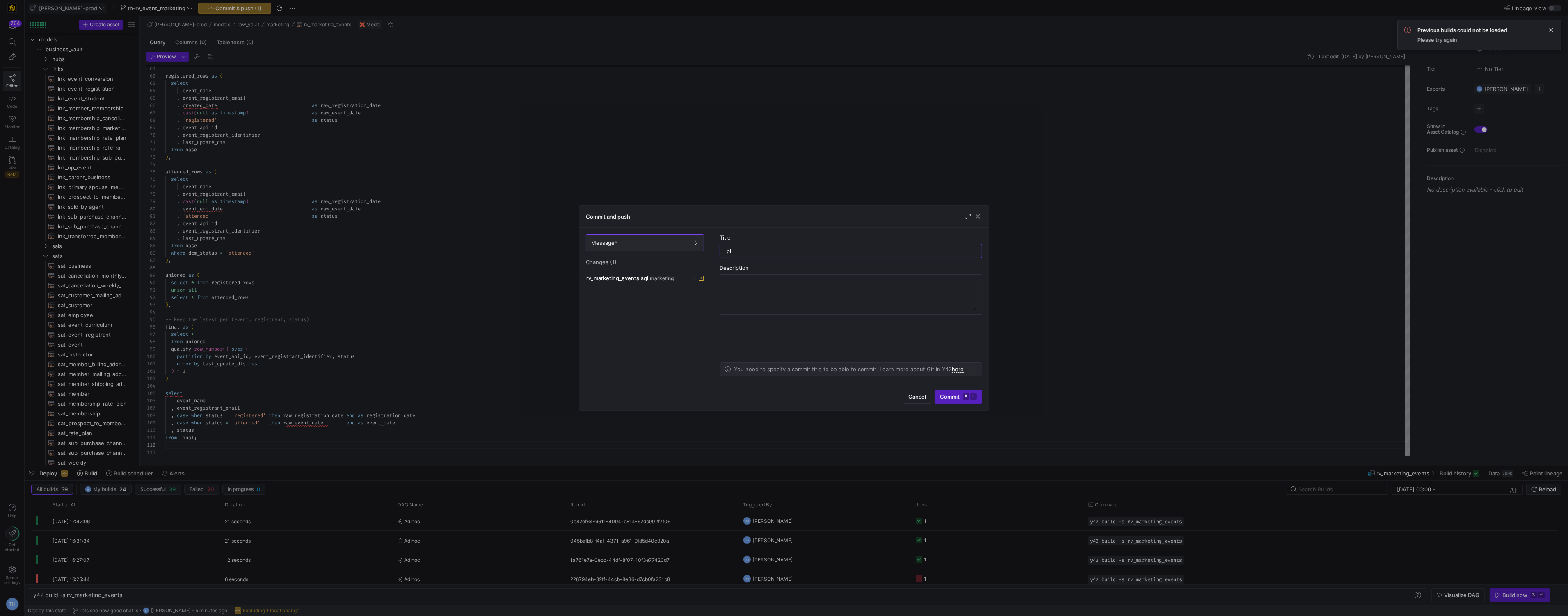
type input "plz"
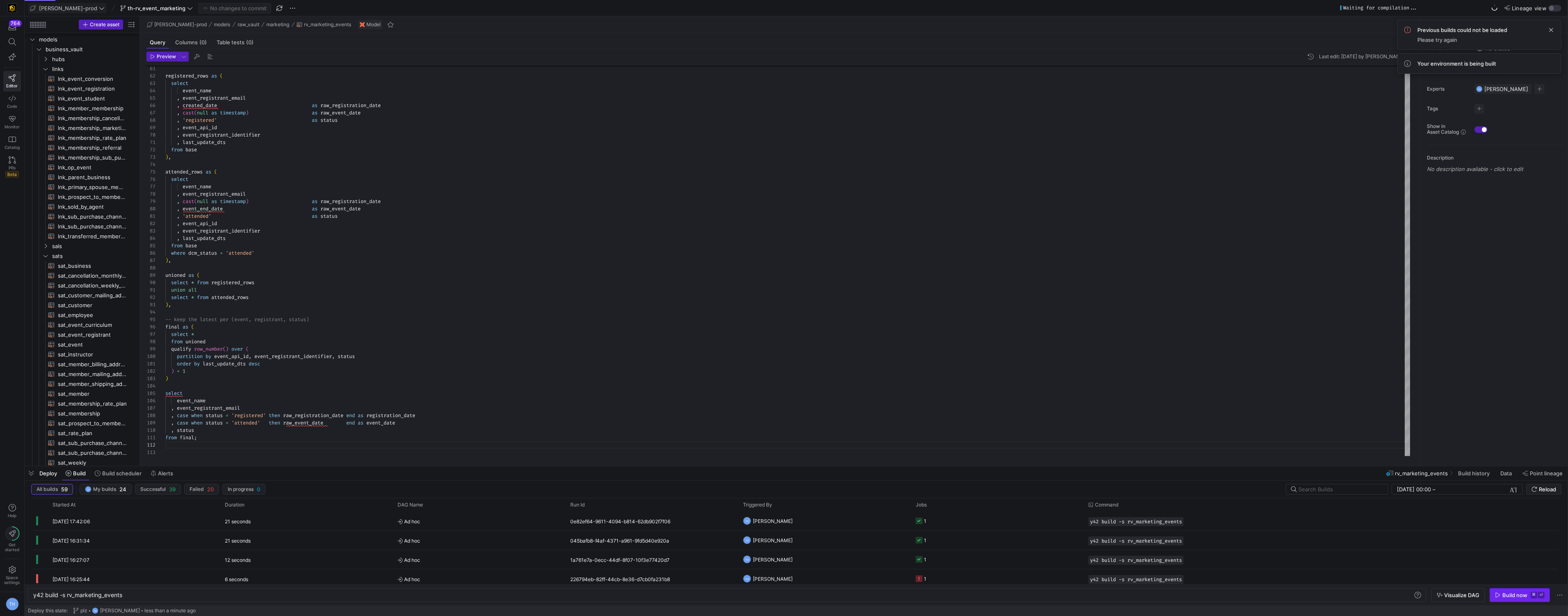
click at [1515, 596] on div "Build now" at bounding box center [1514, 595] width 25 height 7
click at [312, 521] on div "31 seconds" at bounding box center [306, 520] width 173 height 19
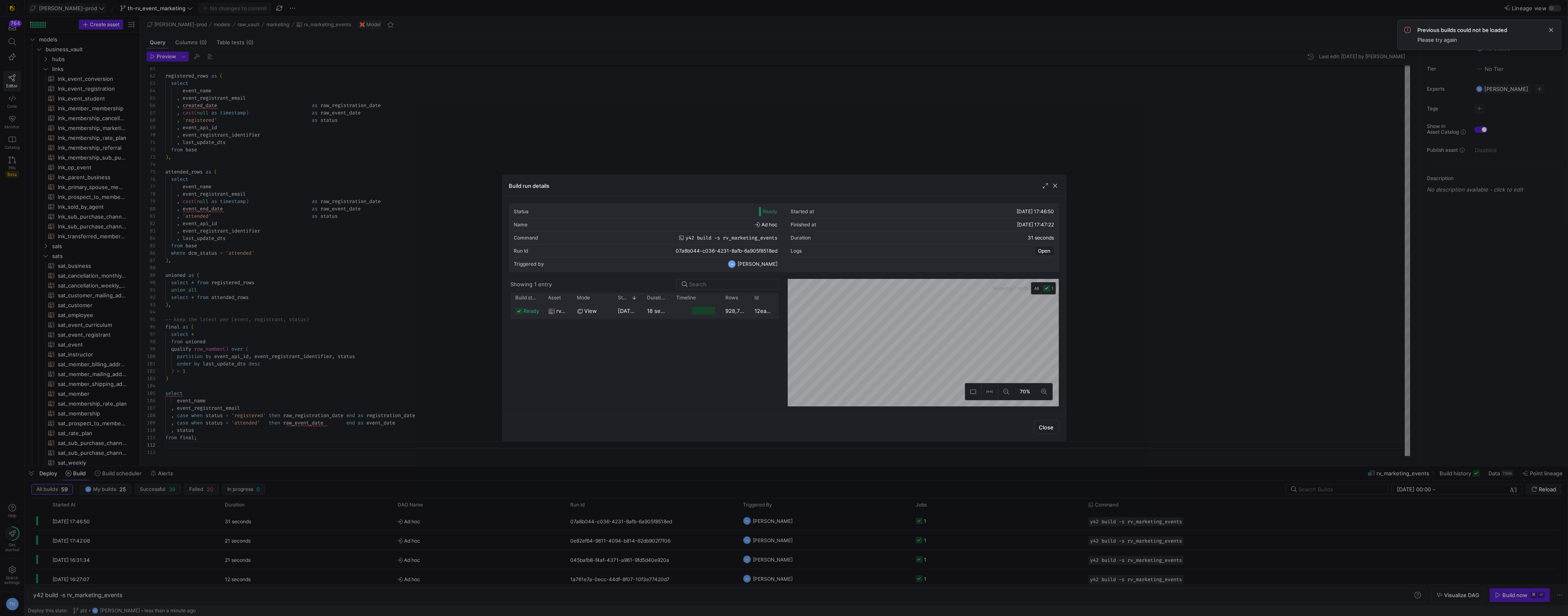
click at [732, 307] on div "928,714" at bounding box center [735, 310] width 29 height 16
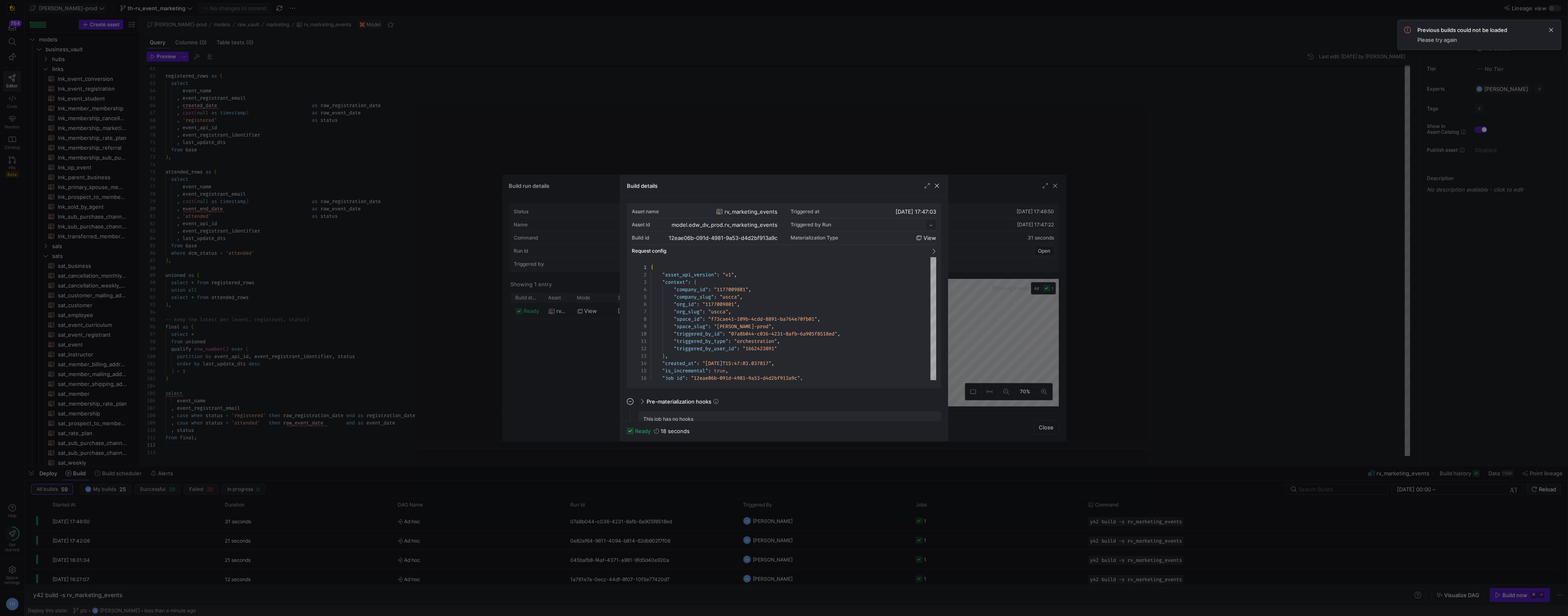
scroll to position [74, 0]
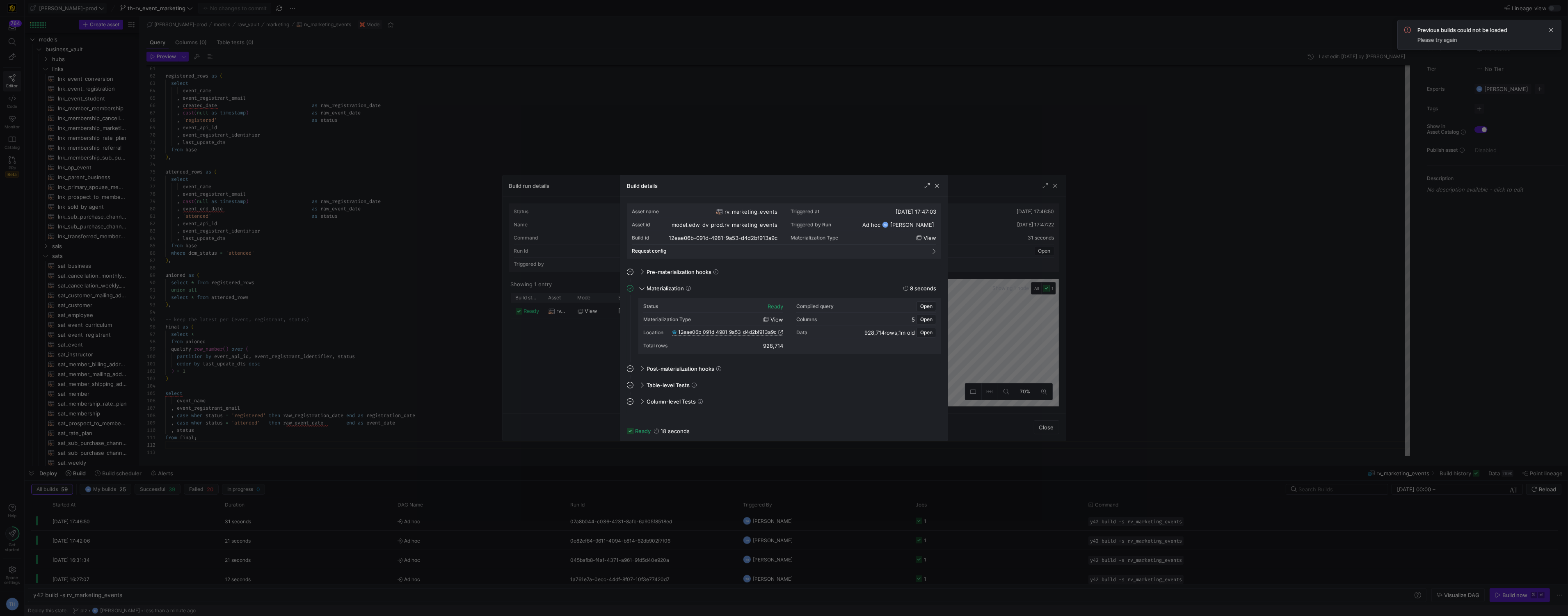
click at [763, 332] on span "12eae06b_091d_4981_9a53_d4d2bf913a9c" at bounding box center [727, 332] width 99 height 5
click at [710, 334] on span "12eae06b_091d_4981_9a53_d4d2bf913a9c" at bounding box center [727, 332] width 99 height 5
click at [695, 332] on span "12eae06b_091d_4981_9a53_d4d2bf913a9c" at bounding box center [727, 332] width 99 height 5
click at [520, 48] on div at bounding box center [784, 308] width 1568 height 616
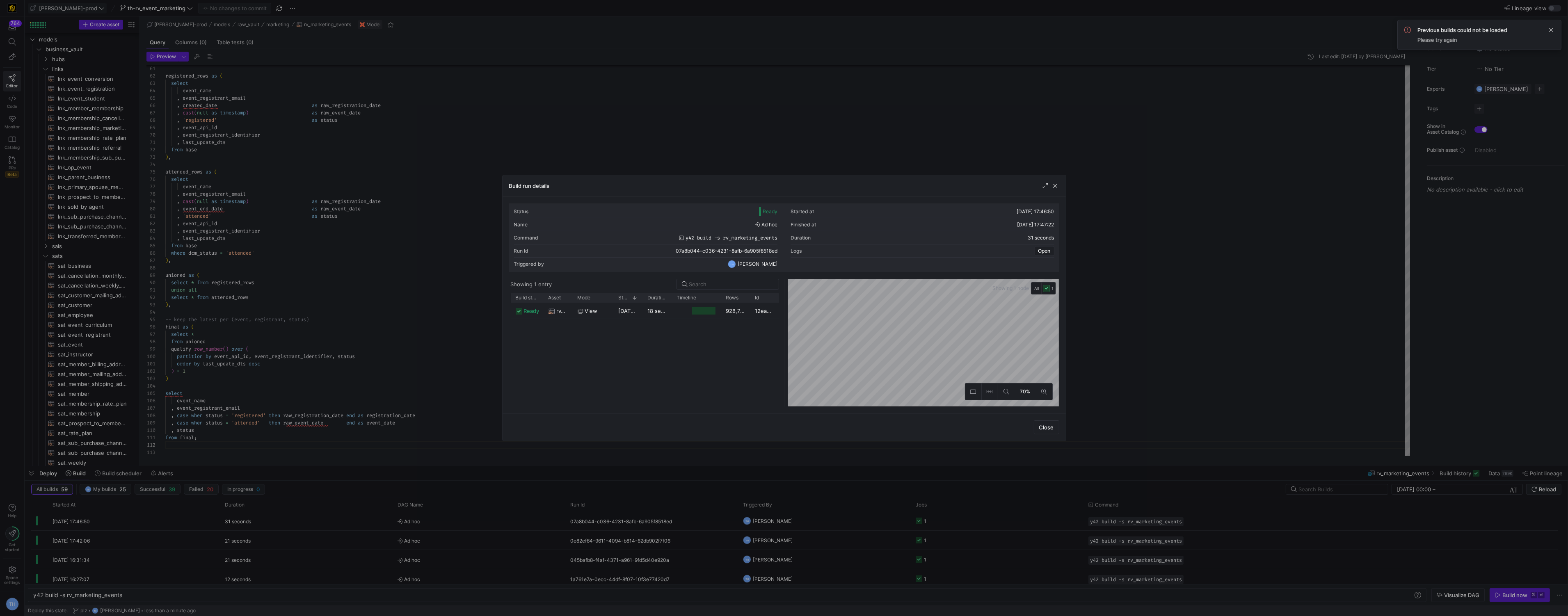
click at [520, 48] on div at bounding box center [784, 308] width 1568 height 616
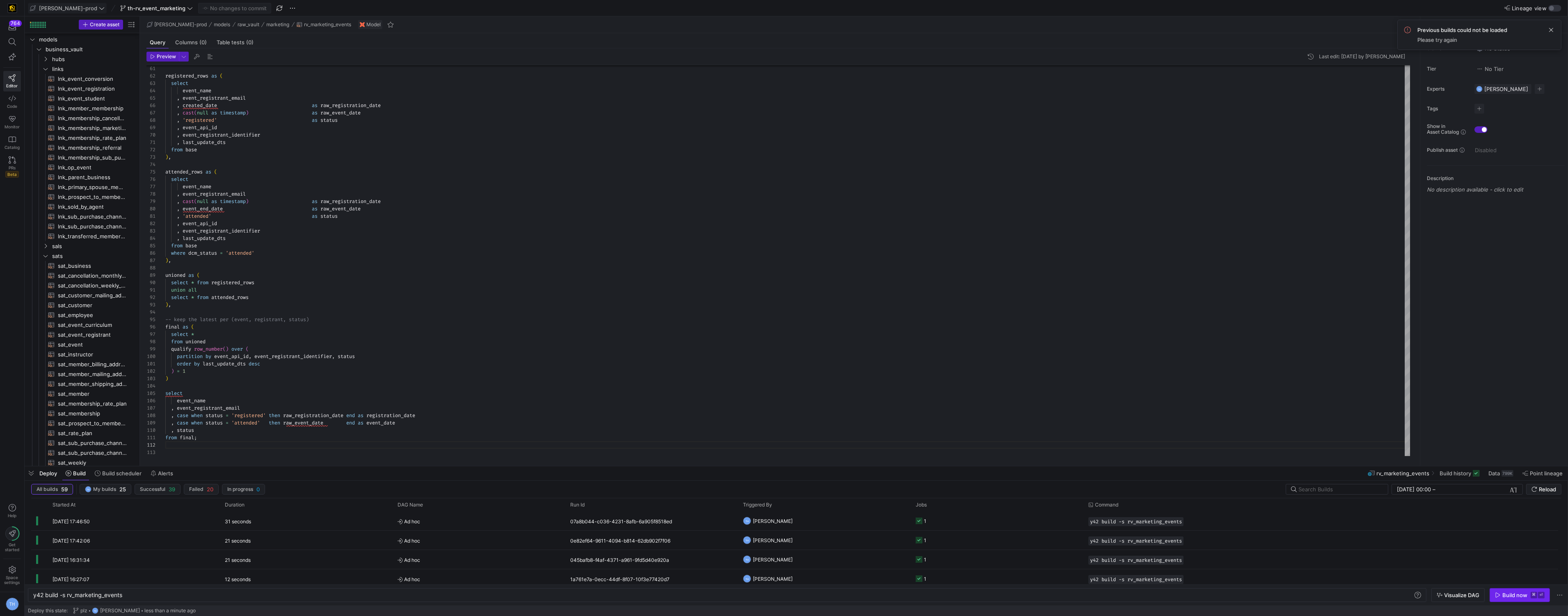
click at [1507, 593] on div "Build now" at bounding box center [1514, 595] width 25 height 7
click at [1016, 517] on y42-job-status-cell-renderer "1" at bounding box center [997, 521] width 163 height 18
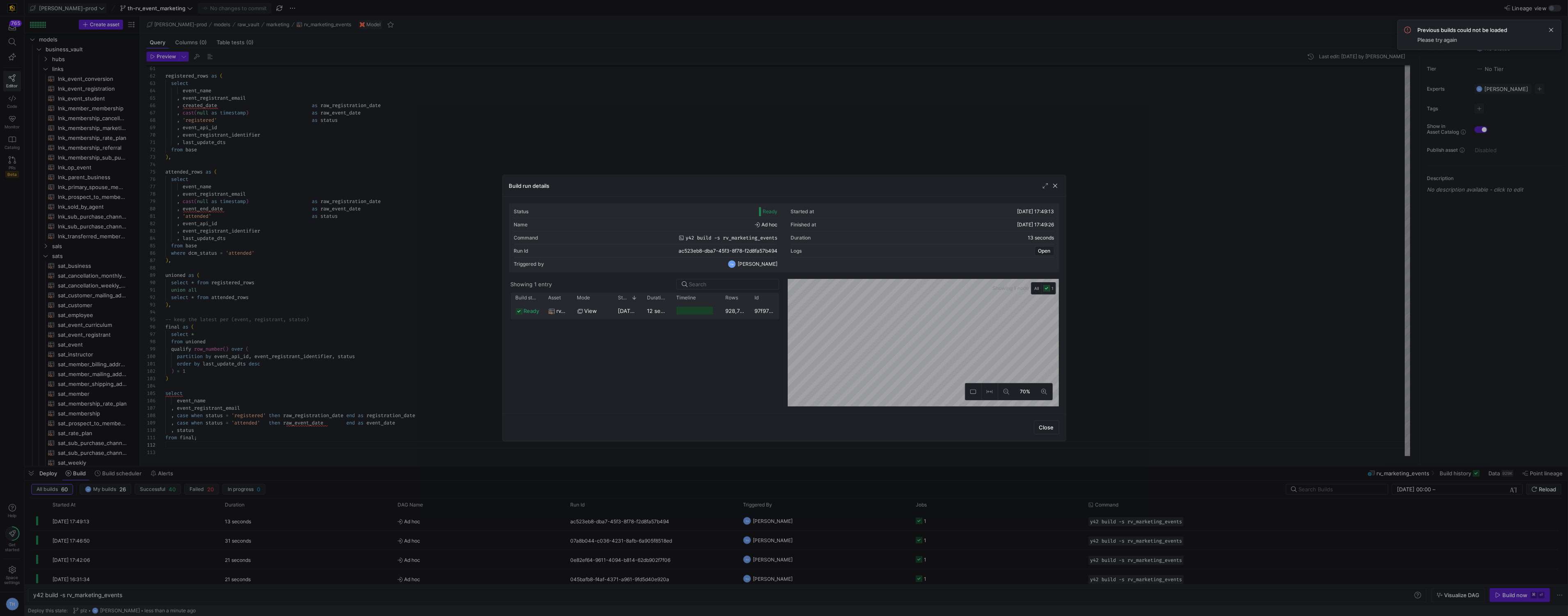
click at [660, 318] on div "12 seconds" at bounding box center [657, 310] width 29 height 16
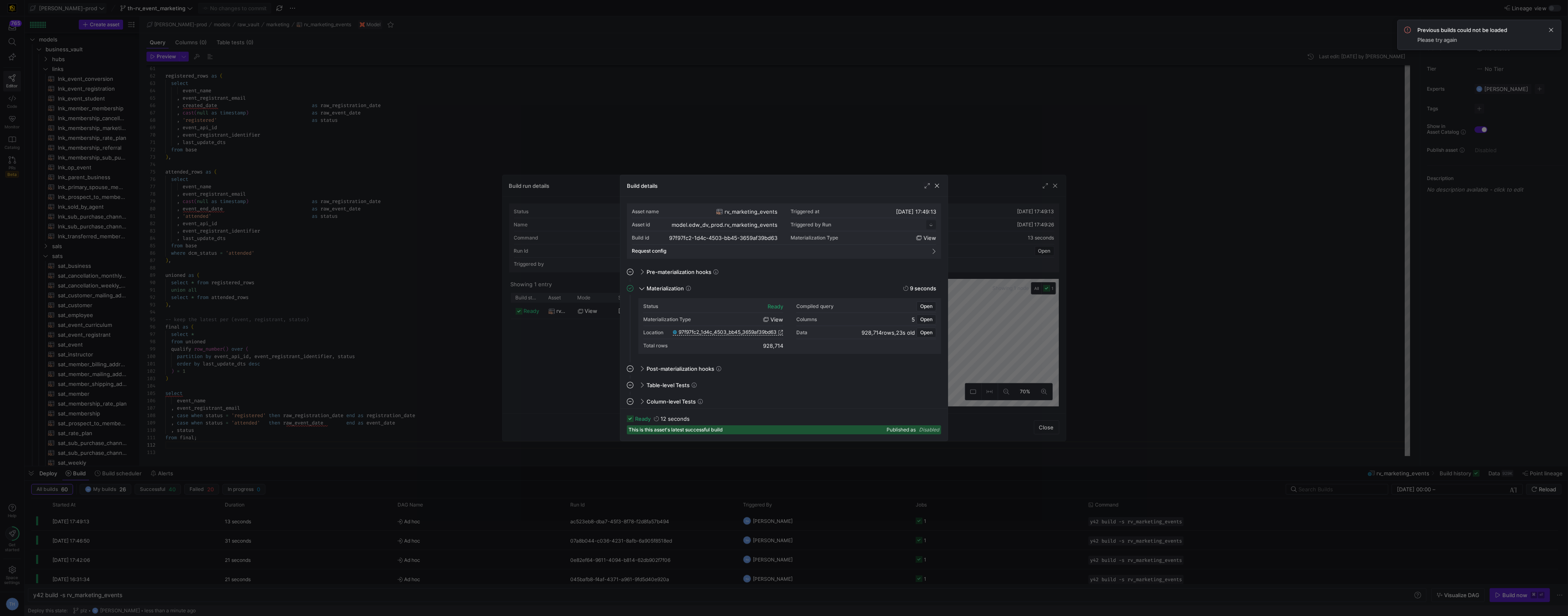
scroll to position [74, 0]
click at [699, 332] on span "97f97fc2_1d4c_4503_bb45_3659af39bd63" at bounding box center [727, 332] width 98 height 5
click at [695, 332] on span "97f97fc2_1d4c_4503_bb45_3659af39bd63" at bounding box center [727, 332] width 98 height 5
click at [861, 145] on div at bounding box center [784, 308] width 1568 height 616
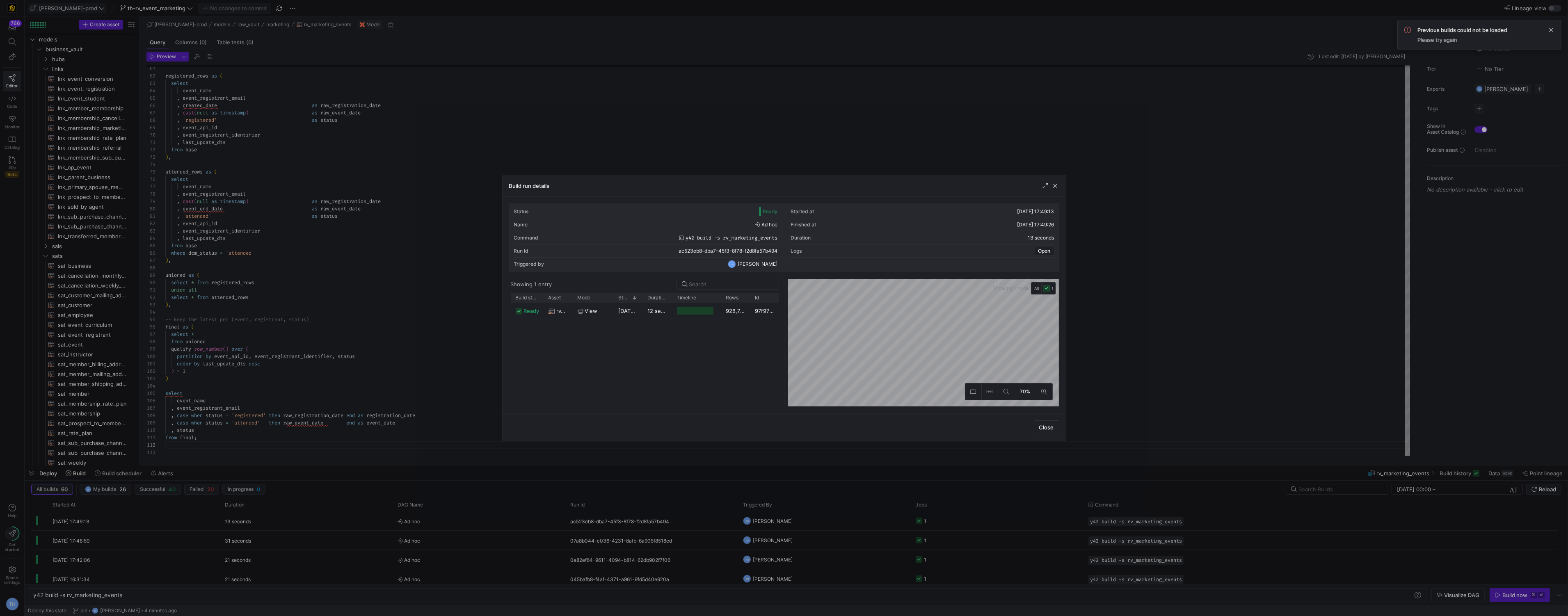
click at [861, 145] on div at bounding box center [784, 308] width 1568 height 616
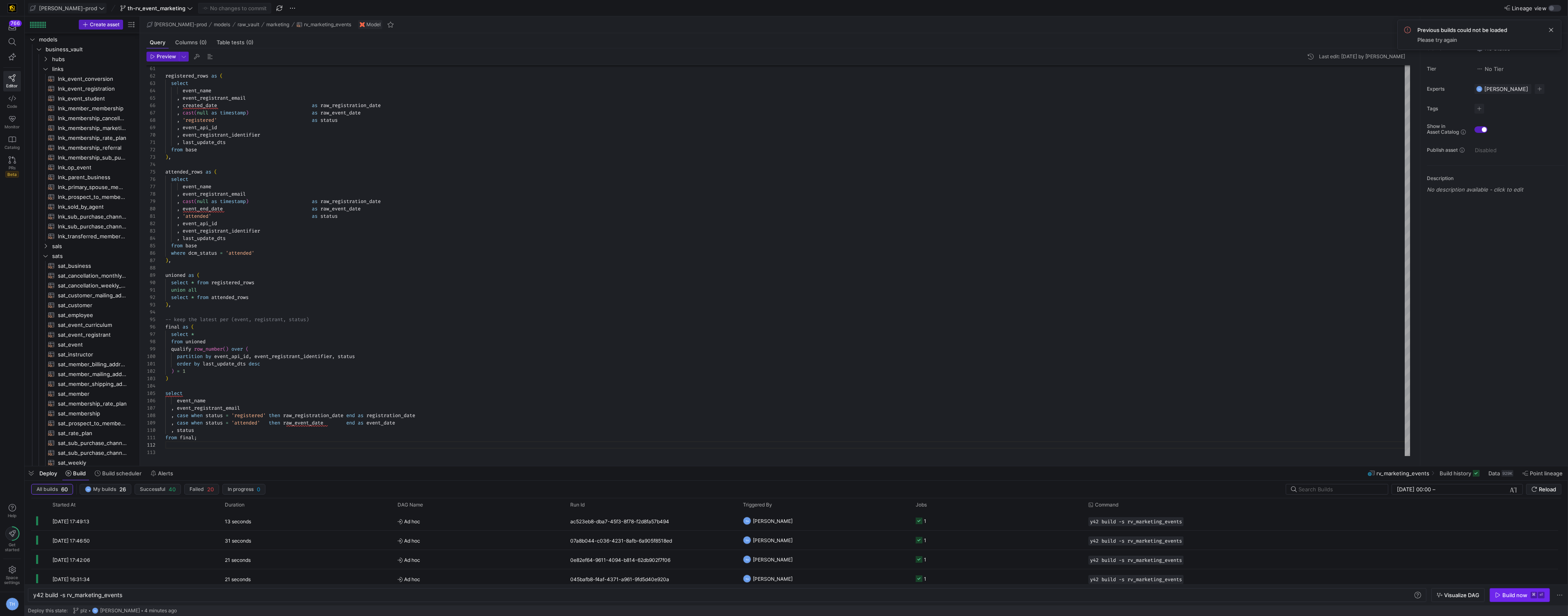
click at [1510, 595] on div "Build now" at bounding box center [1514, 595] width 25 height 7
click at [948, 520] on y42-job-status-cell-renderer "1" at bounding box center [997, 521] width 163 height 18
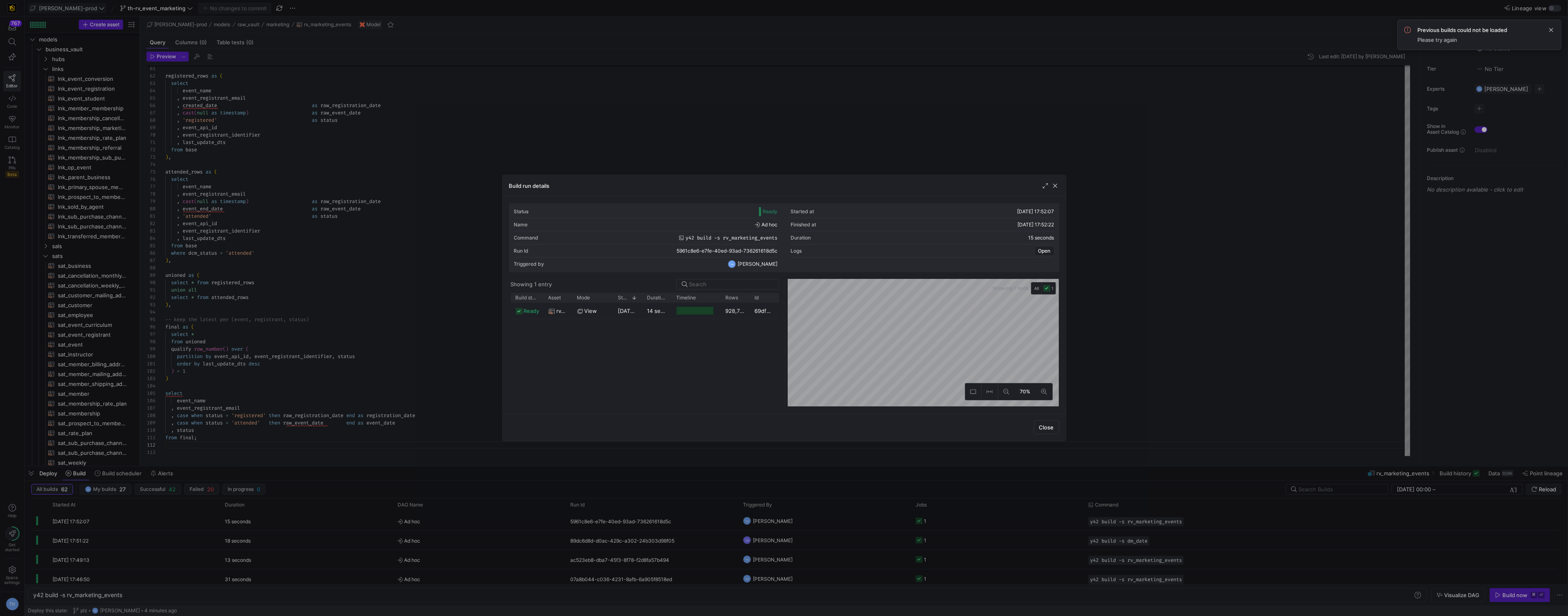
click at [1134, 108] on div at bounding box center [784, 308] width 1568 height 616
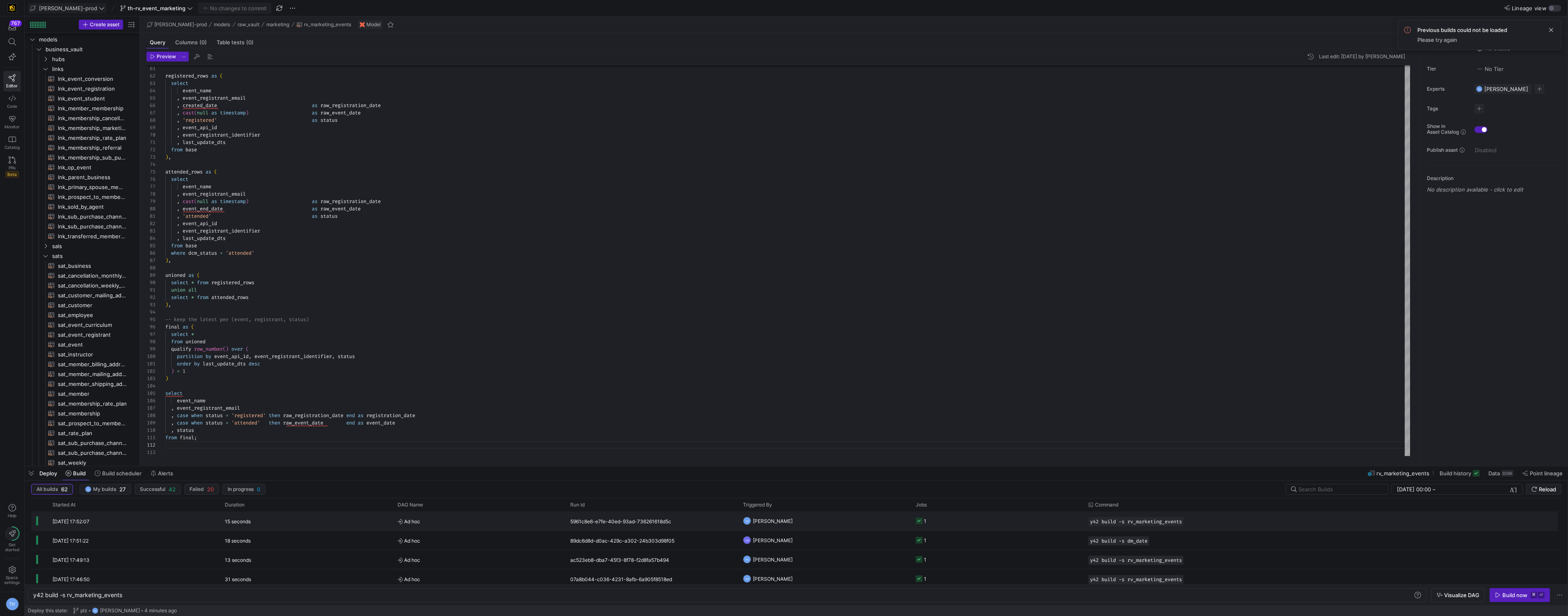
click at [994, 517] on y42-job-status-cell-renderer "1" at bounding box center [997, 521] width 163 height 18
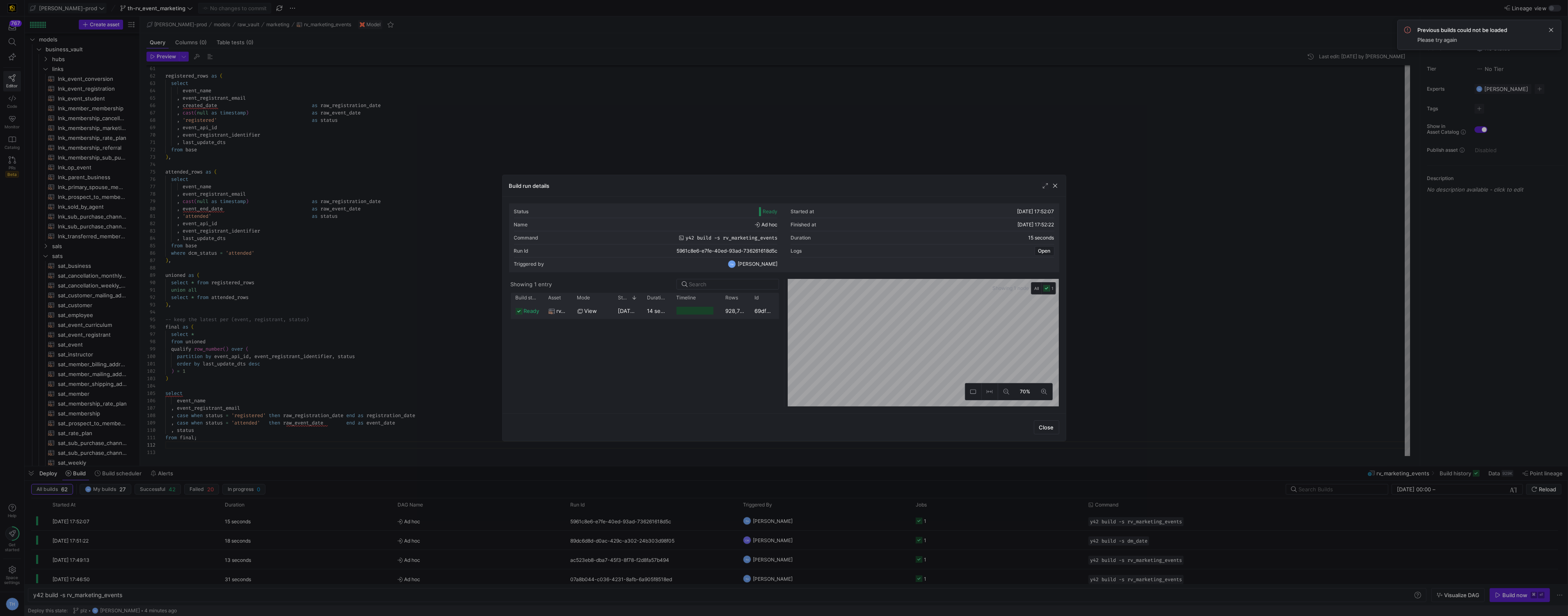
click at [721, 315] on div "928,714" at bounding box center [735, 310] width 29 height 16
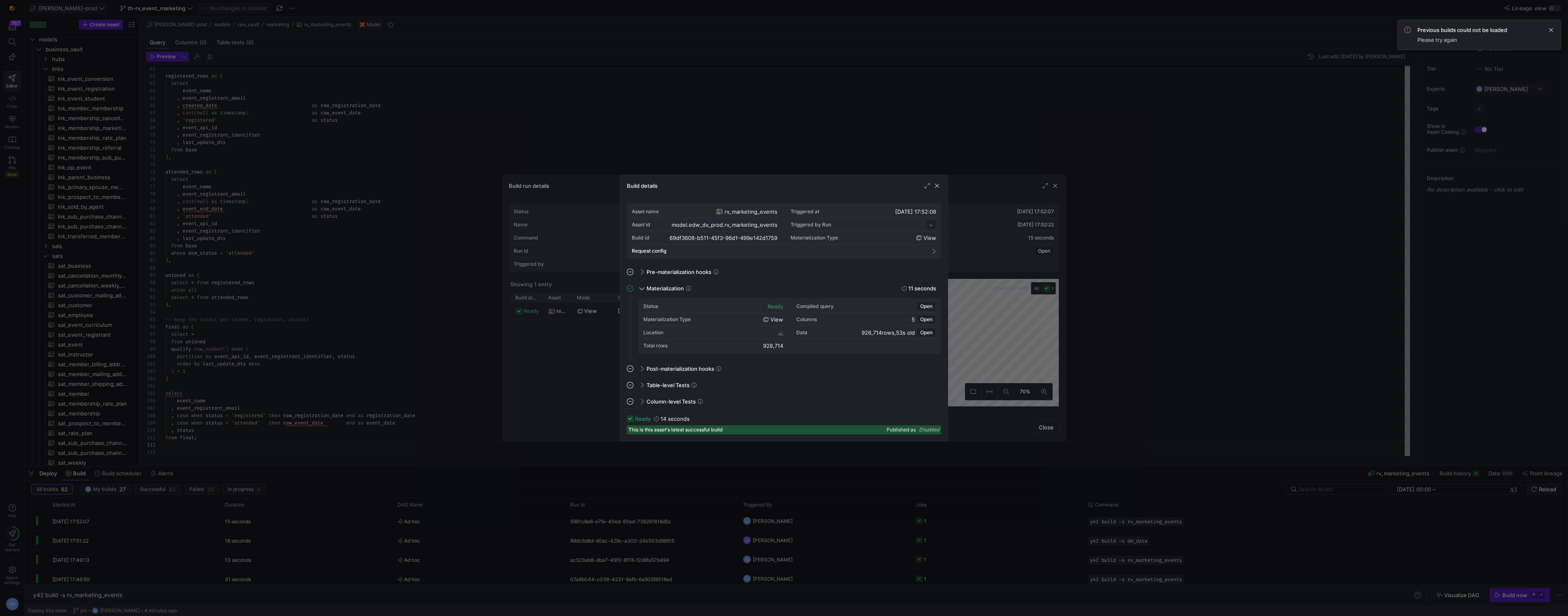
scroll to position [74, 0]
click at [741, 330] on span "69df3608_b511_45f3_96d1_499e142d1759" at bounding box center [728, 332] width 97 height 5
click at [426, 101] on div at bounding box center [784, 308] width 1568 height 616
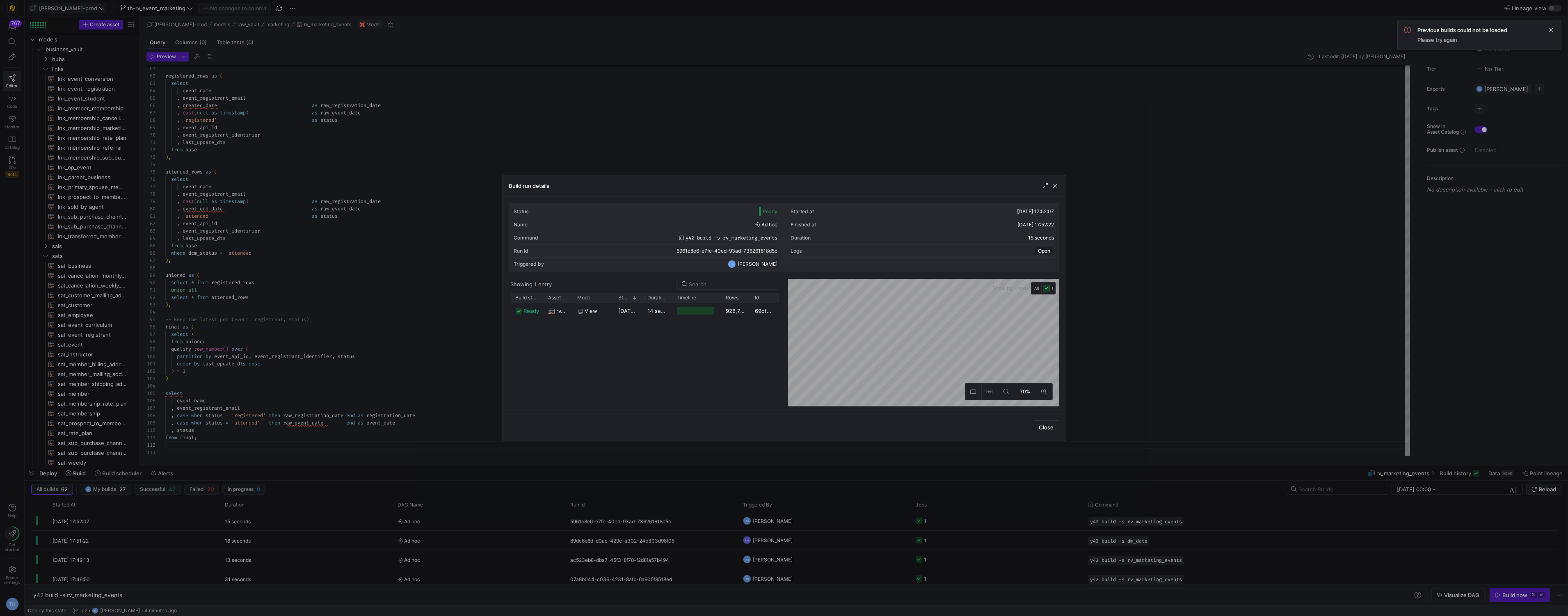
click at [426, 101] on div at bounding box center [784, 308] width 1568 height 616
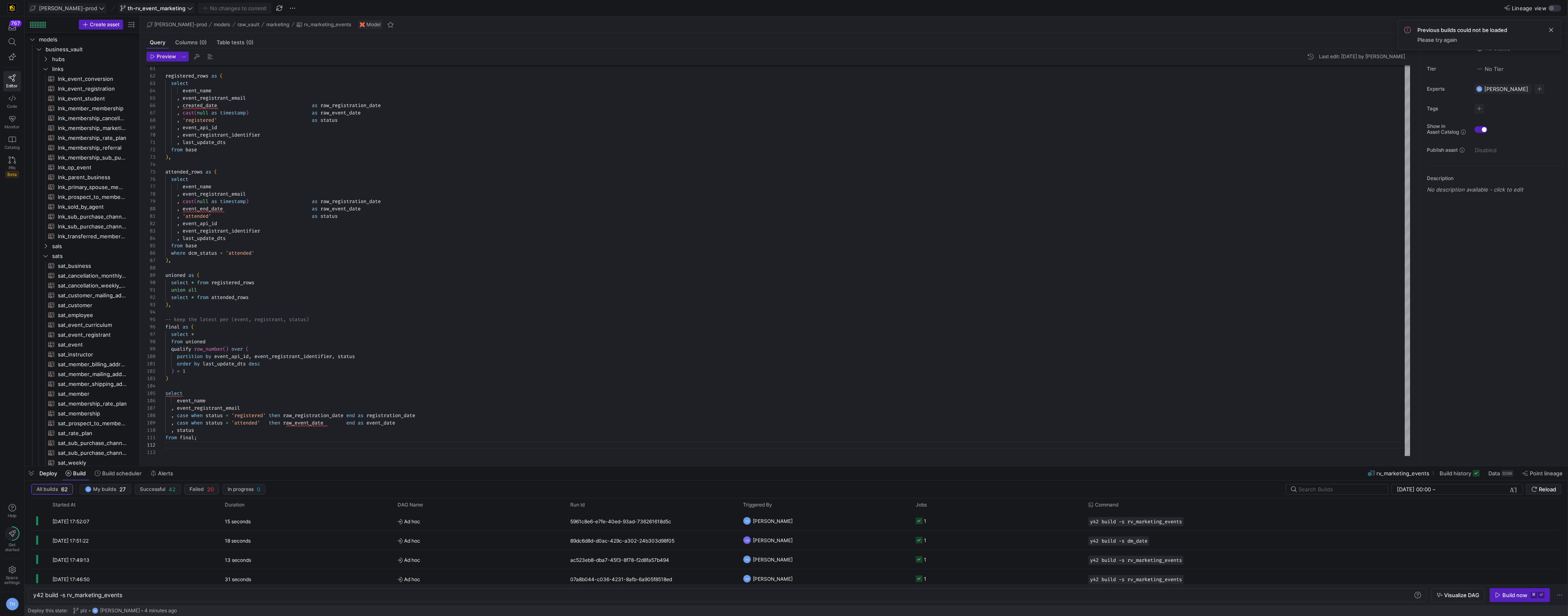
click at [142, 8] on span "th-rv_event_marketing" at bounding box center [156, 8] width 58 height 7
click at [153, 125] on button "main default about 22 hours ago" at bounding box center [153, 121] width 117 height 13
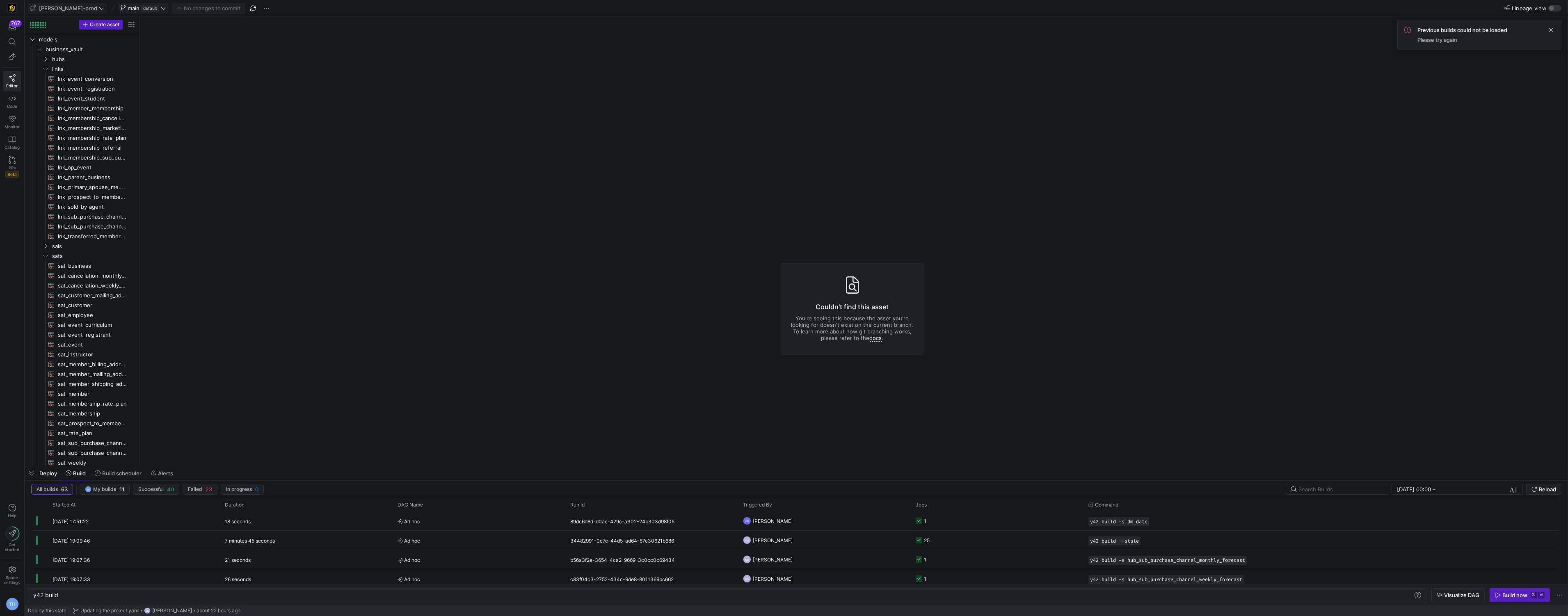
click at [119, 4] on span at bounding box center [144, 8] width 50 height 10
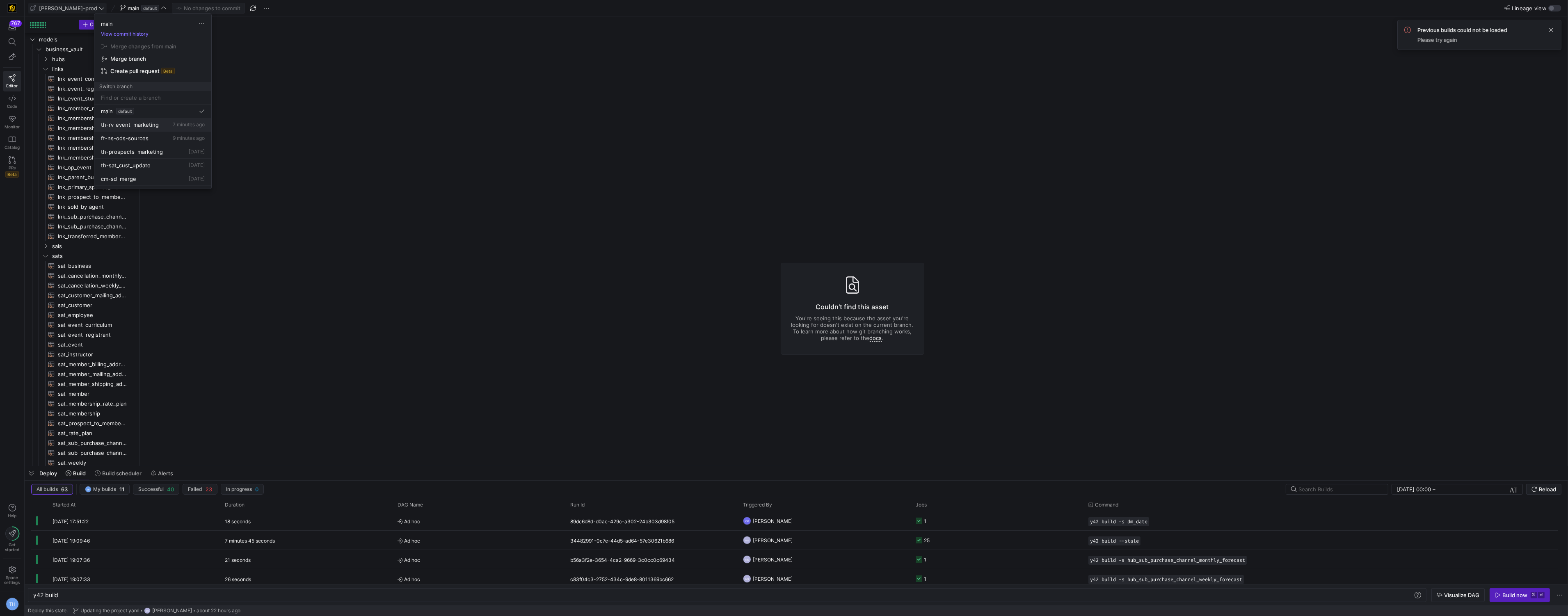
click at [175, 125] on span "7 minutes ago" at bounding box center [189, 125] width 32 height 6
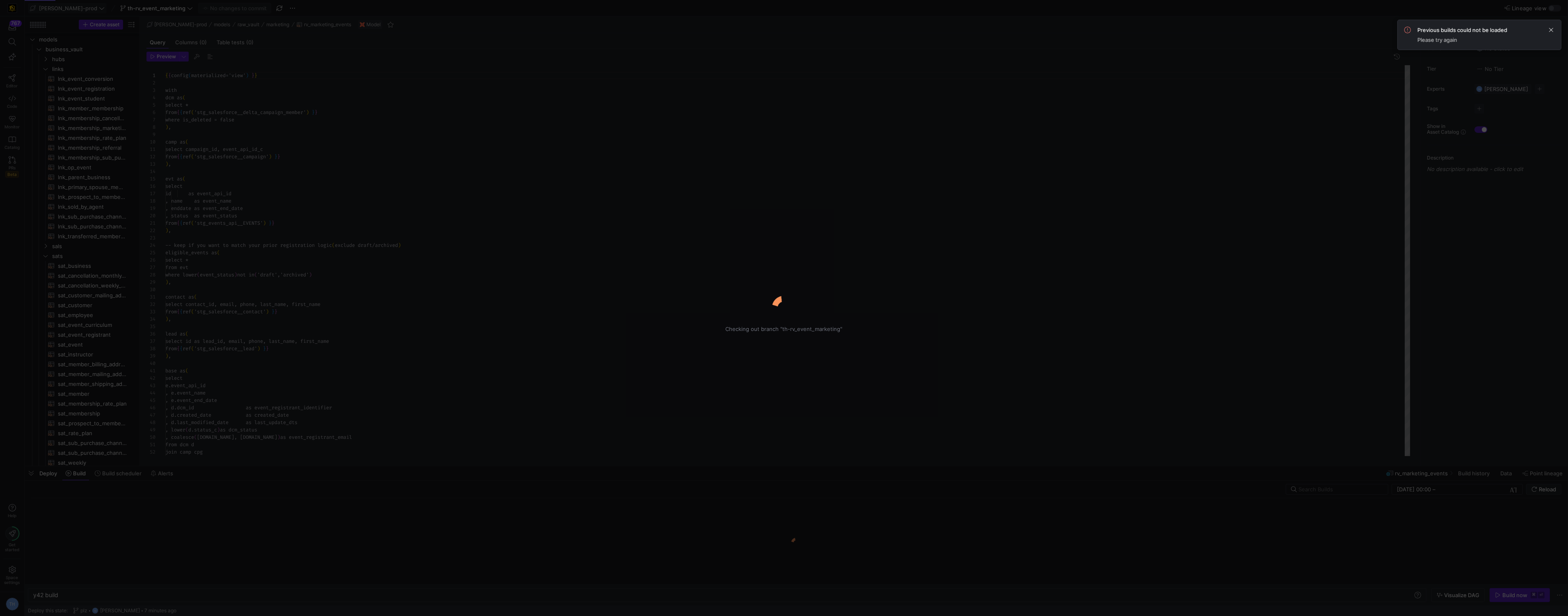
type textarea "y42 build -s rv_marketing_events"
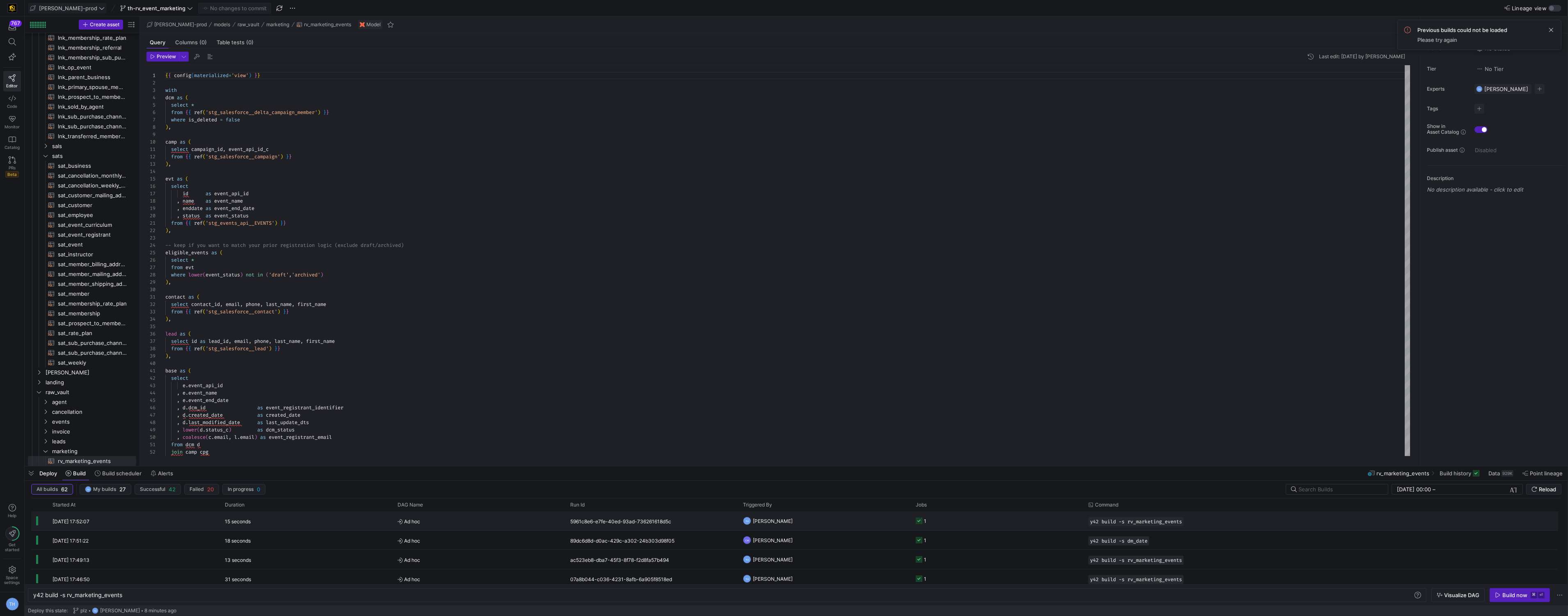
click at [843, 523] on y42-orchestration-triggered-by "TH [PERSON_NAME]" at bounding box center [825, 521] width 163 height 18
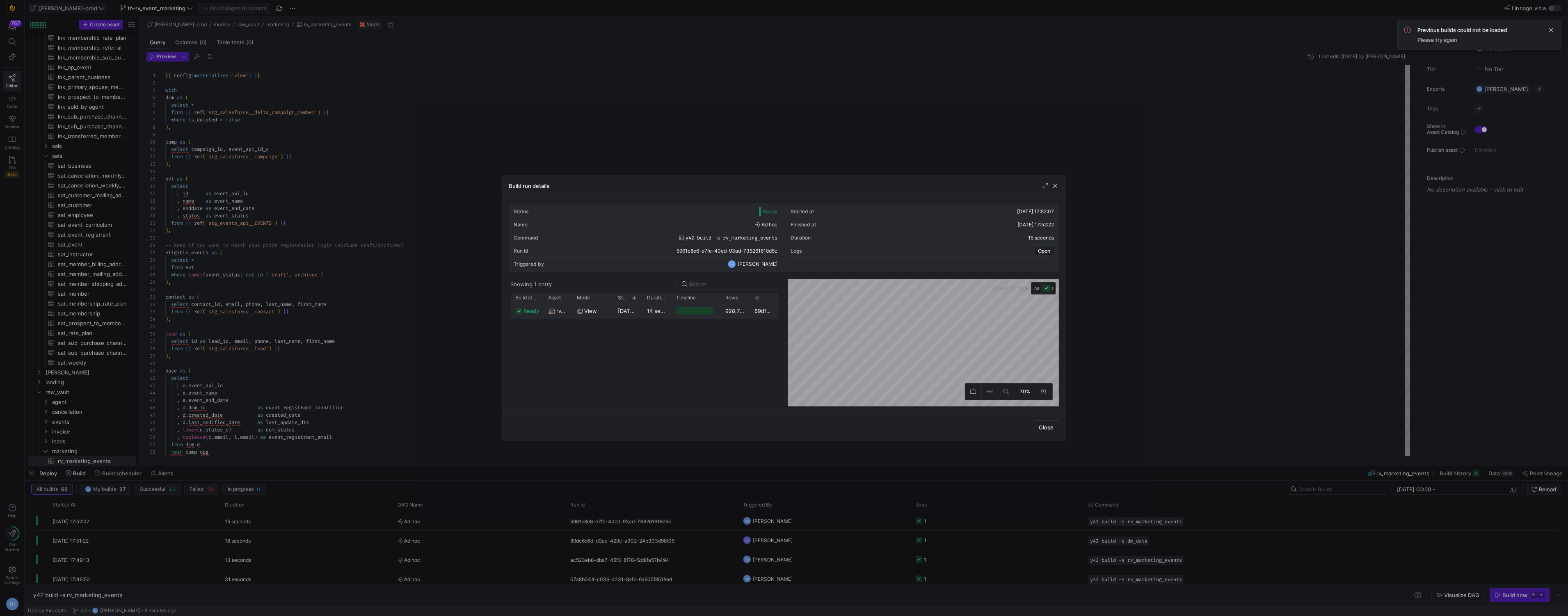
click at [673, 308] on div at bounding box center [696, 310] width 49 height 16
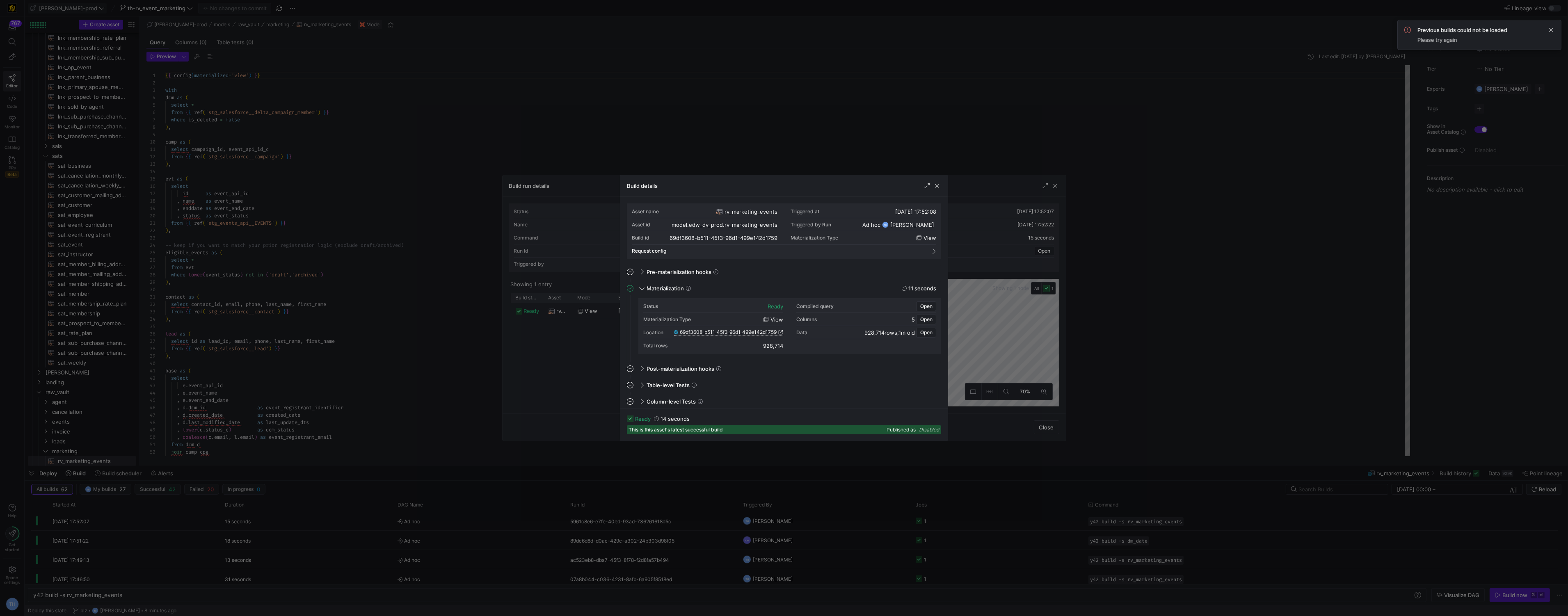
click at [755, 332] on span "69df3608_b511_45f3_96d1_499e142d1759" at bounding box center [728, 332] width 97 height 5
click at [586, 79] on div at bounding box center [784, 308] width 1568 height 616
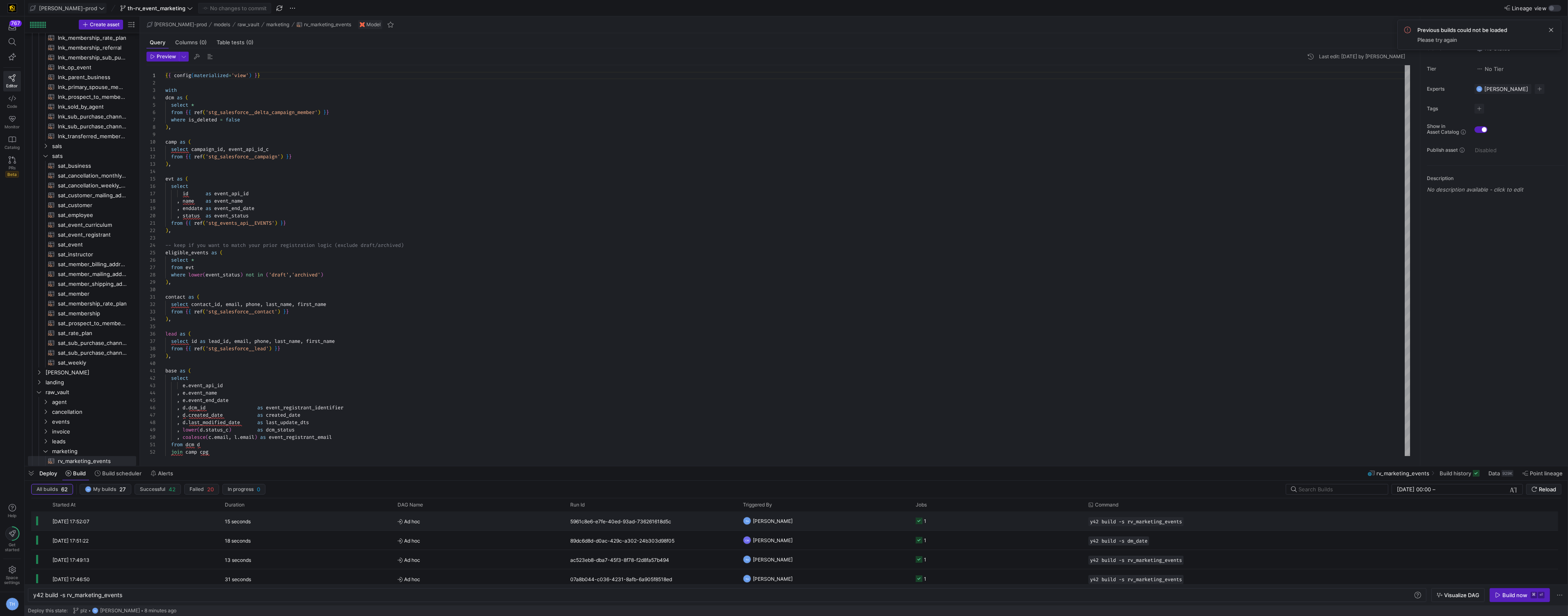
click at [785, 525] on span "[PERSON_NAME]" at bounding box center [772, 521] width 40 height 19
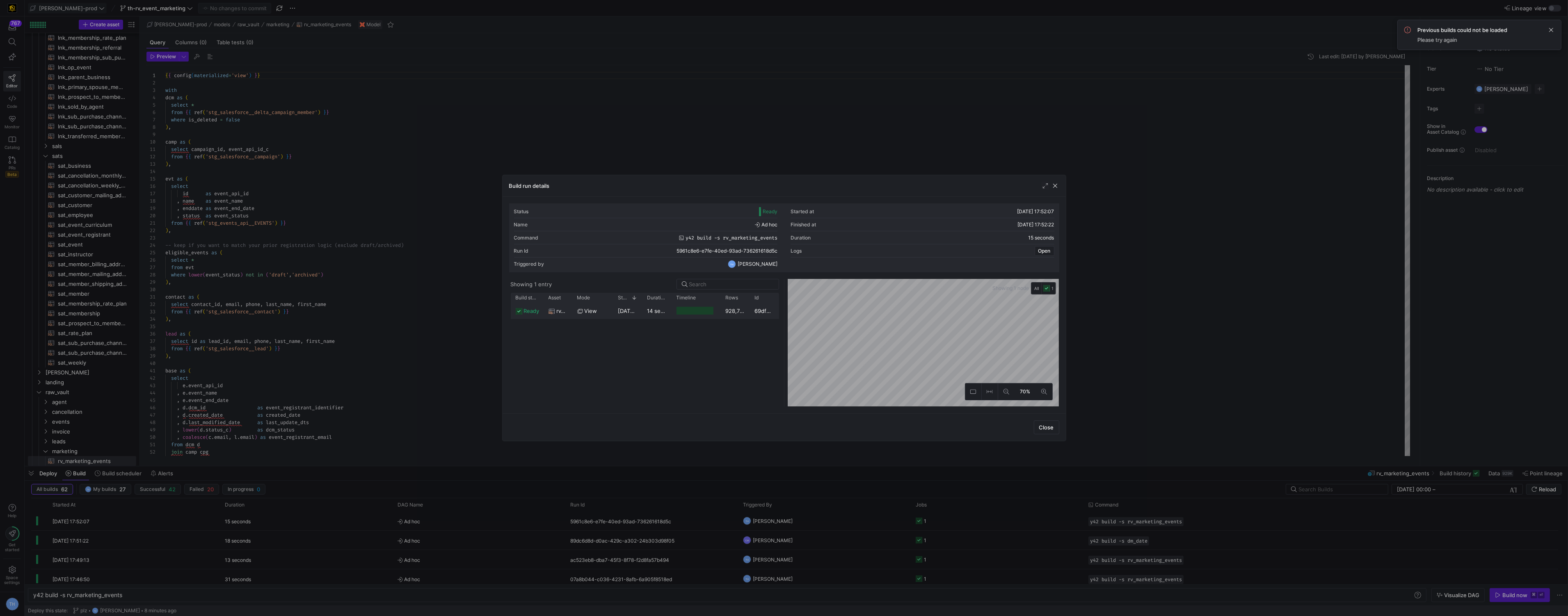
click at [695, 304] on y42-job-duration-timeline-cell-renderer at bounding box center [696, 310] width 40 height 15
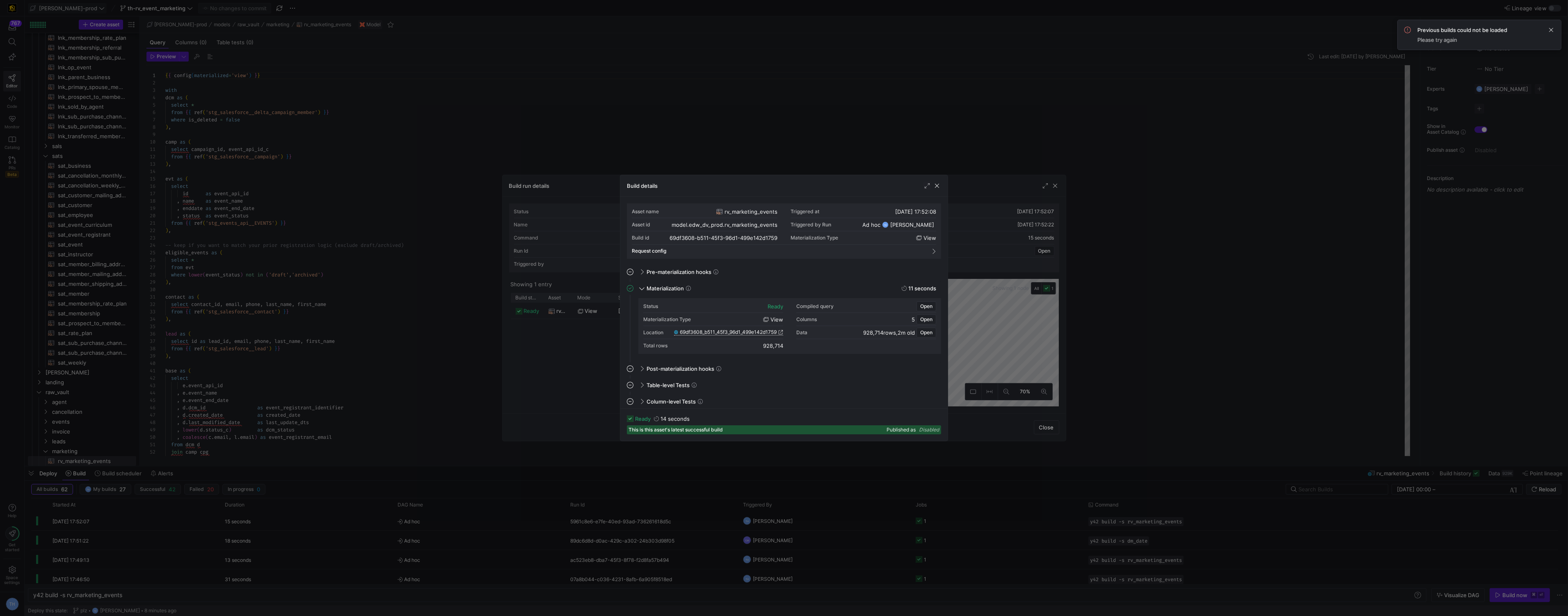
click at [747, 332] on span "69df3608_b511_45f3_96d1_499e142d1759" at bounding box center [728, 332] width 97 height 5
click at [669, 125] on div at bounding box center [784, 308] width 1568 height 616
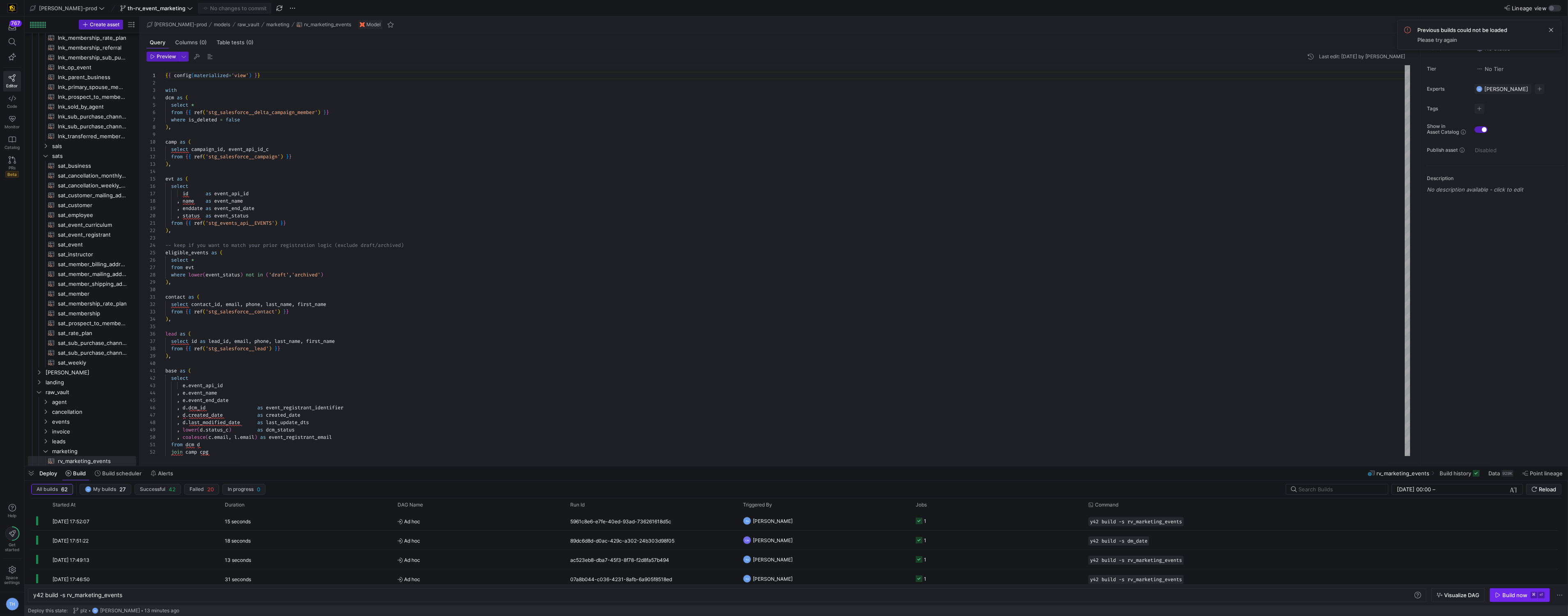
click at [1507, 592] on div "Build now" at bounding box center [1514, 595] width 25 height 7
click at [771, 558] on span "[PERSON_NAME]" at bounding box center [772, 560] width 40 height 19
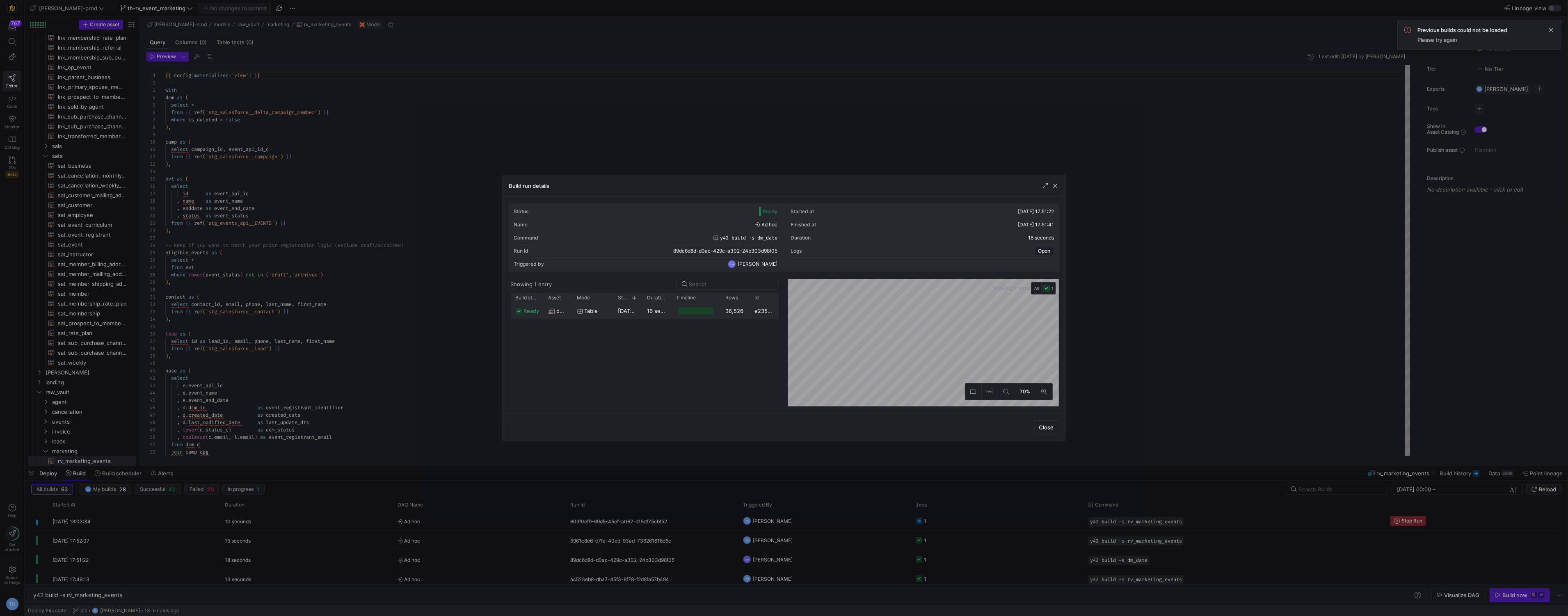
click at [670, 311] on y42-duration "16 seconds" at bounding box center [662, 310] width 29 height 7
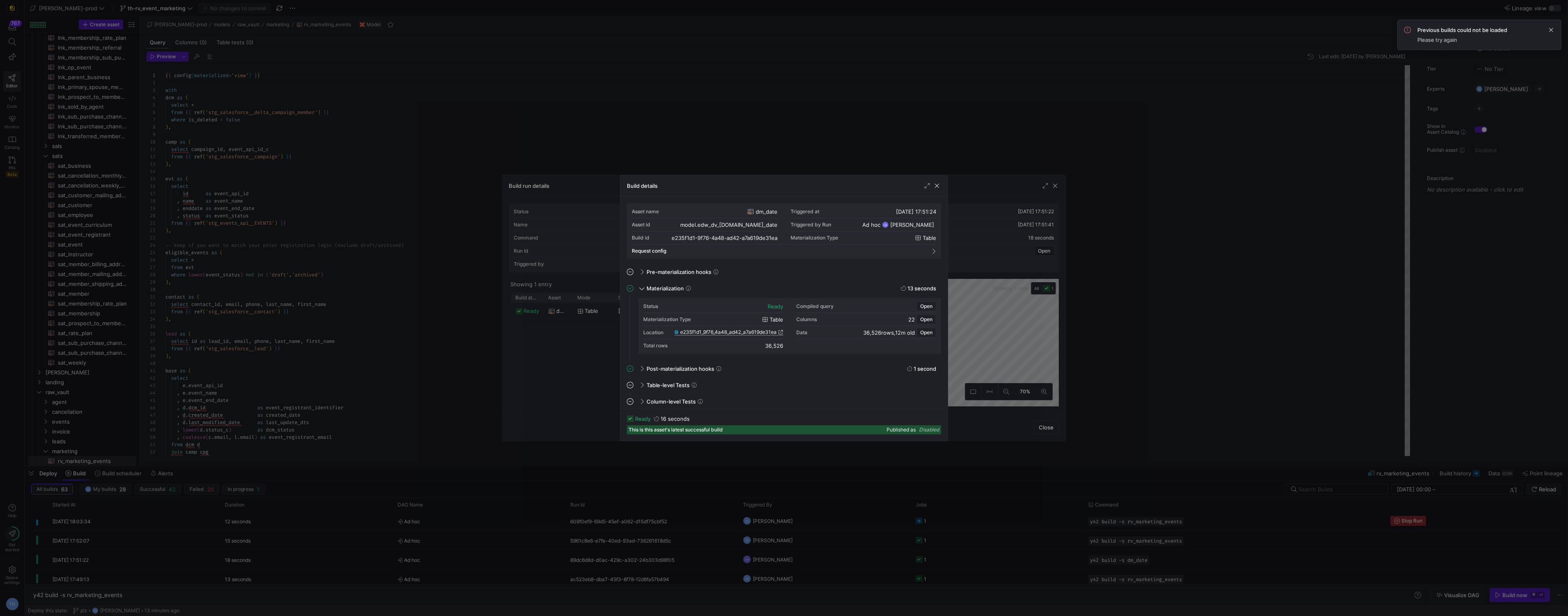
click at [765, 332] on span "e235f1d1_9f76_4a48_ad42_a7a619de31ea" at bounding box center [728, 332] width 96 height 5
click at [751, 139] on div at bounding box center [784, 308] width 1568 height 616
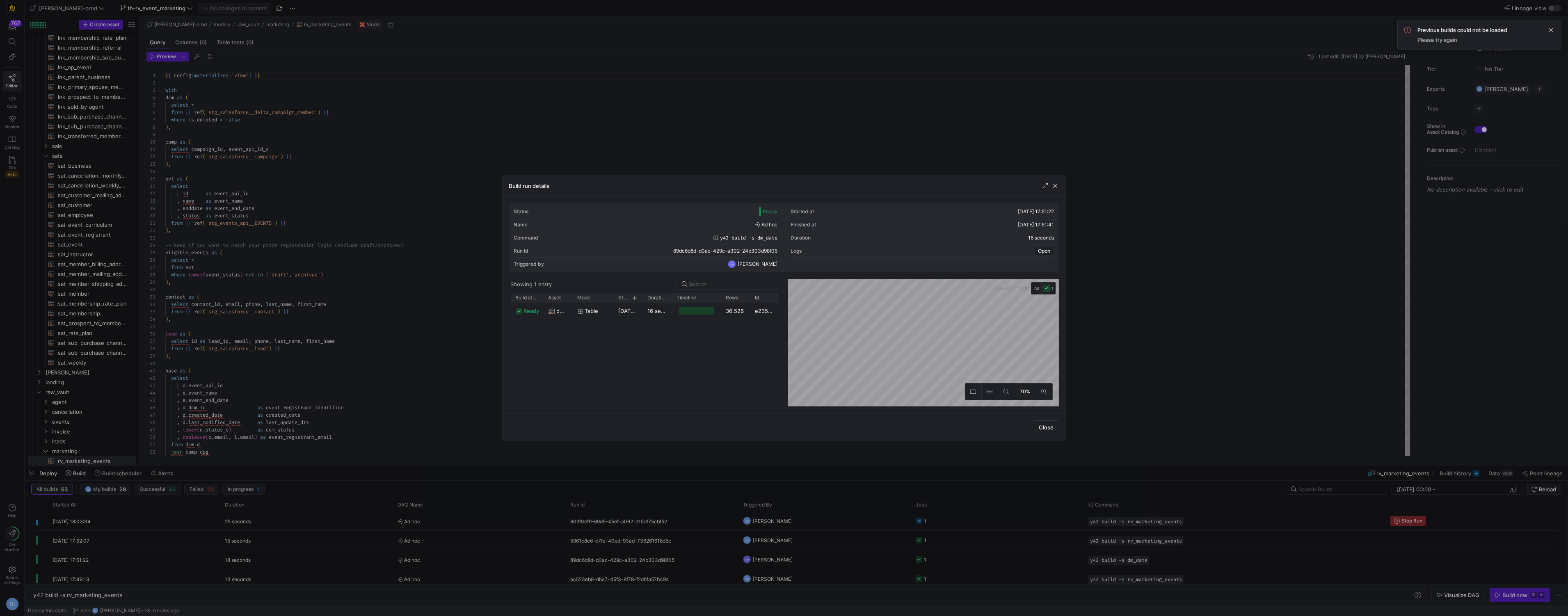
click at [751, 140] on div at bounding box center [784, 308] width 1568 height 616
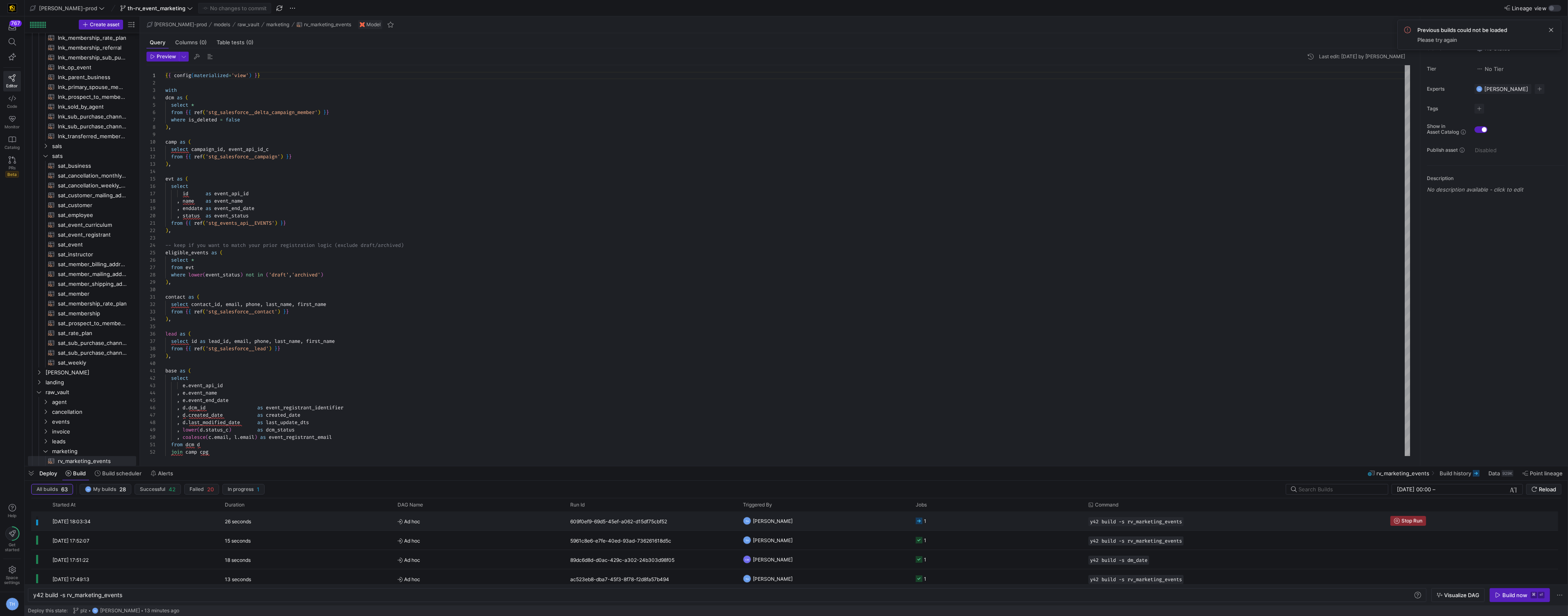
click at [883, 516] on y42-orchestration-triggered-by "TH [PERSON_NAME]" at bounding box center [825, 521] width 163 height 18
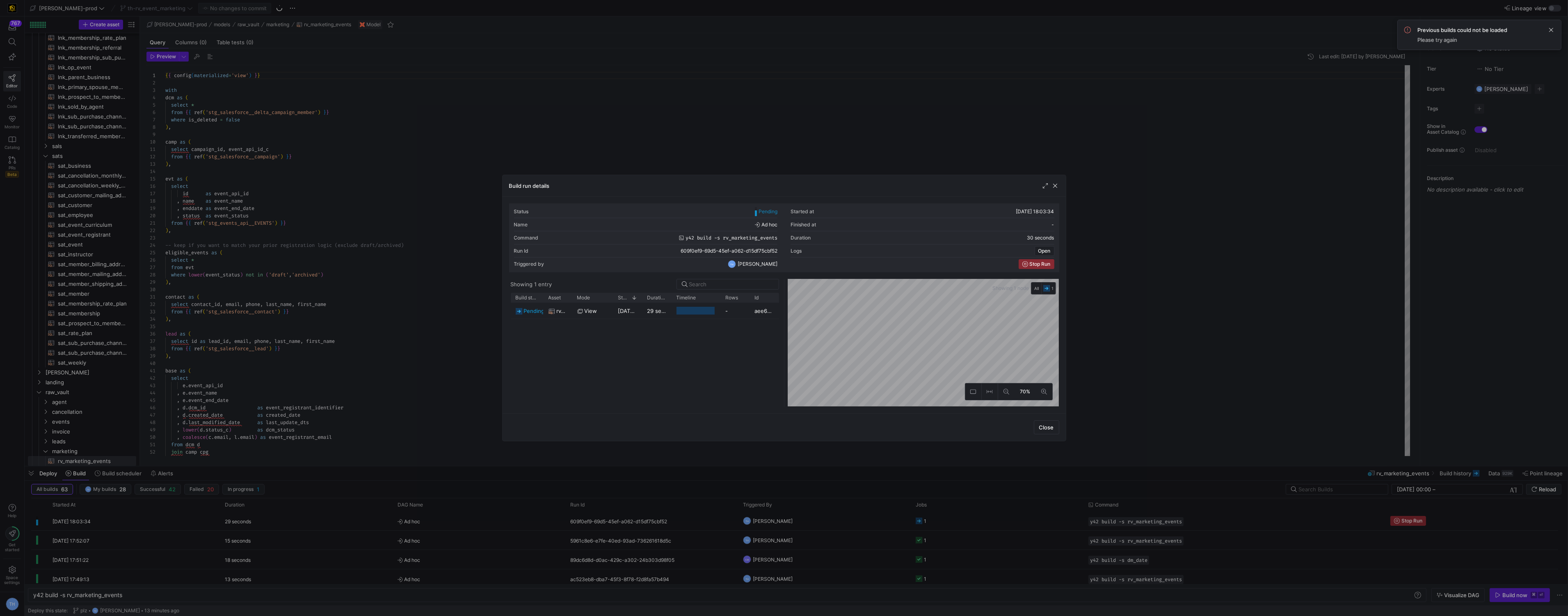
click at [701, 77] on div at bounding box center [784, 308] width 1568 height 616
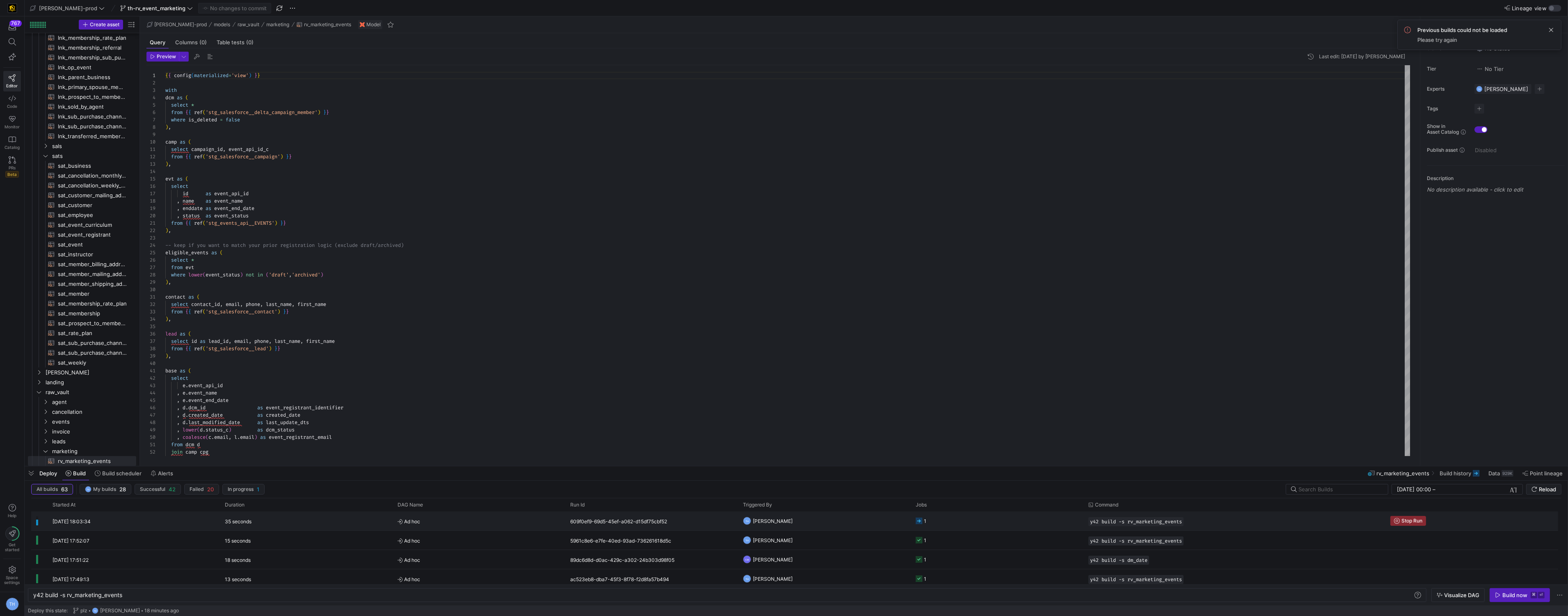
click at [815, 513] on y42-orchestration-triggered-by "TH [PERSON_NAME]" at bounding box center [825, 521] width 163 height 18
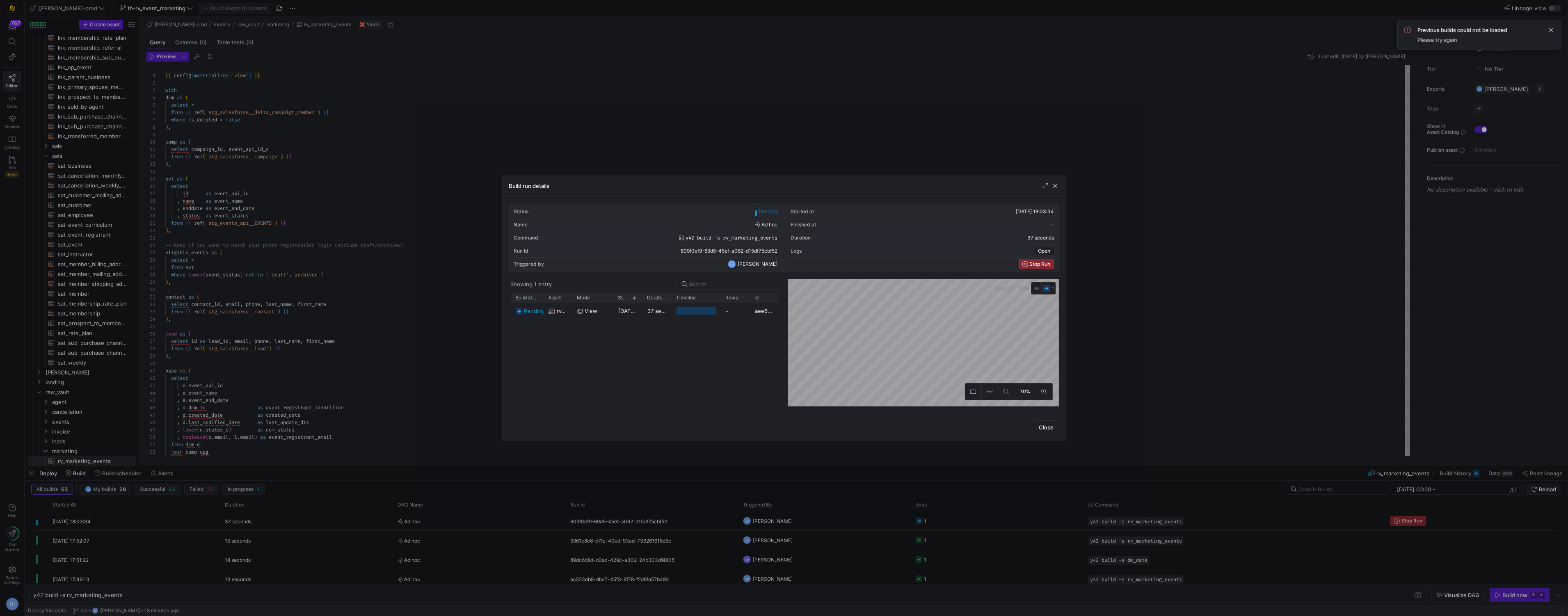
click at [723, 159] on div at bounding box center [784, 308] width 1568 height 616
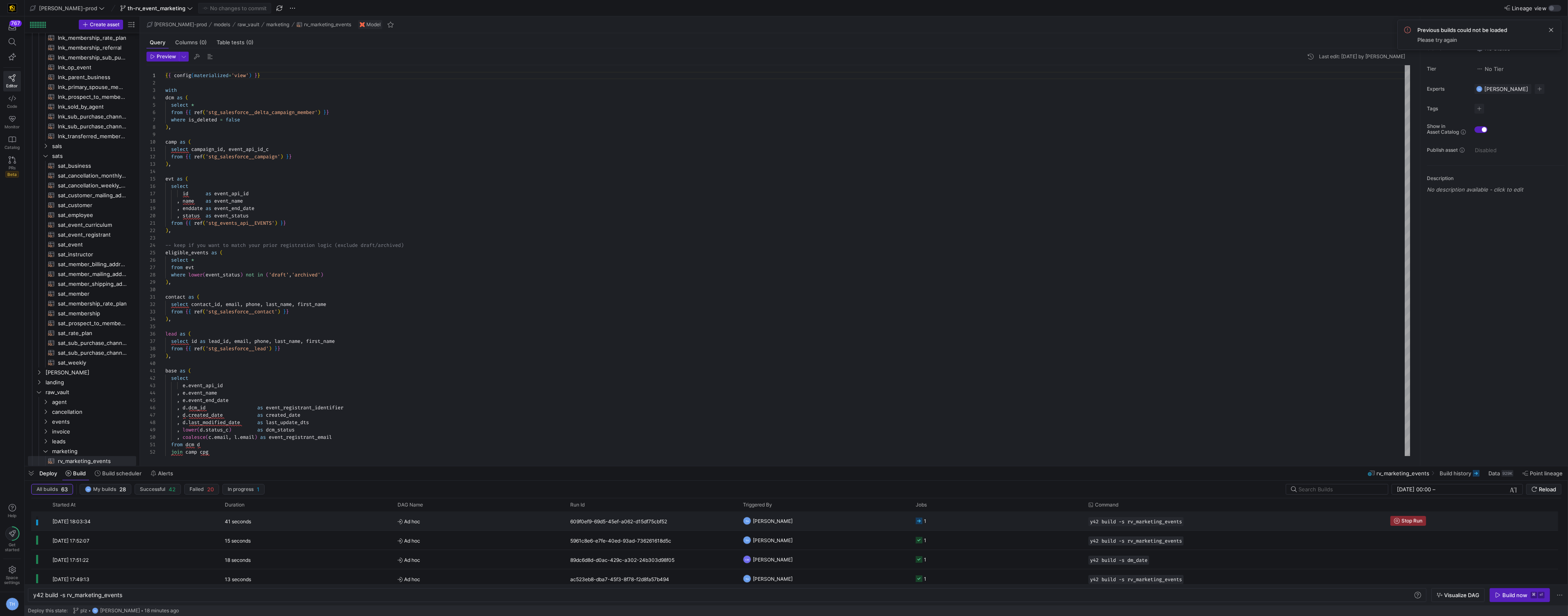
click at [499, 519] on span "Ad hoc" at bounding box center [479, 522] width 163 height 19
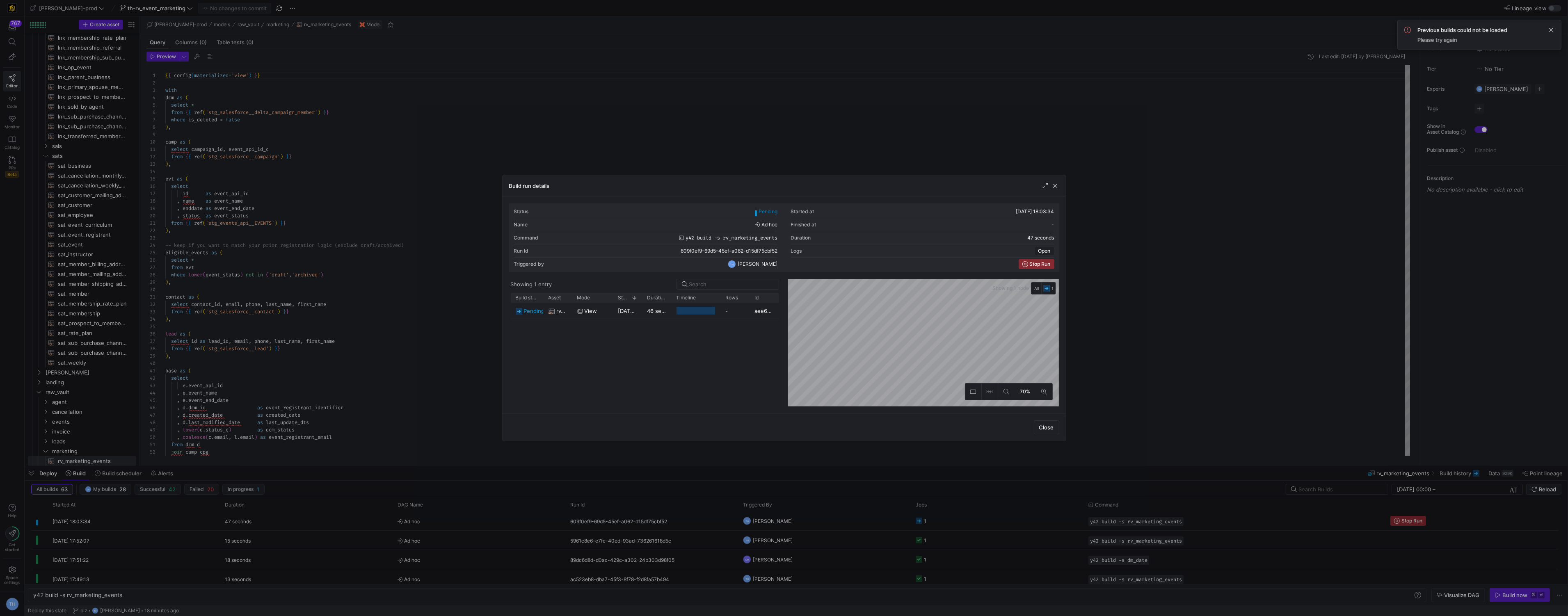
click at [760, 306] on as-split "Showing 1 entry Drag here to set row groups Drag here to set column labels Buil…" at bounding box center [784, 343] width 550 height 128
click at [736, 309] on div "-" at bounding box center [735, 310] width 29 height 16
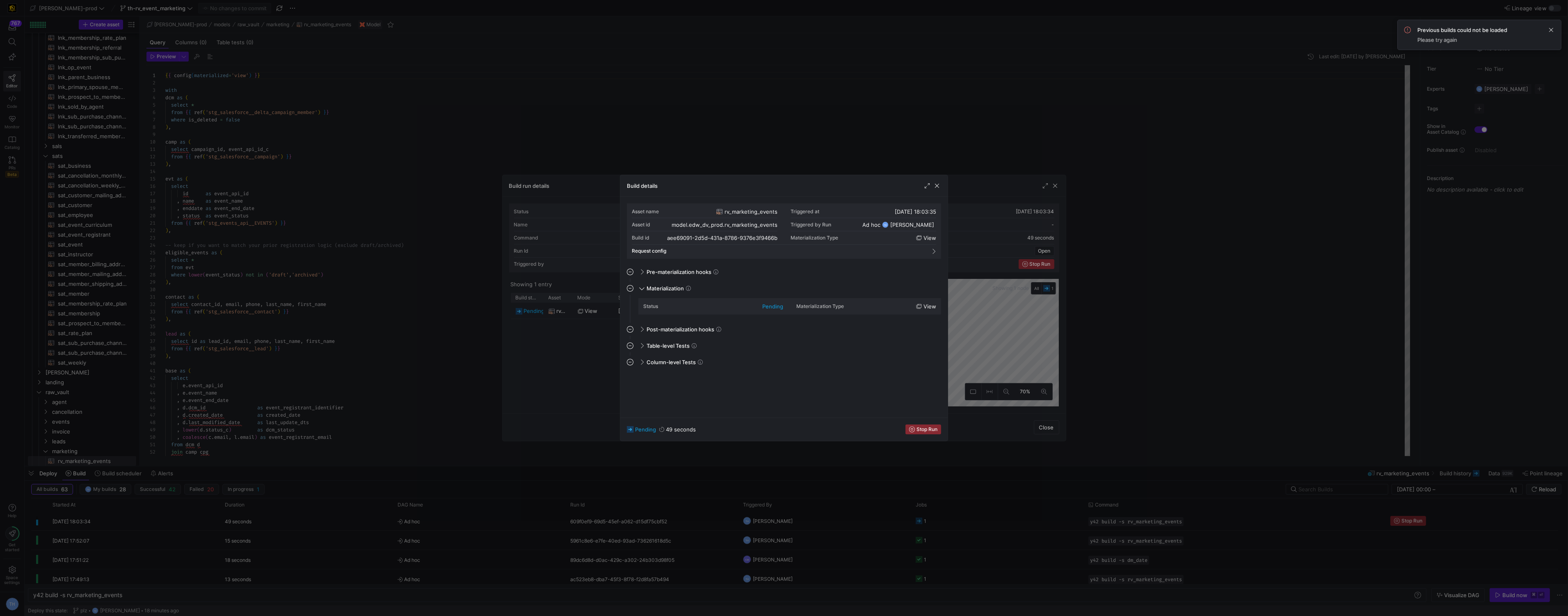
click at [648, 311] on div "Status pending" at bounding box center [713, 307] width 140 height 13
click at [771, 157] on div at bounding box center [784, 308] width 1568 height 616
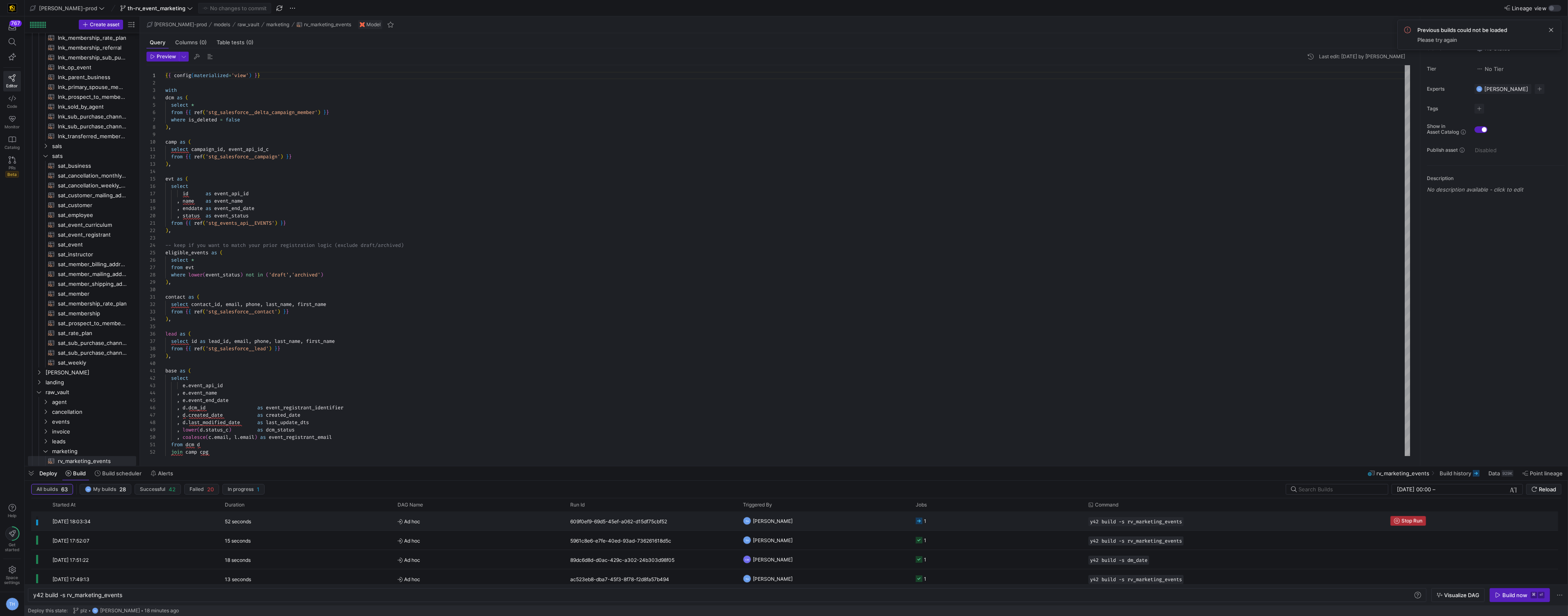
click at [1409, 519] on span "Stop Run" at bounding box center [1412, 520] width 21 height 5
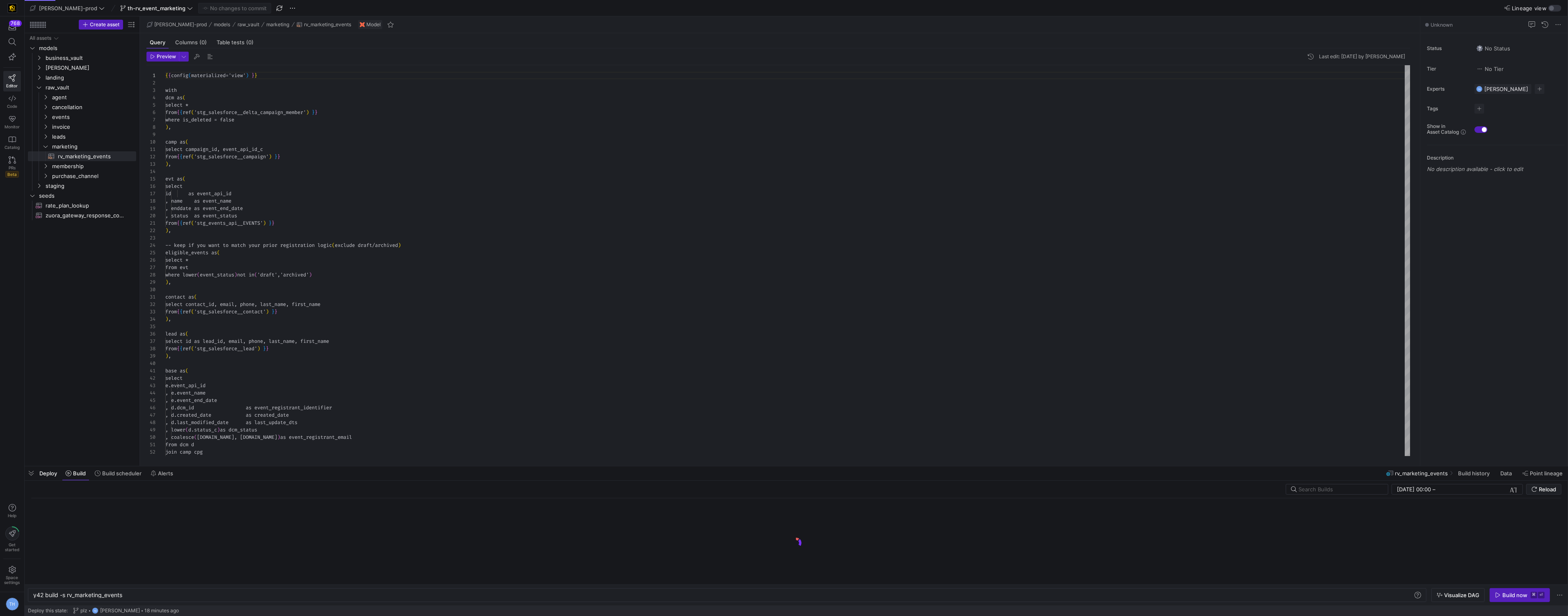
scroll to position [0, 89]
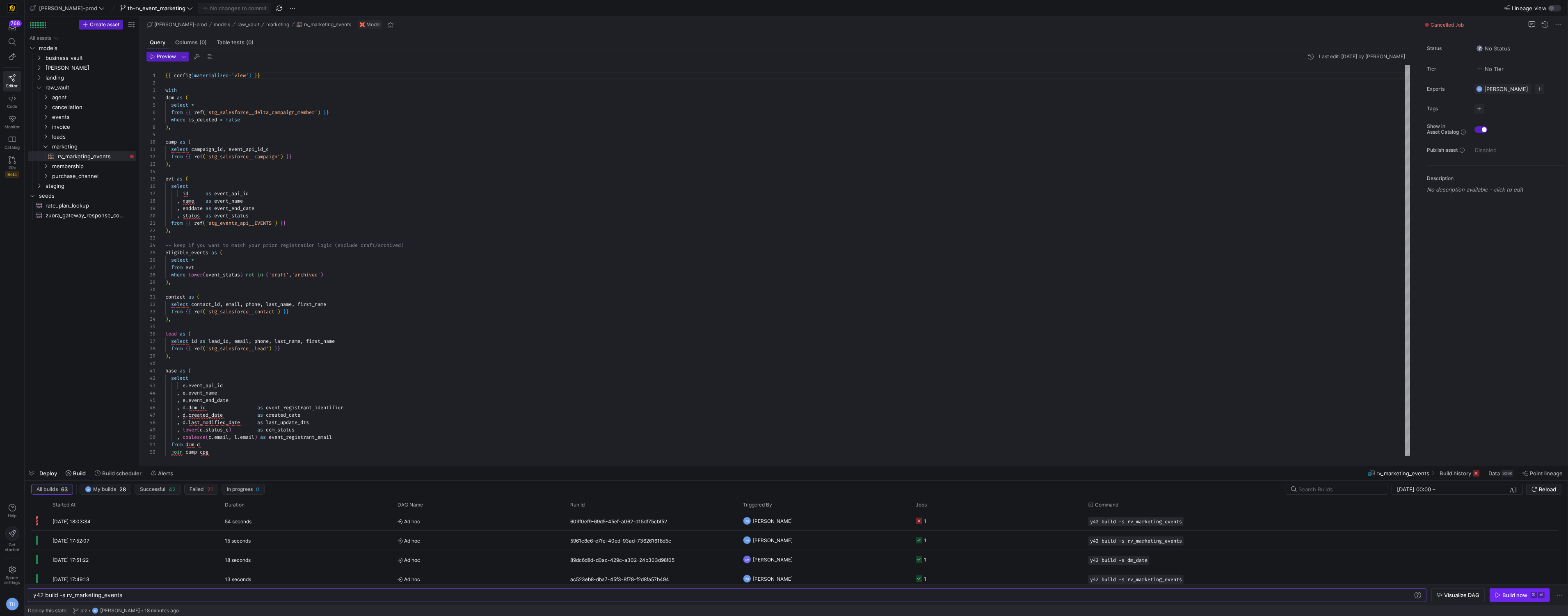
click at [1516, 598] on div "Build now" at bounding box center [1514, 595] width 25 height 7
click at [824, 524] on y42-orchestration-triggered-by "TH [PERSON_NAME]" at bounding box center [825, 521] width 163 height 18
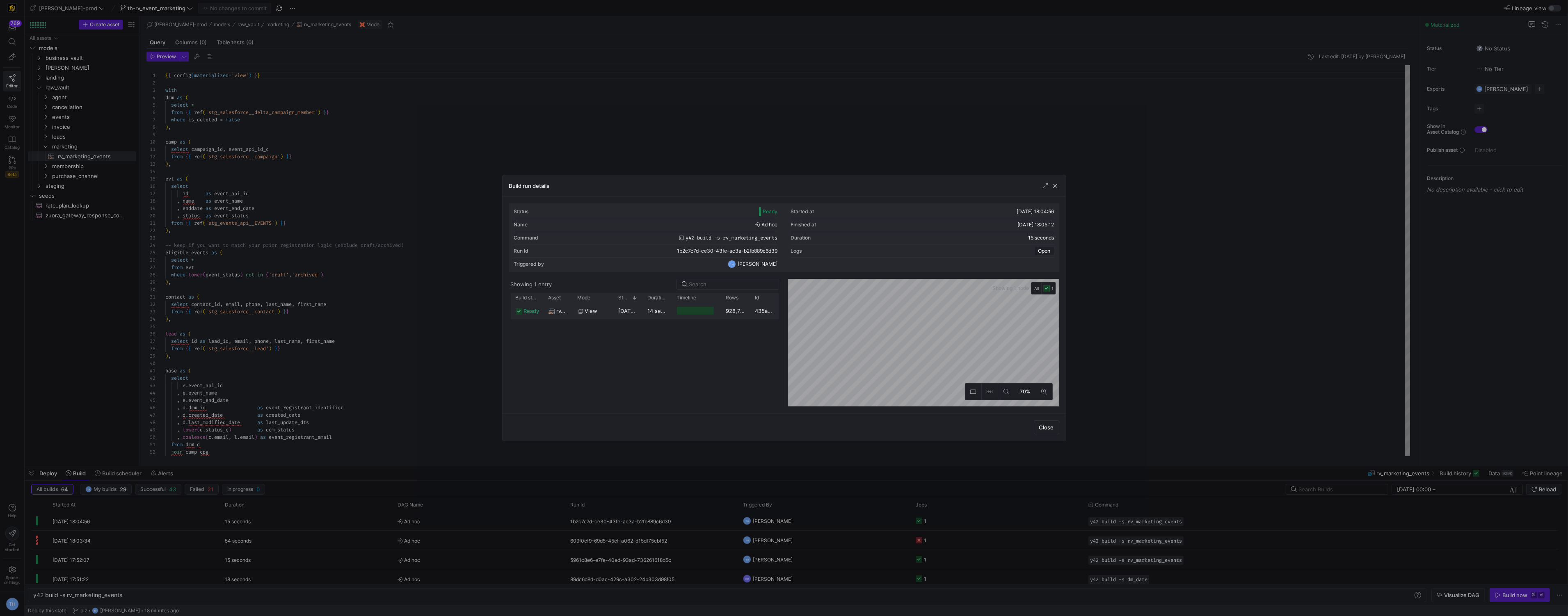
click at [695, 317] on y42-job-duration-timeline-cell-renderer at bounding box center [696, 310] width 40 height 15
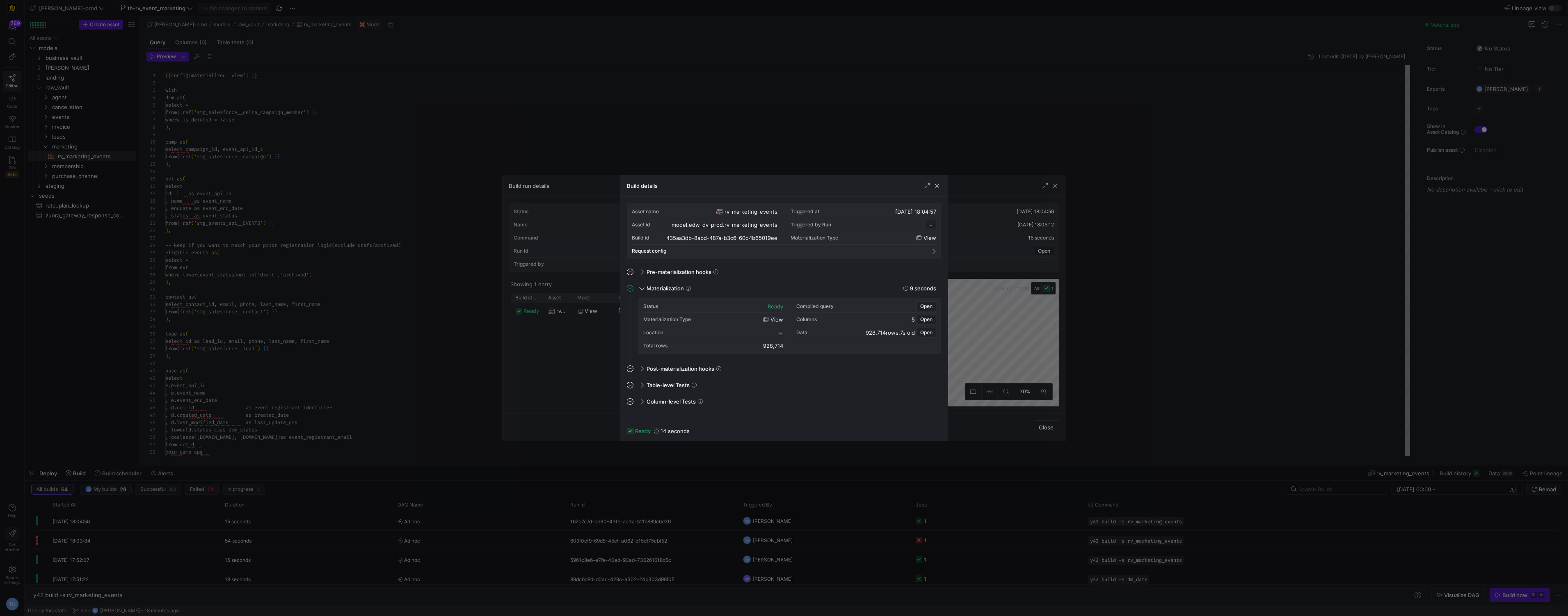
scroll to position [74, 0]
click at [752, 329] on div "Location" at bounding box center [713, 333] width 140 height 13
click at [751, 335] on span "435aa3db_8abd_487a_b3c6_60d4b65019ee" at bounding box center [726, 332] width 101 height 5
click at [347, 369] on div at bounding box center [784, 308] width 1568 height 616
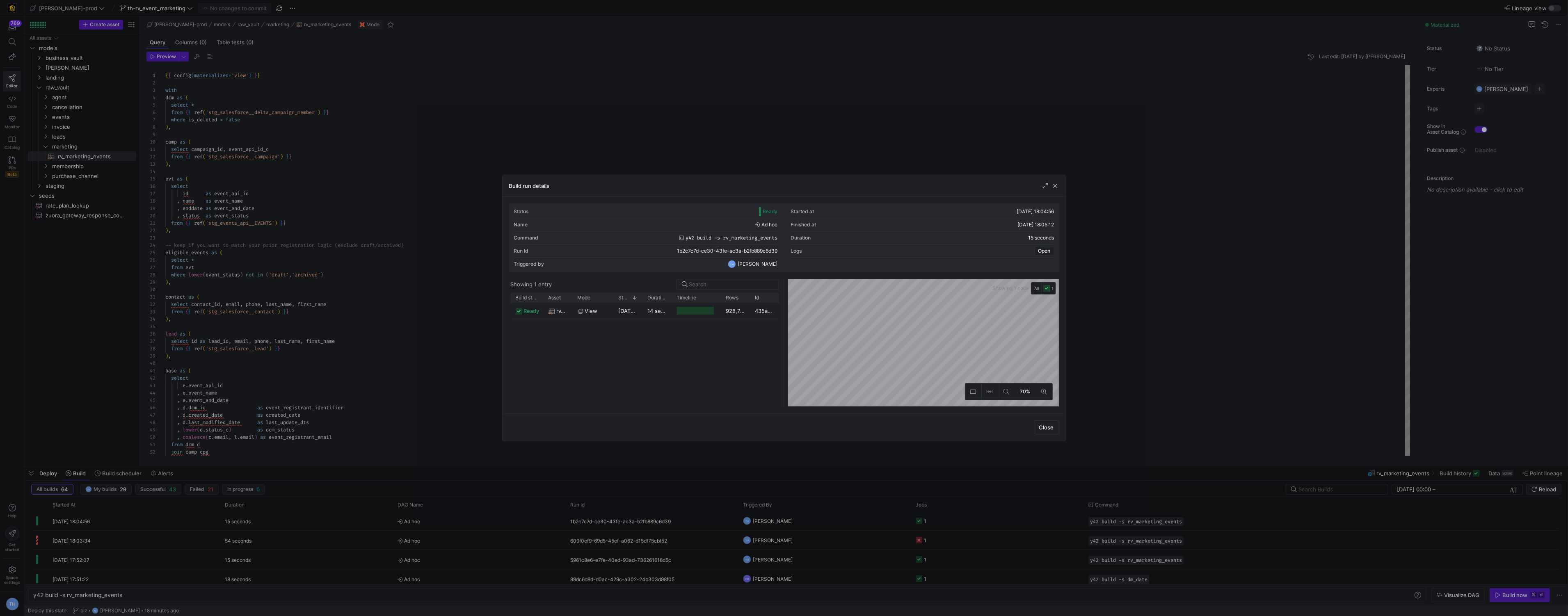
click at [347, 369] on div at bounding box center [784, 308] width 1568 height 616
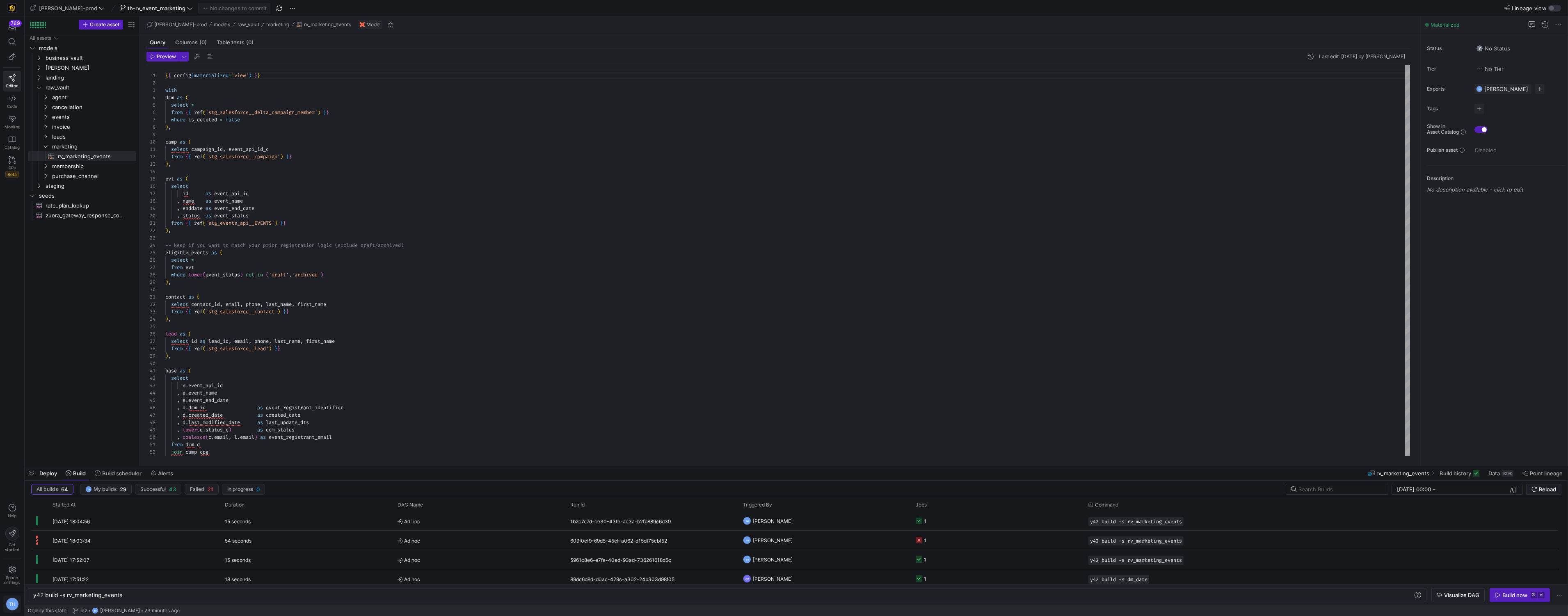
click at [10, 601] on div "TH" at bounding box center [12, 604] width 13 height 13
click at [43, 561] on span "User settings" at bounding box center [33, 561] width 35 height 7
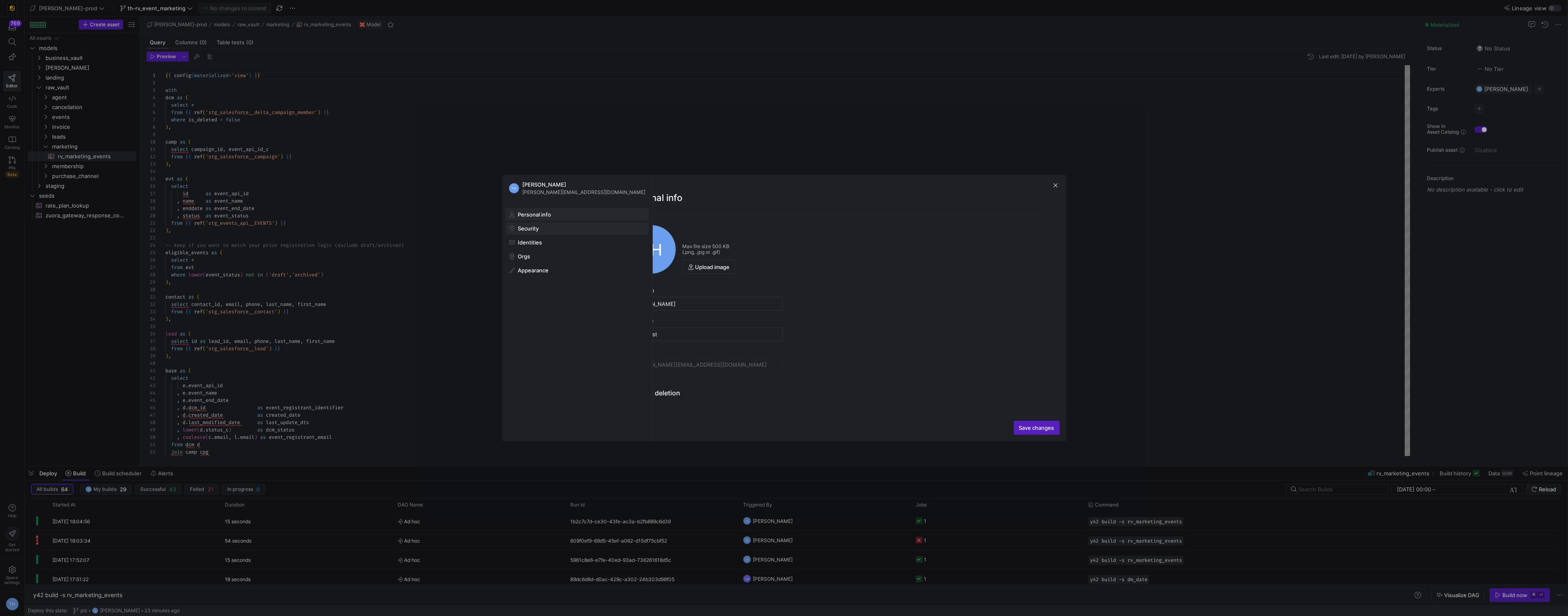
click at [534, 230] on span "Security" at bounding box center [528, 228] width 21 height 7
click at [534, 240] on span "Identities" at bounding box center [530, 242] width 24 height 7
click at [539, 254] on span at bounding box center [577, 256] width 143 height 12
click at [348, 142] on div at bounding box center [784, 308] width 1568 height 616
click at [348, 142] on div "{ { config ( materialized = 'view' ) } } with dcm as ( select * from { { ref ( …" at bounding box center [788, 486] width 1245 height 841
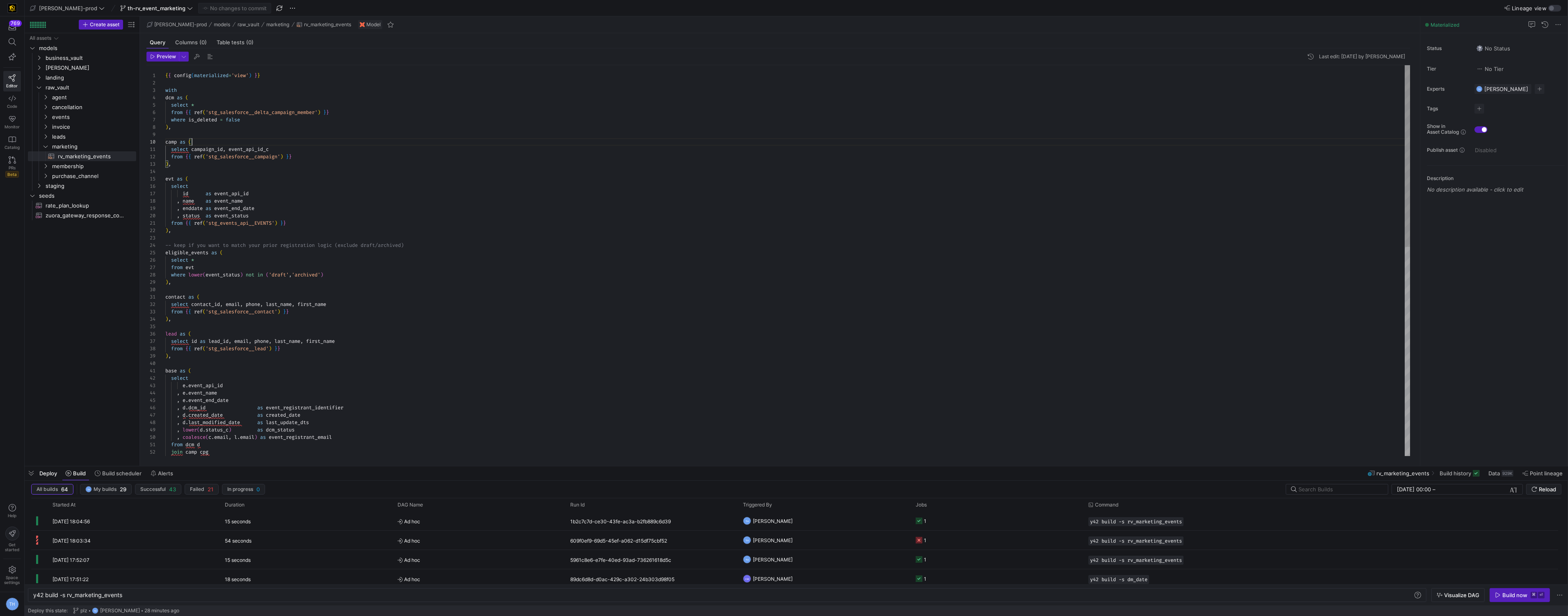
scroll to position [66, 27]
click at [556, 194] on div "{ { config ( materialized = 'view' ) } } with dcm as ( select * from { { ref ( …" at bounding box center [788, 486] width 1245 height 841
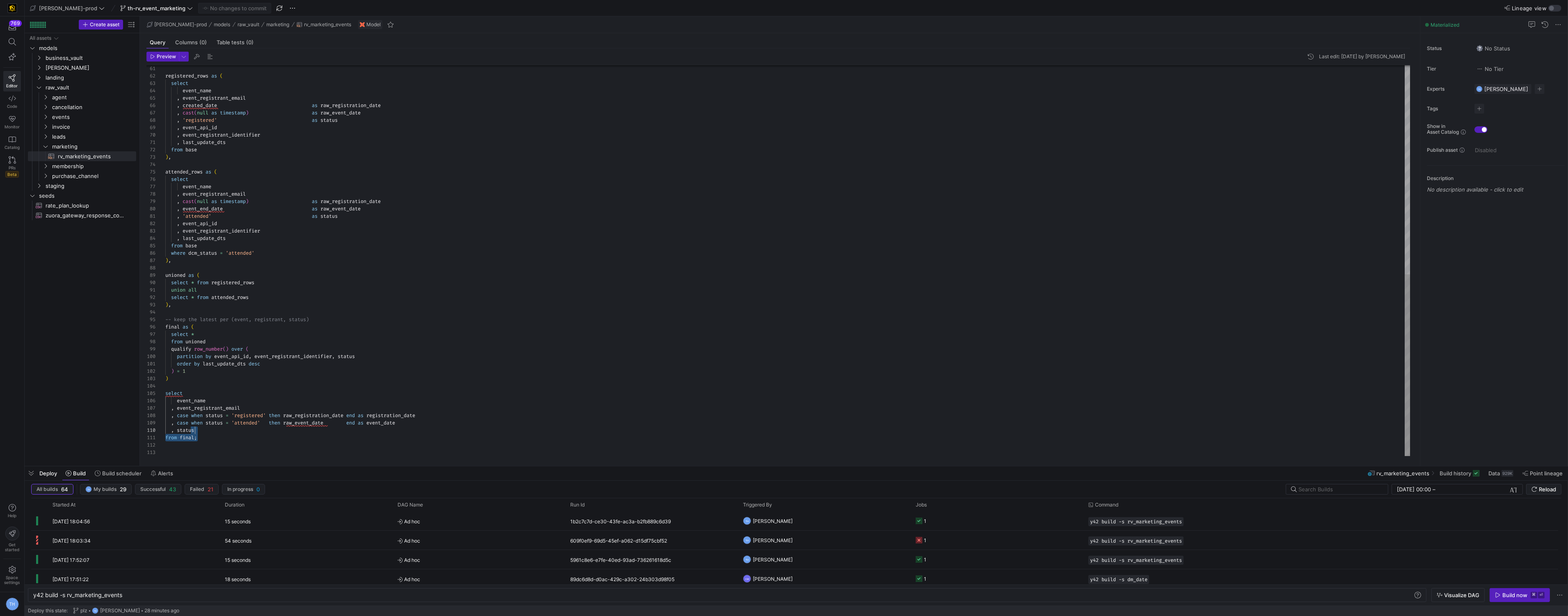
scroll to position [0, 0]
type textarea "{{ config(materialized='view') }} with dcm as ( select * from {{ ref('stg_sales…"
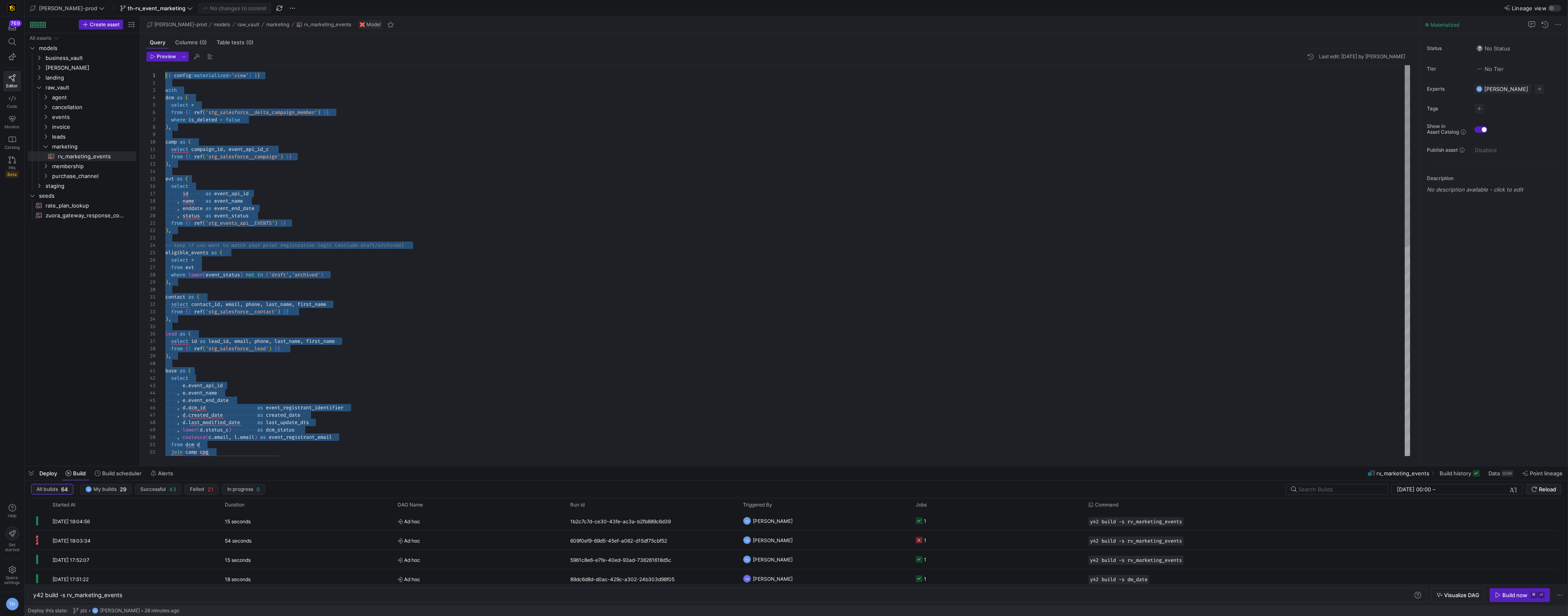
drag, startPoint x: 211, startPoint y: 441, endPoint x: 212, endPoint y: -40, distance: 481.0
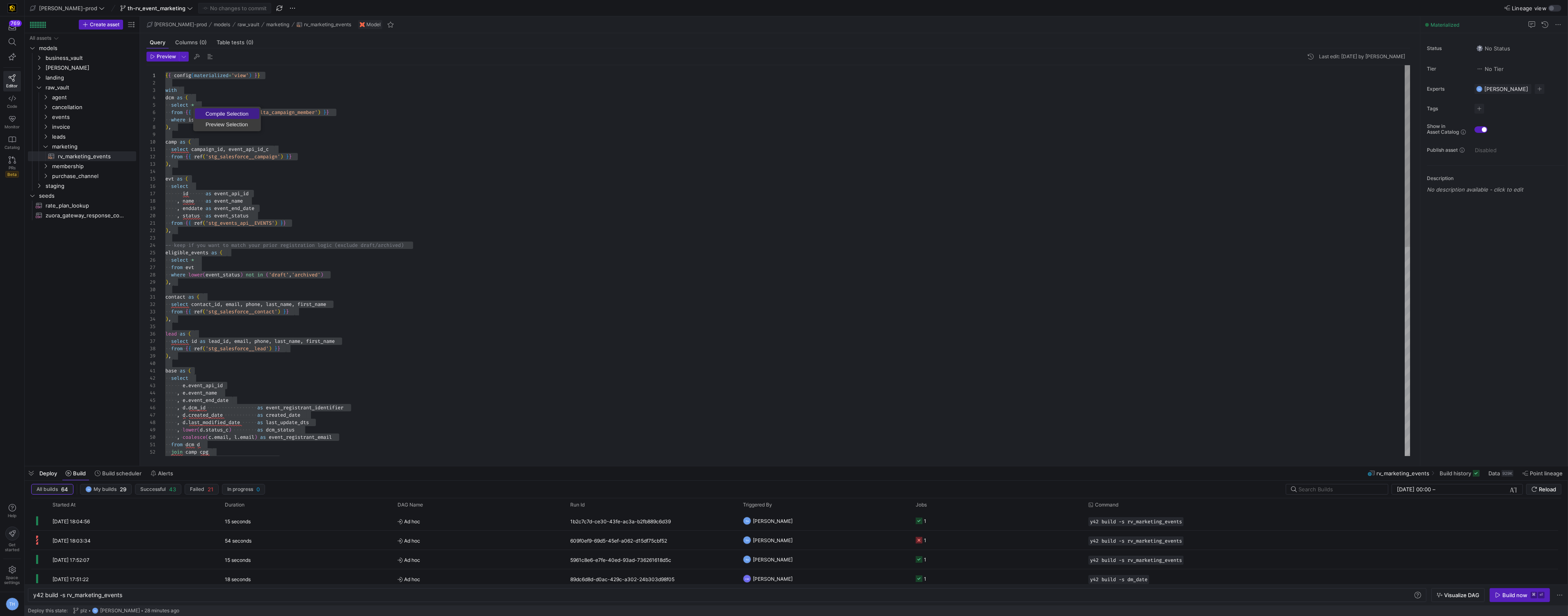
click at [205, 111] on span "Compile Selection" at bounding box center [227, 114] width 65 height 5
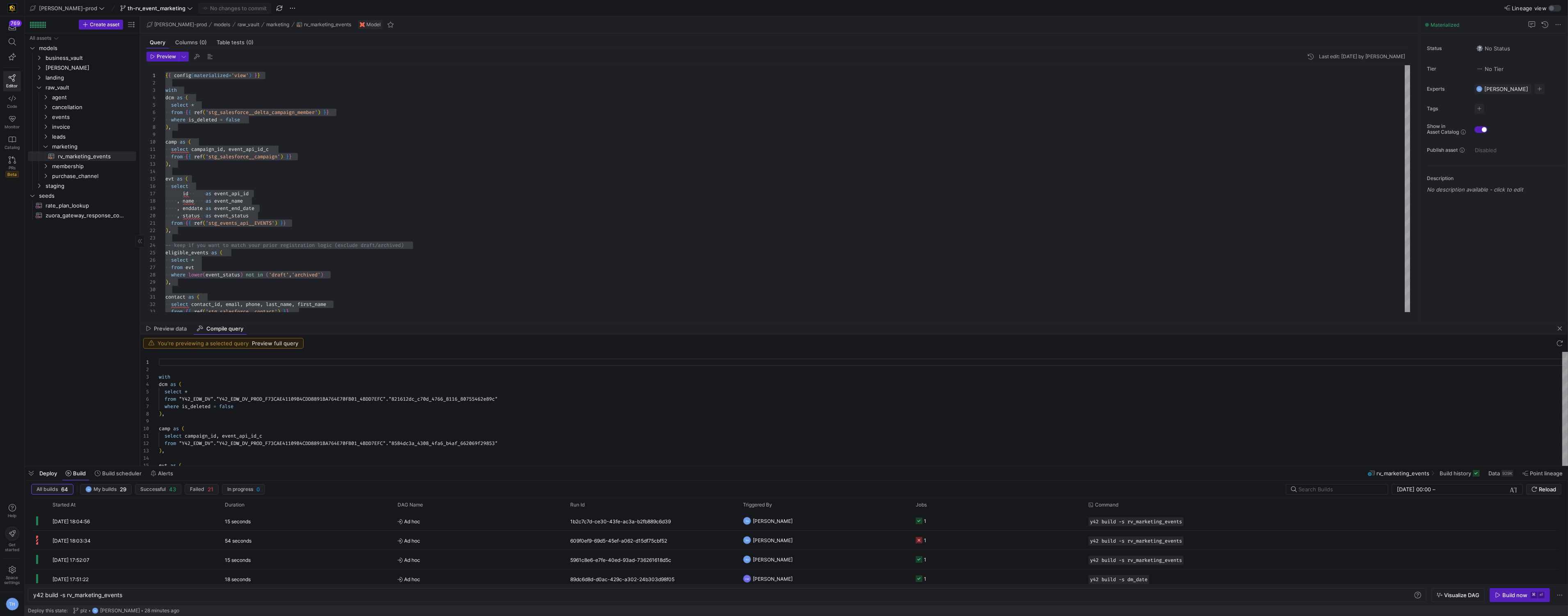
scroll to position [74, 0]
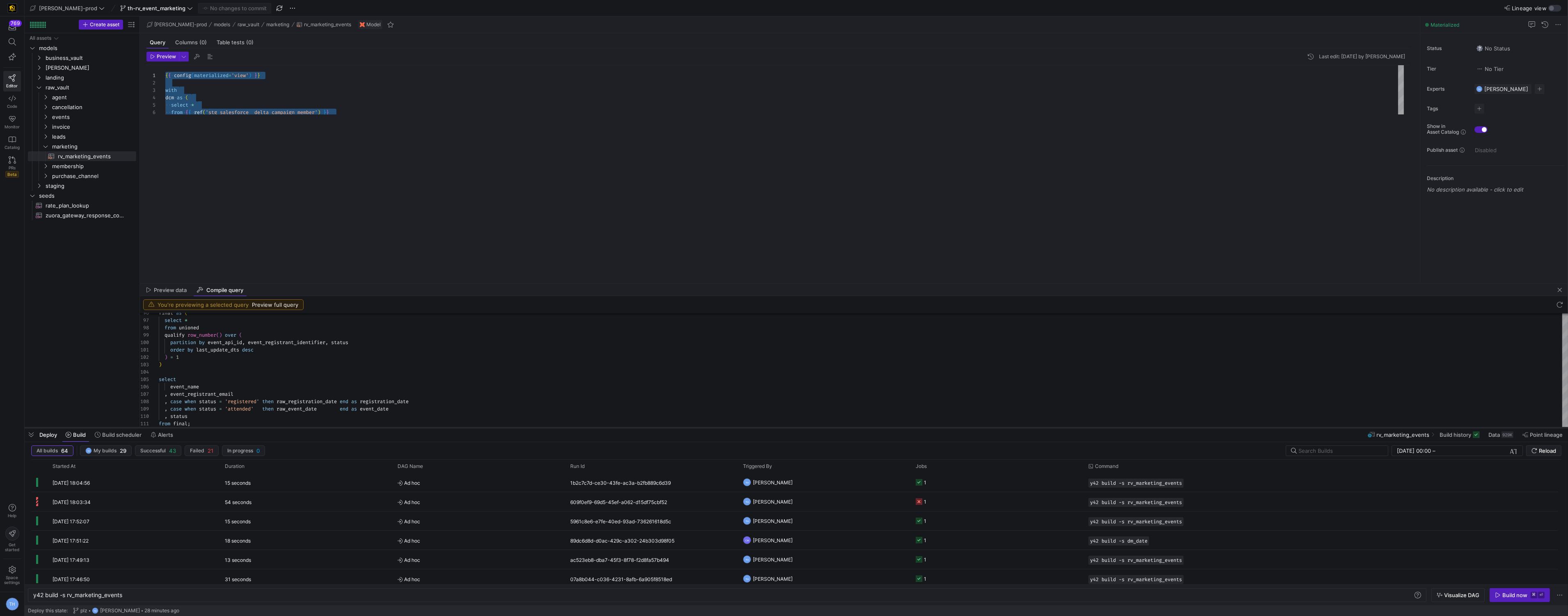
drag, startPoint x: 213, startPoint y: 466, endPoint x: 217, endPoint y: 427, distance: 39.2
click at [217, 427] on div at bounding box center [796, 427] width 1544 height 3
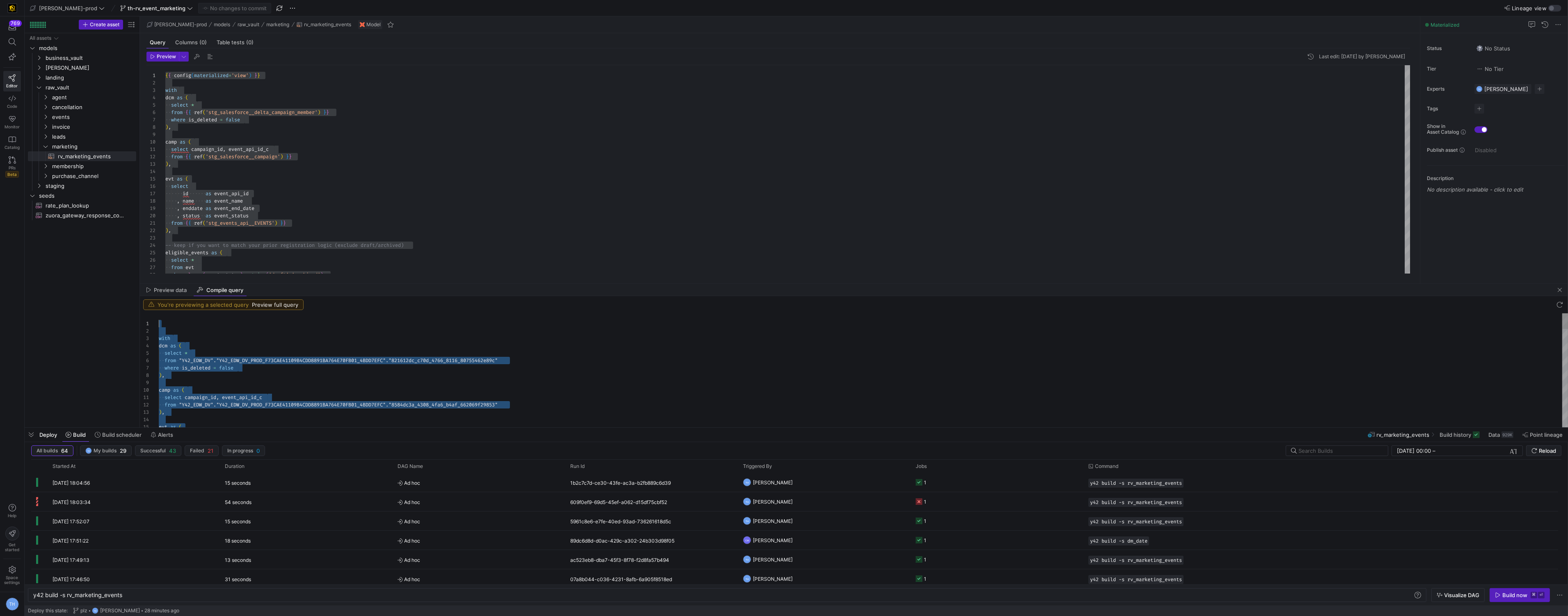
scroll to position [0, 0]
drag, startPoint x: 203, startPoint y: 424, endPoint x: 133, endPoint y: 120, distance: 312.0
type textarea "with dcm as ( select * from "Y42_EDW_DV"."Y42_EDW_DV_PROD_F73CAE41109B4CDD8891B…"
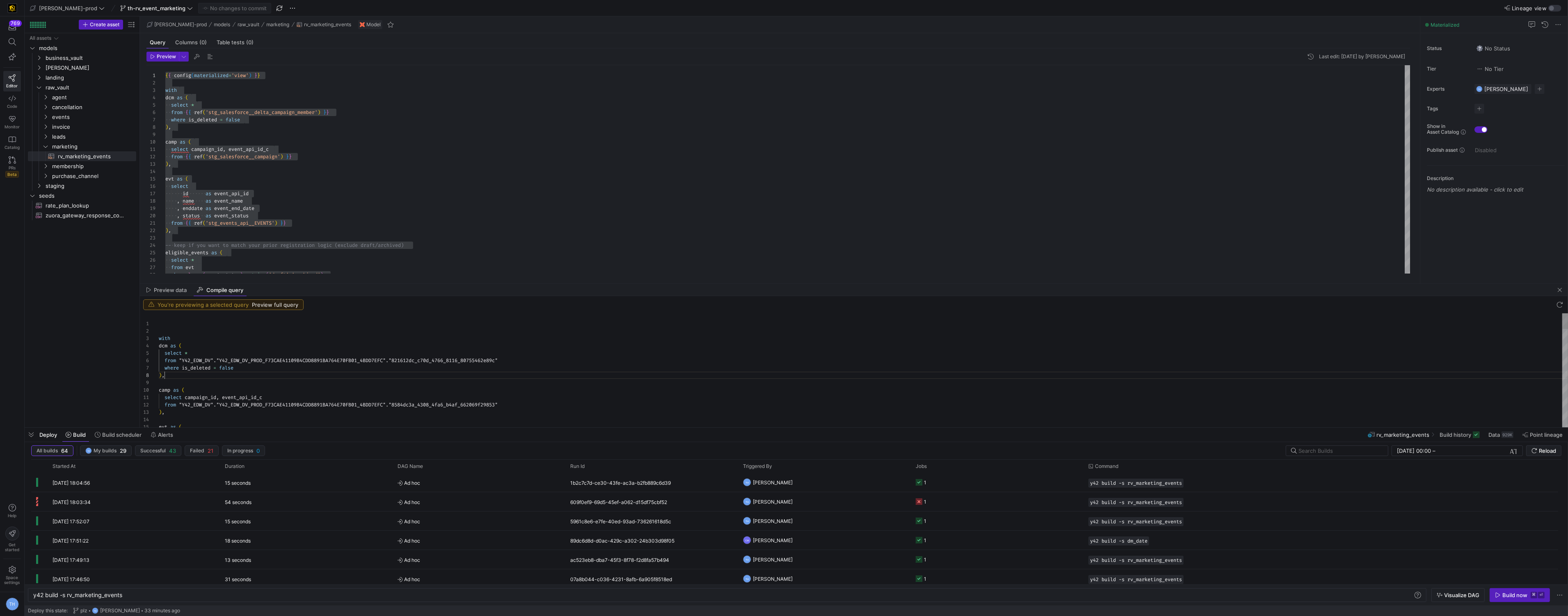
scroll to position [51, 5]
click at [370, 284] on div "Preview data Compile query" at bounding box center [854, 290] width 1428 height 12
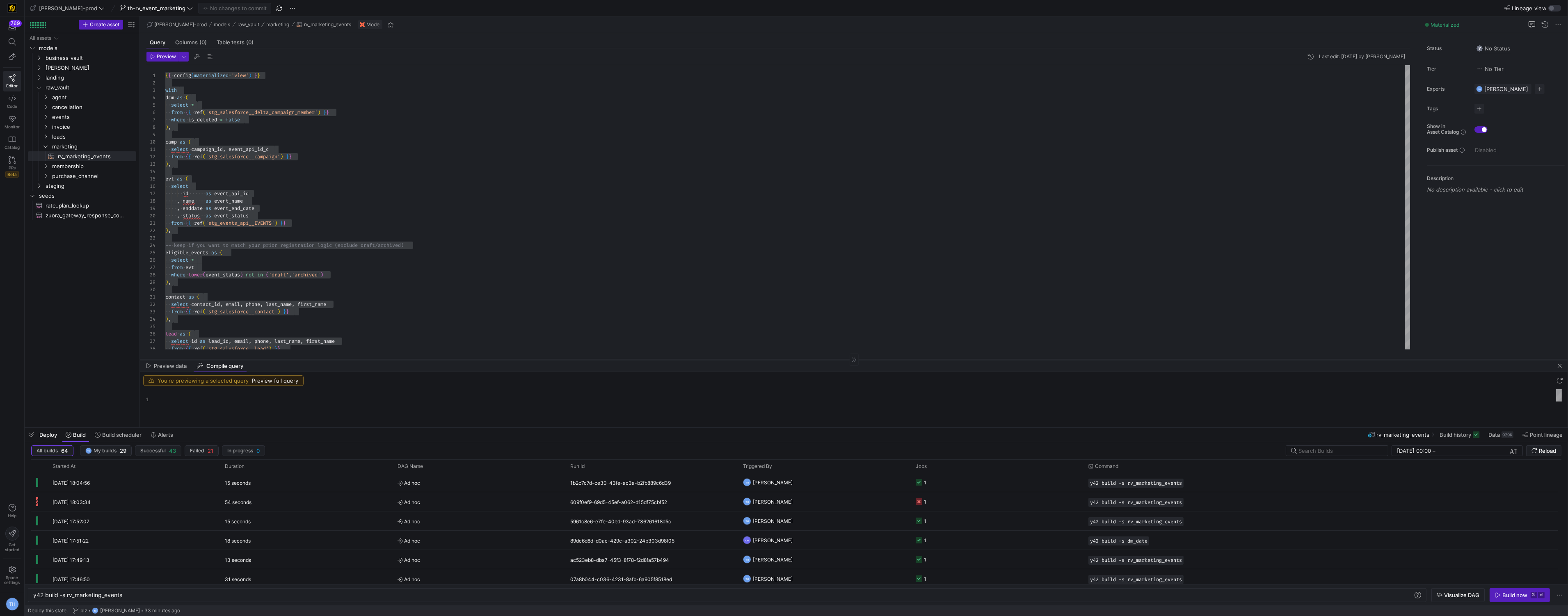
drag, startPoint x: 371, startPoint y: 283, endPoint x: 395, endPoint y: 359, distance: 79.7
click at [395, 359] on div at bounding box center [854, 359] width 1428 height 1
click at [488, 480] on span "Ad hoc" at bounding box center [479, 483] width 163 height 19
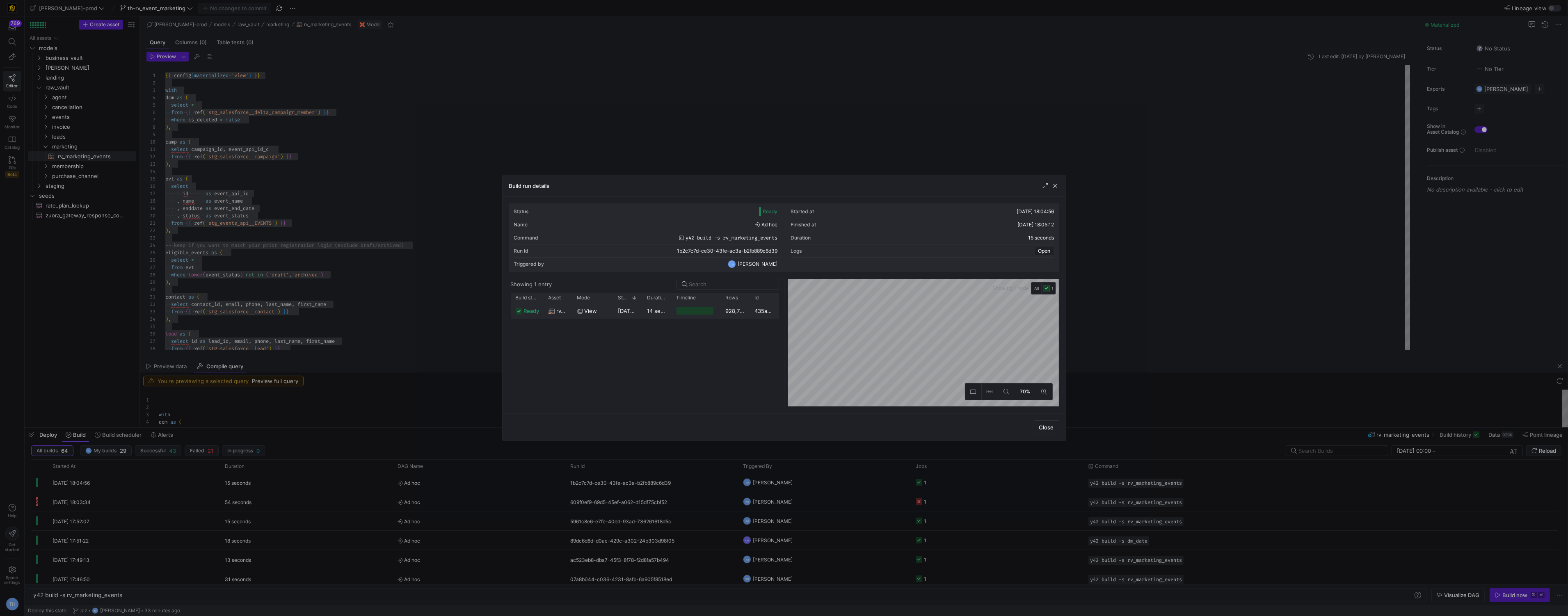
click at [658, 313] on y42-duration "14 seconds" at bounding box center [662, 310] width 29 height 7
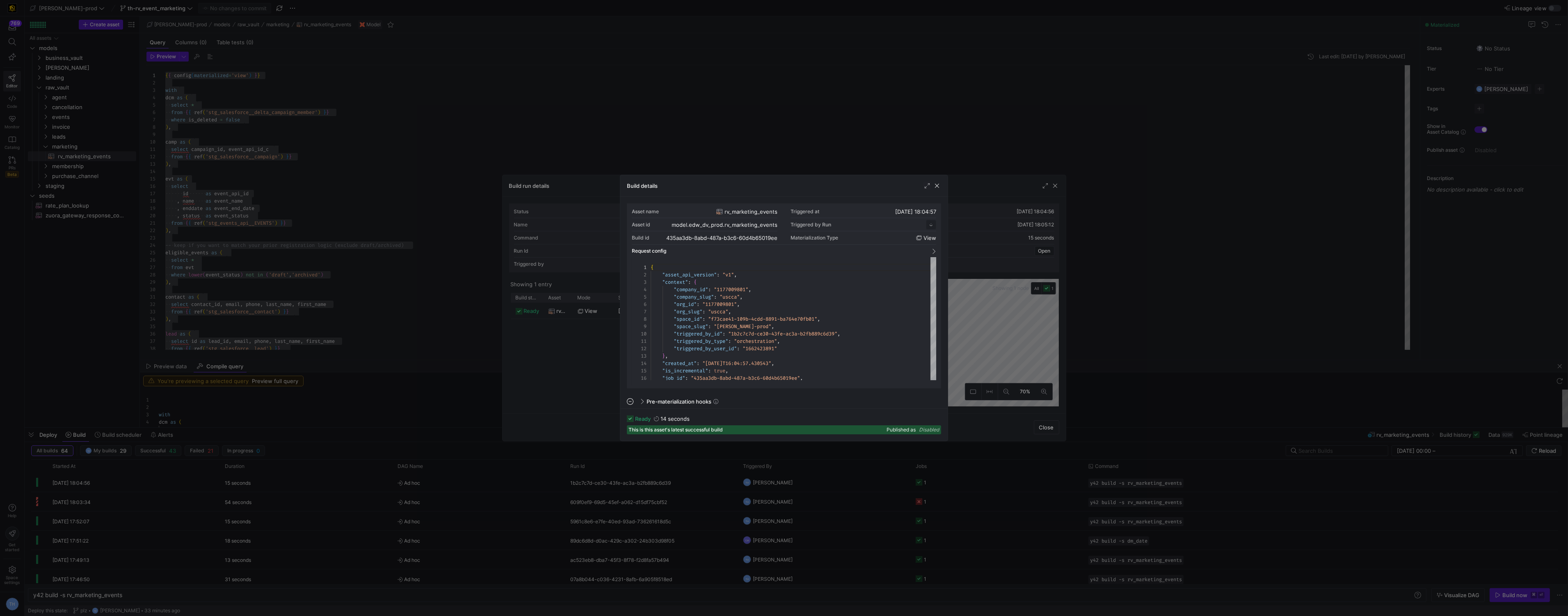
scroll to position [74, 0]
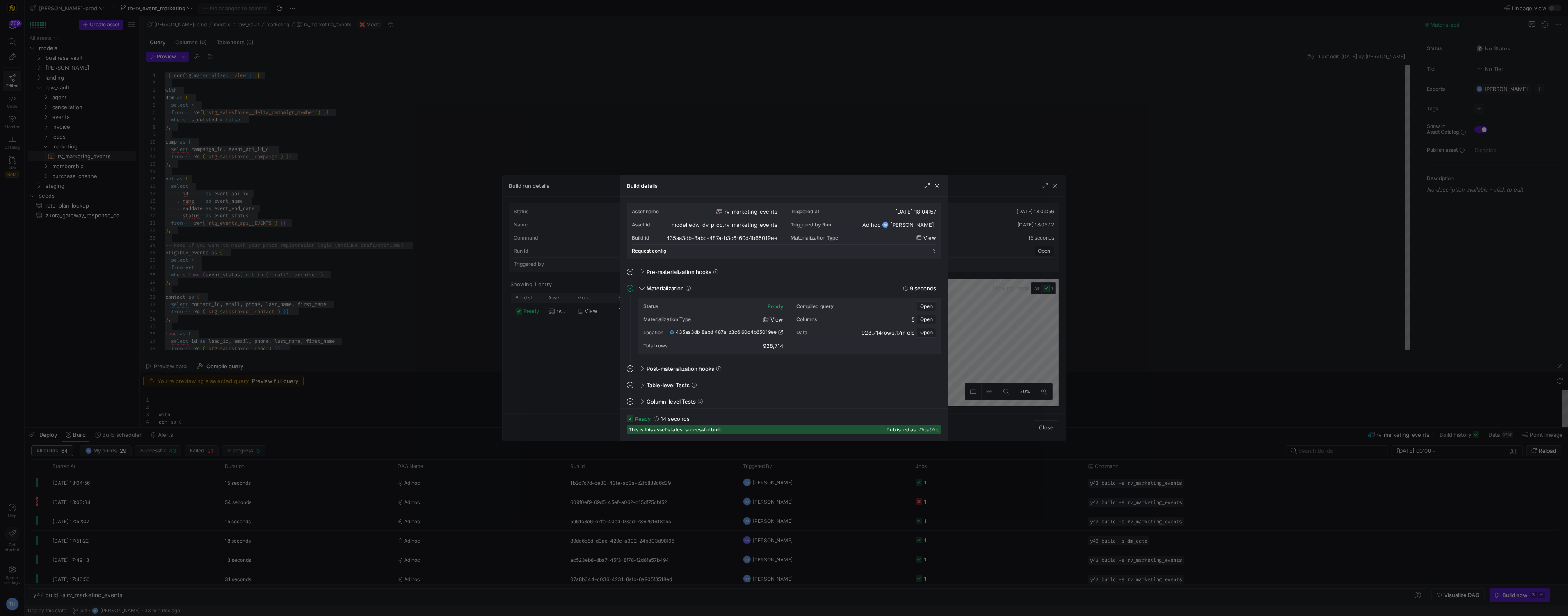
click at [729, 332] on span "435aa3db_8abd_487a_b3c6_60d4b65019ee" at bounding box center [726, 332] width 101 height 5
click at [732, 334] on span "435aa3db_8abd_487a_b3c6_60d4b65019ee" at bounding box center [726, 332] width 101 height 5
click at [609, 117] on div at bounding box center [784, 308] width 1568 height 616
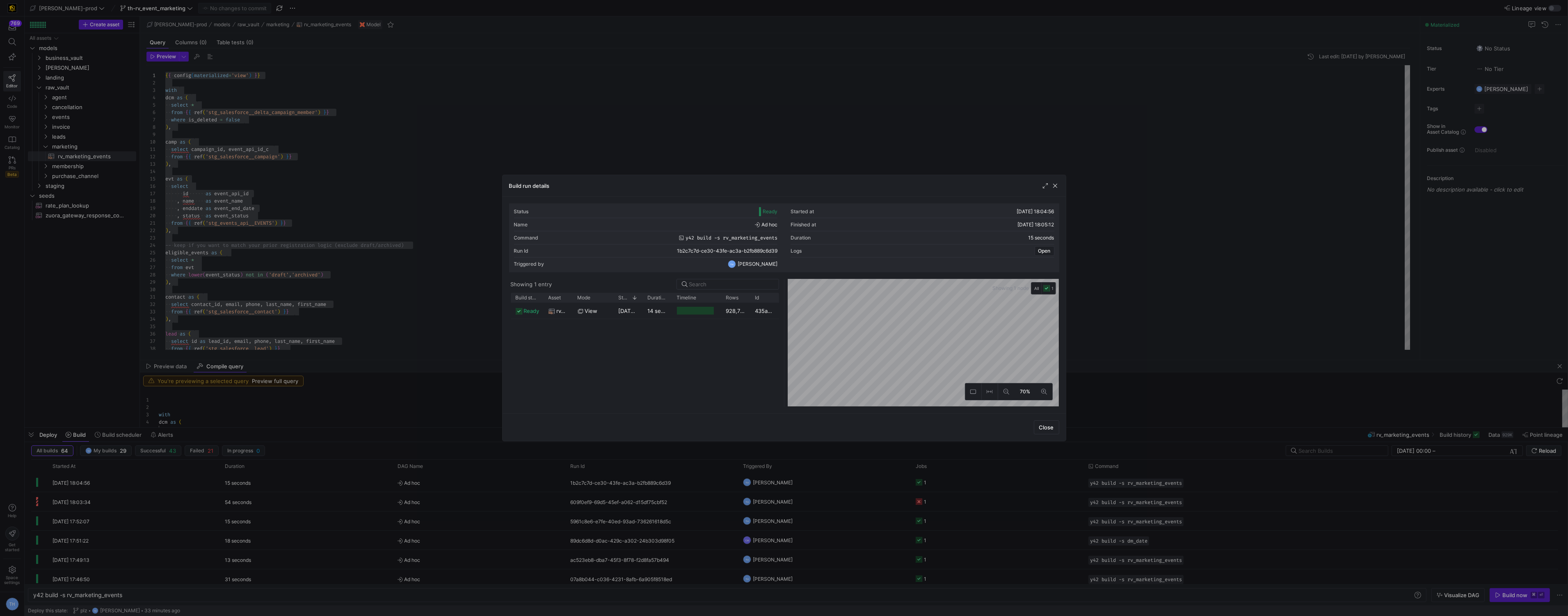
click at [609, 117] on div at bounding box center [784, 308] width 1568 height 616
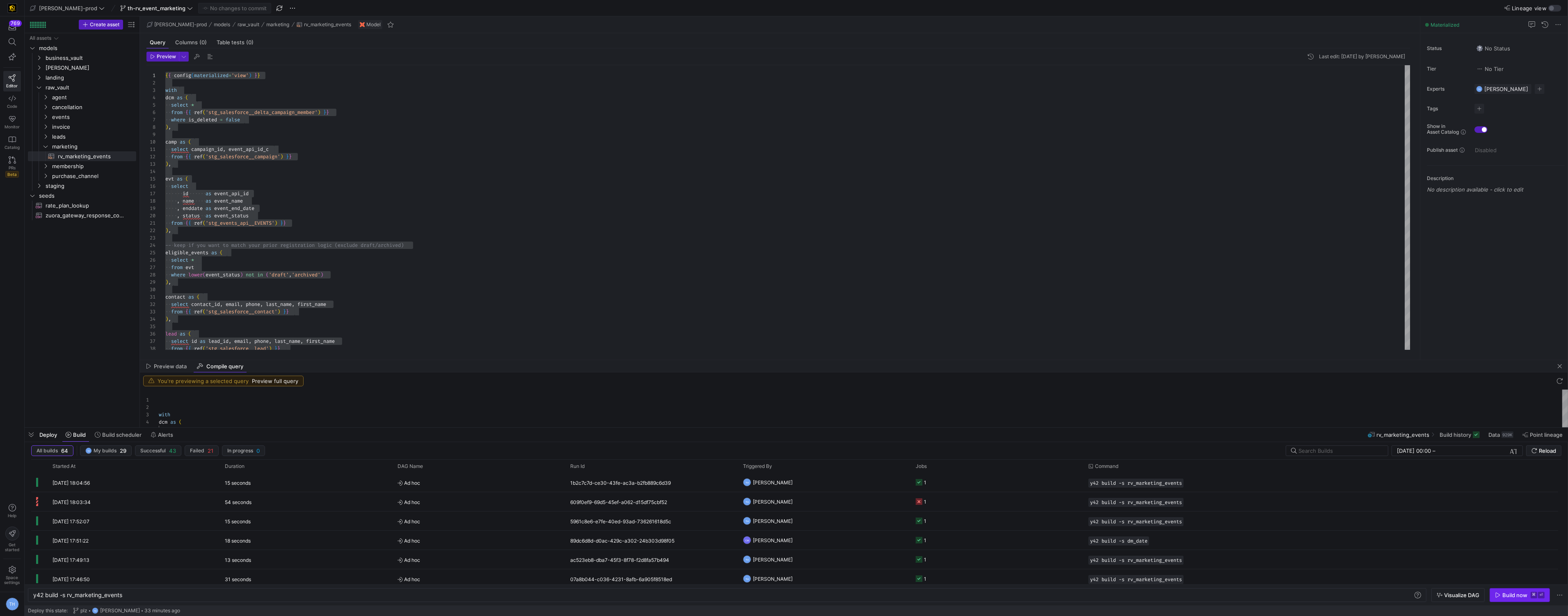
click at [1511, 598] on div "Build now" at bounding box center [1514, 595] width 25 height 7
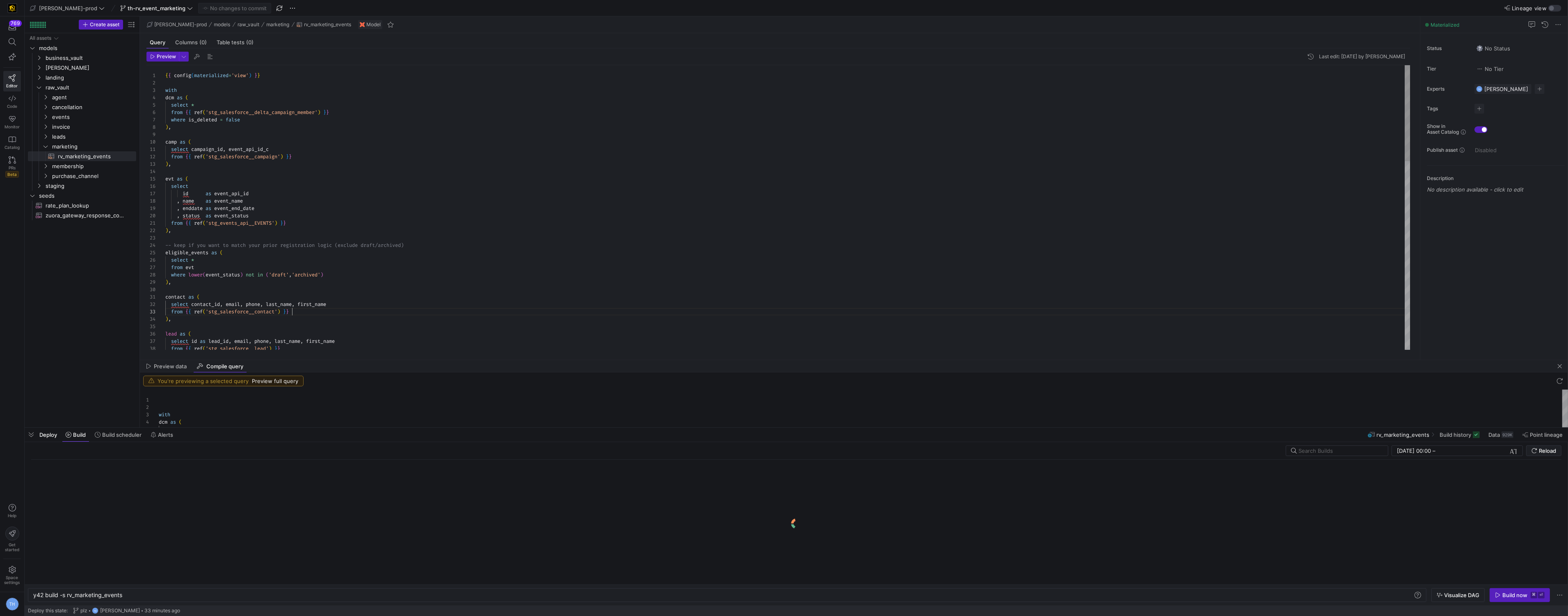
click at [625, 314] on div "with dcm as ( select * from { { ref ( 'stg_salesforce__delta_campaign_member' )…" at bounding box center [788, 486] width 1245 height 841
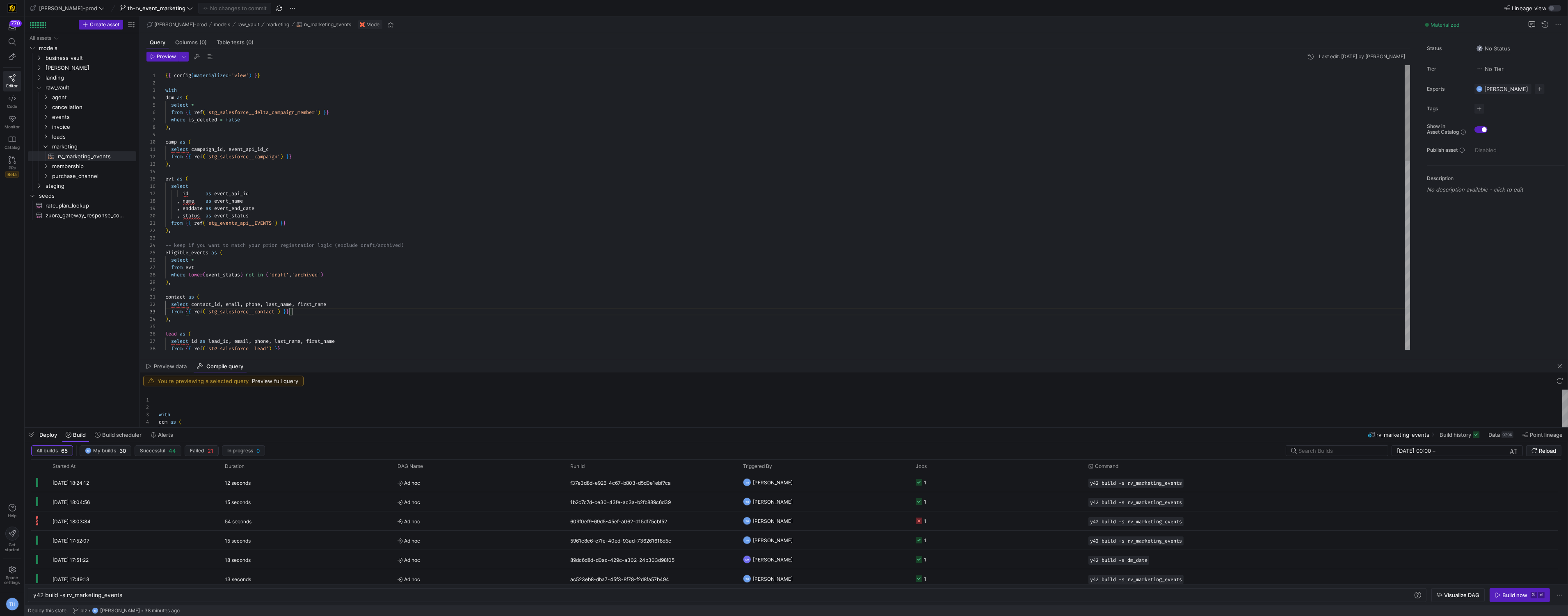
click at [250, 236] on div "contact as ( select contact_id , email , phone , last_name , first_name from { …" at bounding box center [788, 486] width 1245 height 841
type textarea "select campaign_id, event_api_id_c from {{ ref('stg_salesforce__campaign') }} )…"
click at [1507, 598] on div "Build now" at bounding box center [1514, 595] width 25 height 7
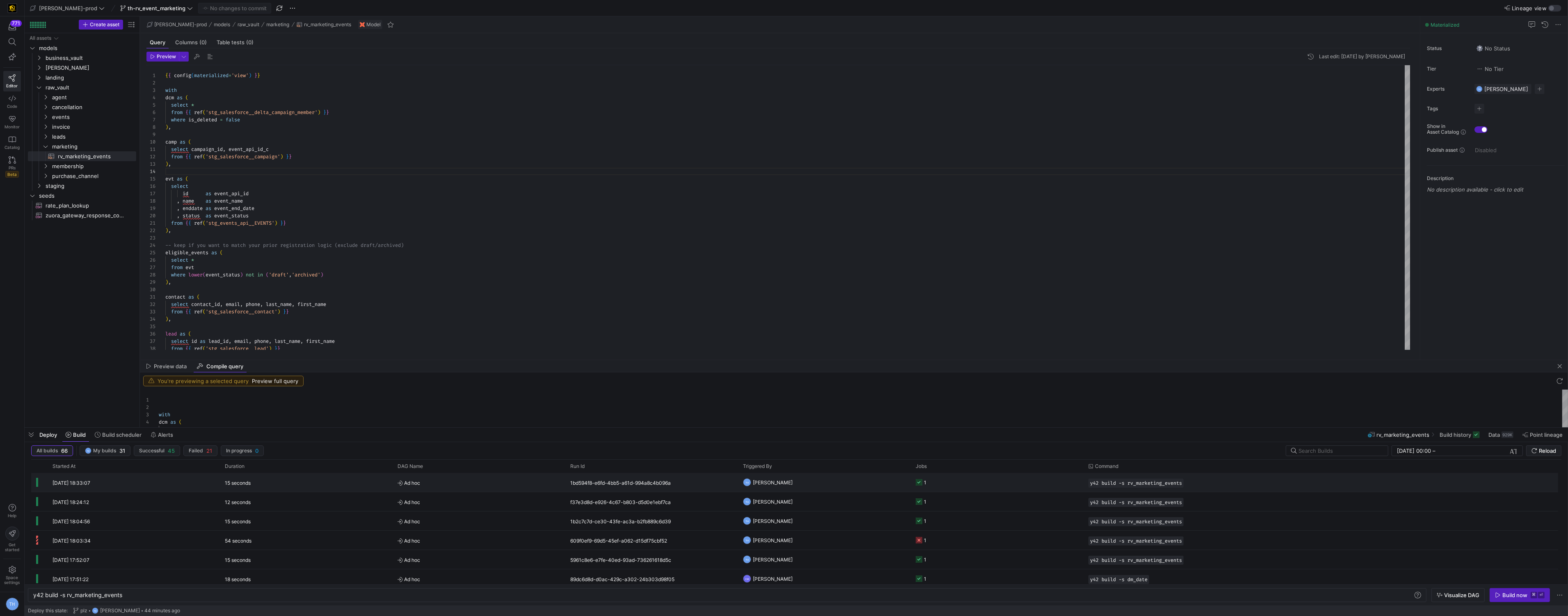
click at [526, 480] on span "Ad hoc" at bounding box center [479, 483] width 163 height 19
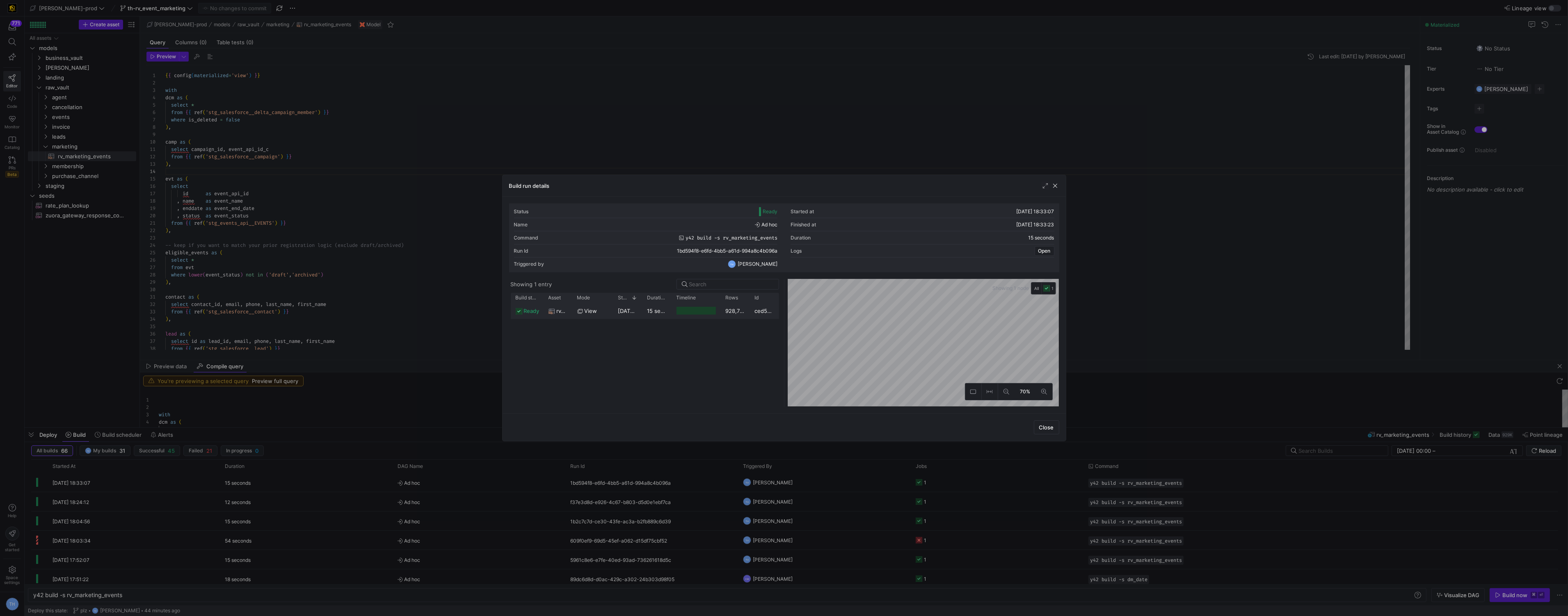
click at [687, 309] on div at bounding box center [696, 310] width 40 height 8
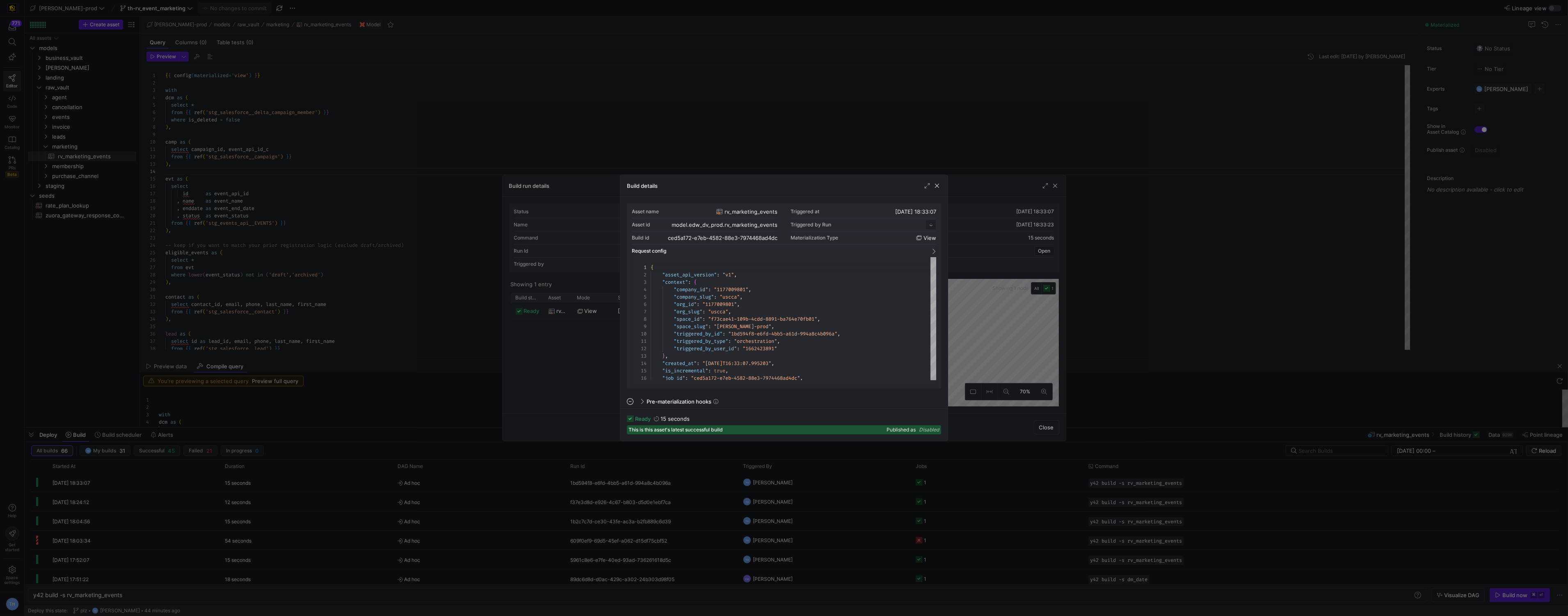
scroll to position [74, 0]
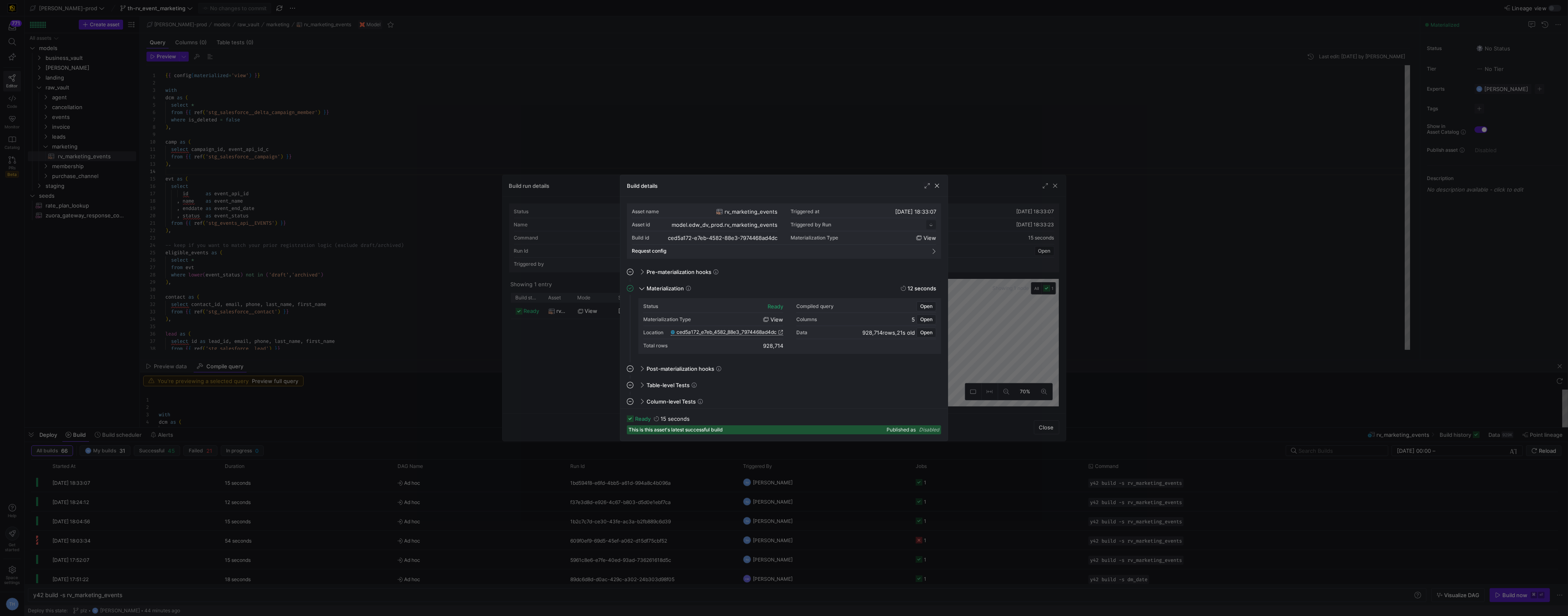
click at [722, 330] on span "ced5a172_e7eb_4582_88e3_7974468ad4dc" at bounding box center [726, 332] width 100 height 5
click at [452, 108] on div at bounding box center [784, 308] width 1568 height 616
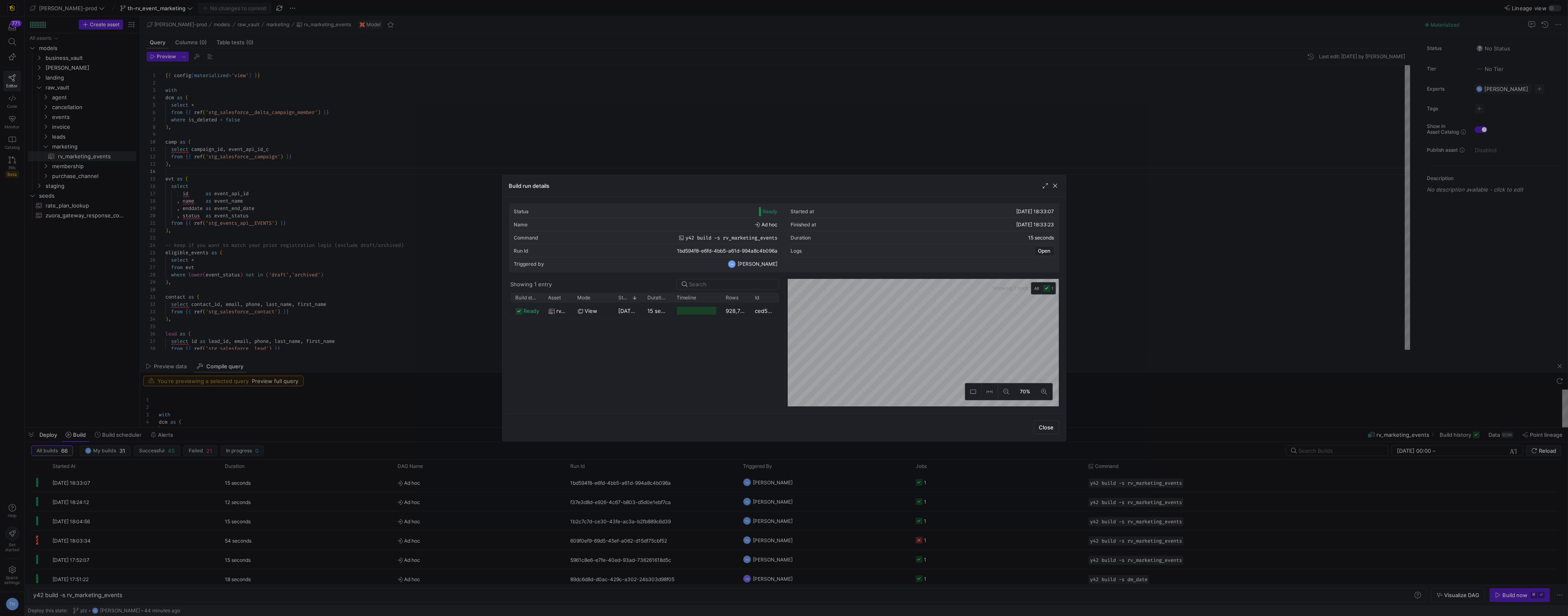
click at [452, 108] on div at bounding box center [784, 308] width 1568 height 616
